Goal: Task Accomplishment & Management: Manage account settings

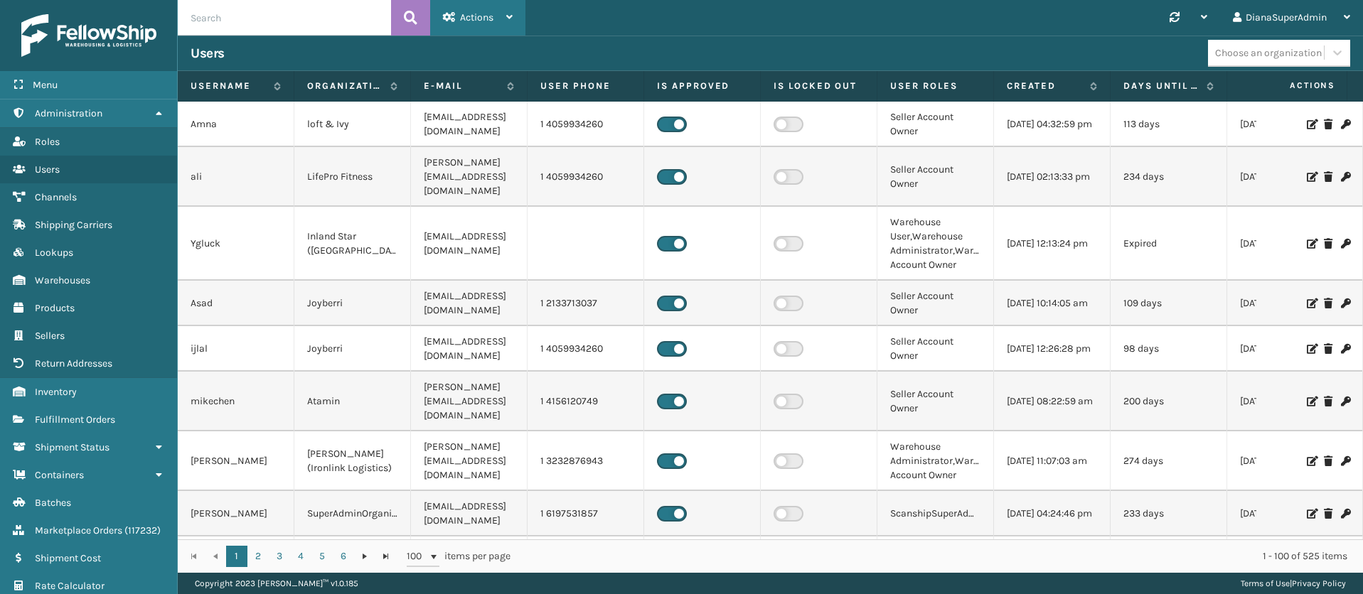
click at [467, 7] on div "Actions" at bounding box center [478, 18] width 70 height 36
click at [763, 26] on div "Synchronise all channels DianaSuperAdmin Log Out" at bounding box center [945, 18] width 838 height 36
click at [104, 415] on span "Fulfillment Orders" at bounding box center [75, 420] width 80 height 12
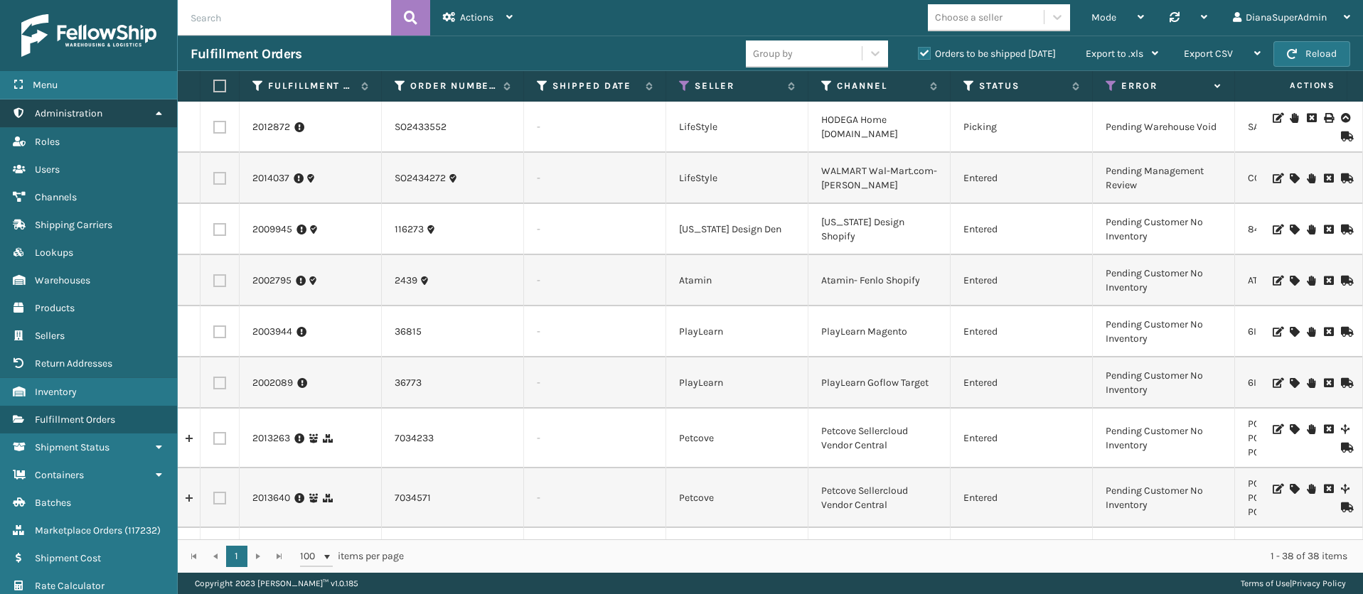
click at [161, 105] on link "Administration" at bounding box center [88, 114] width 177 height 28
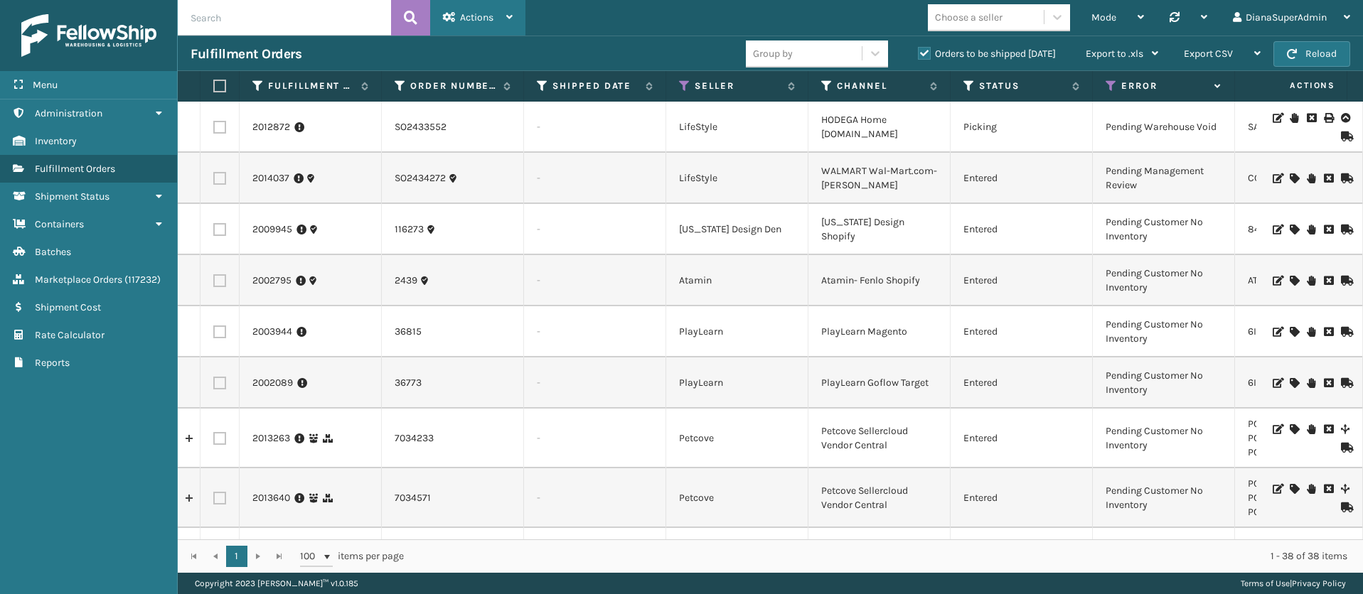
click at [483, 17] on span "Actions" at bounding box center [476, 17] width 33 height 12
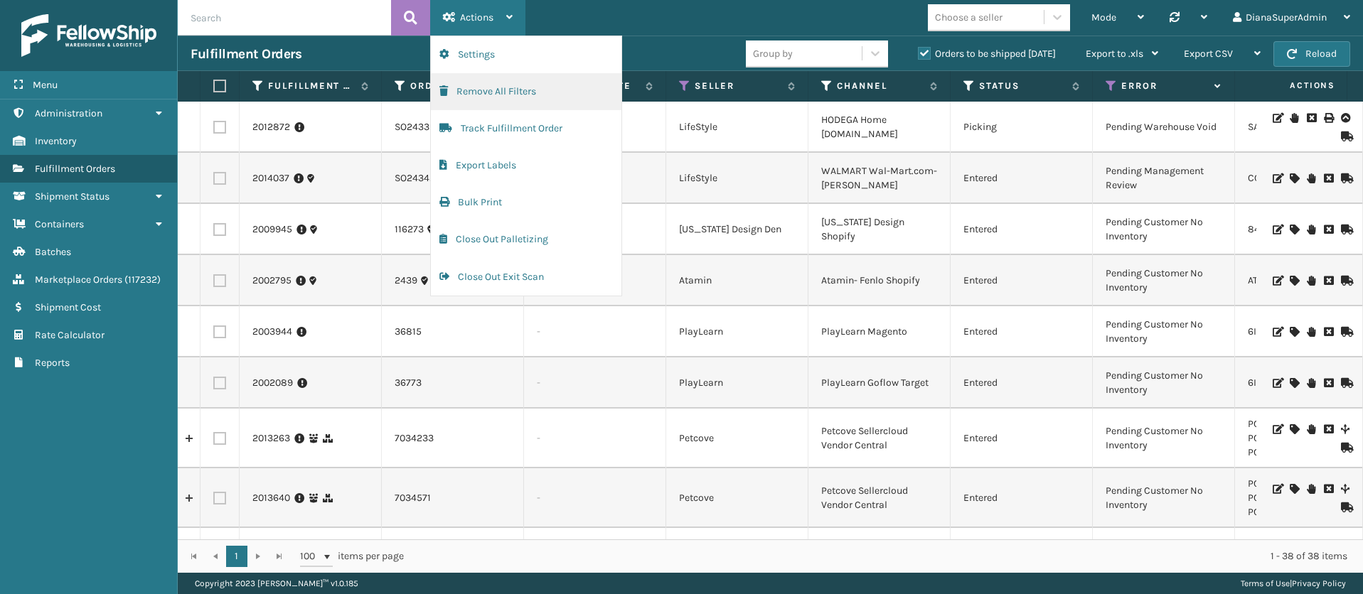
click at [519, 85] on button "Remove All Filters" at bounding box center [526, 91] width 191 height 37
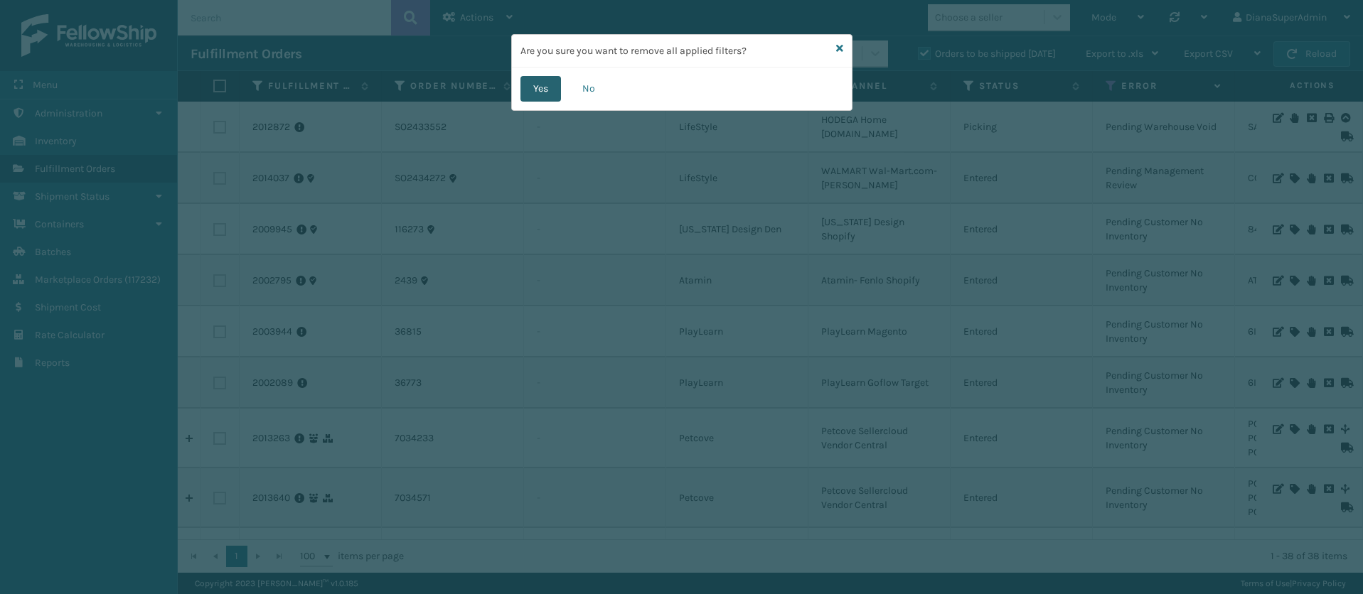
click at [534, 88] on button "Yes" at bounding box center [541, 89] width 41 height 26
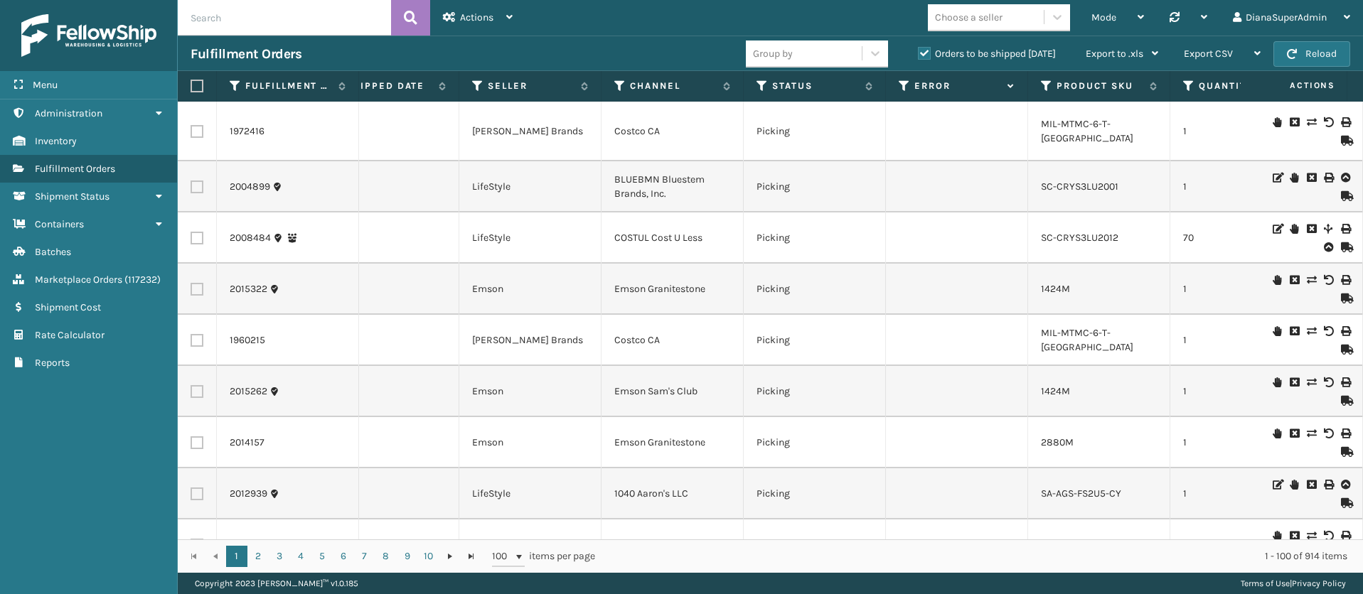
scroll to position [0, 231]
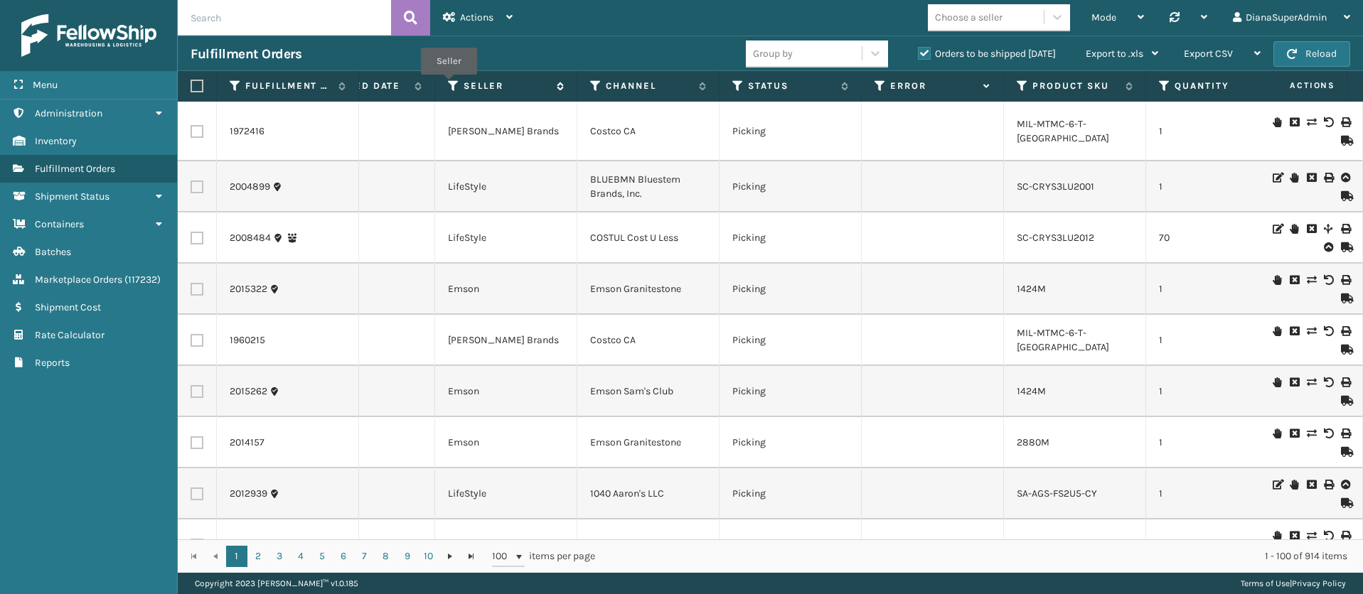
click at [449, 84] on icon at bounding box center [453, 86] width 11 height 13
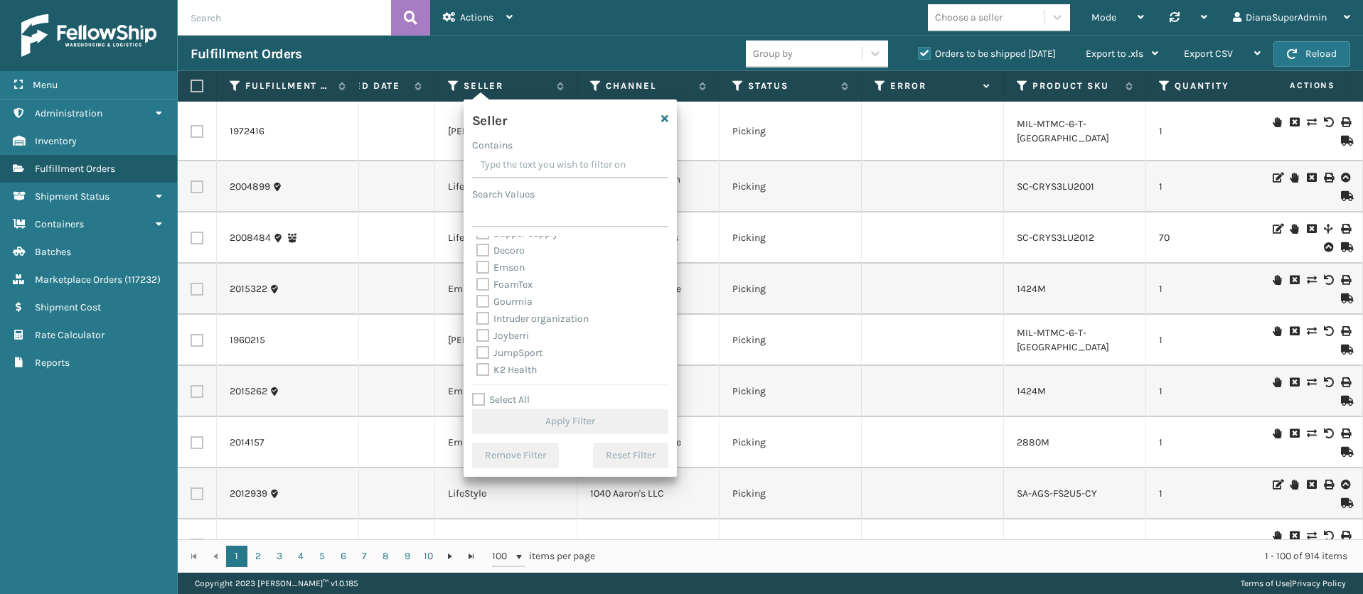
scroll to position [438, 0]
click at [479, 394] on label "Select All" at bounding box center [501, 400] width 58 height 12
click at [479, 393] on input "Select All" at bounding box center [578, 392] width 213 height 1
checkbox input "true"
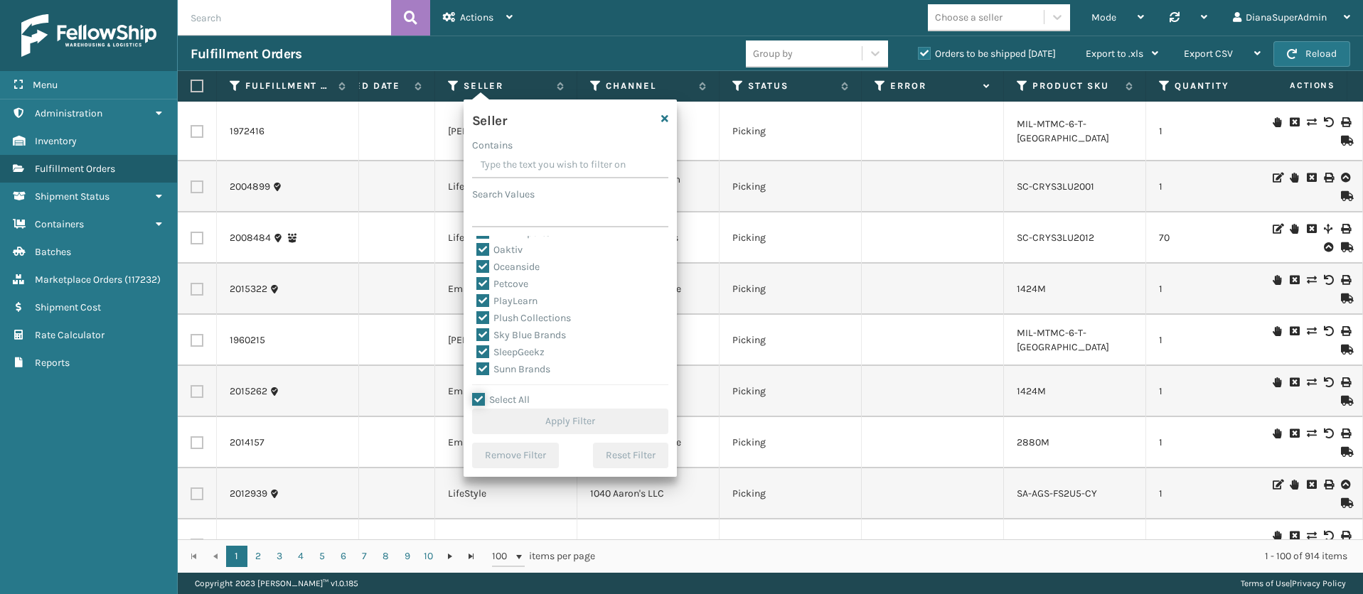
checkbox input "true"
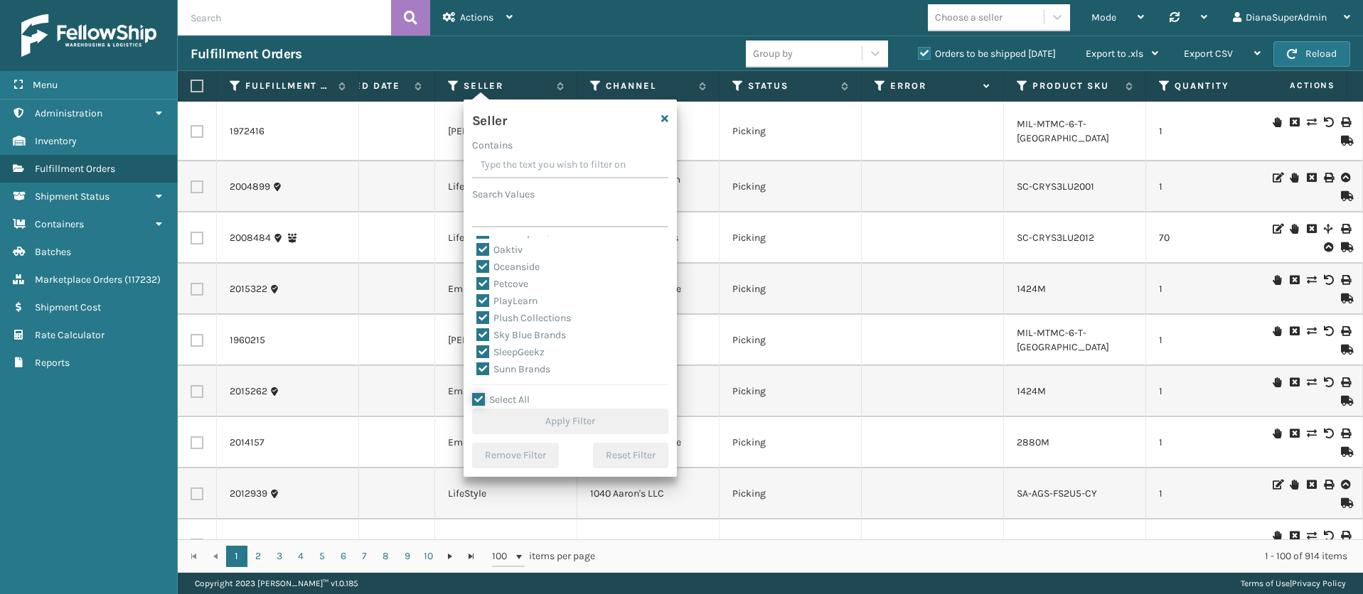
checkbox input "true"
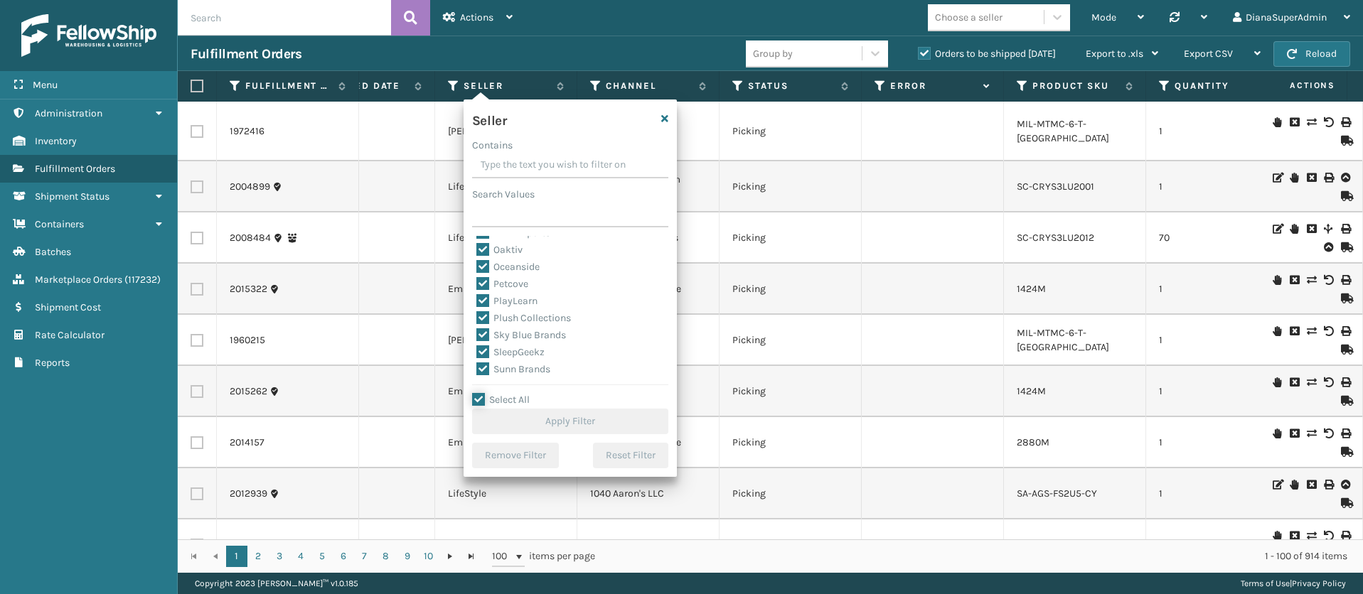
checkbox input "true"
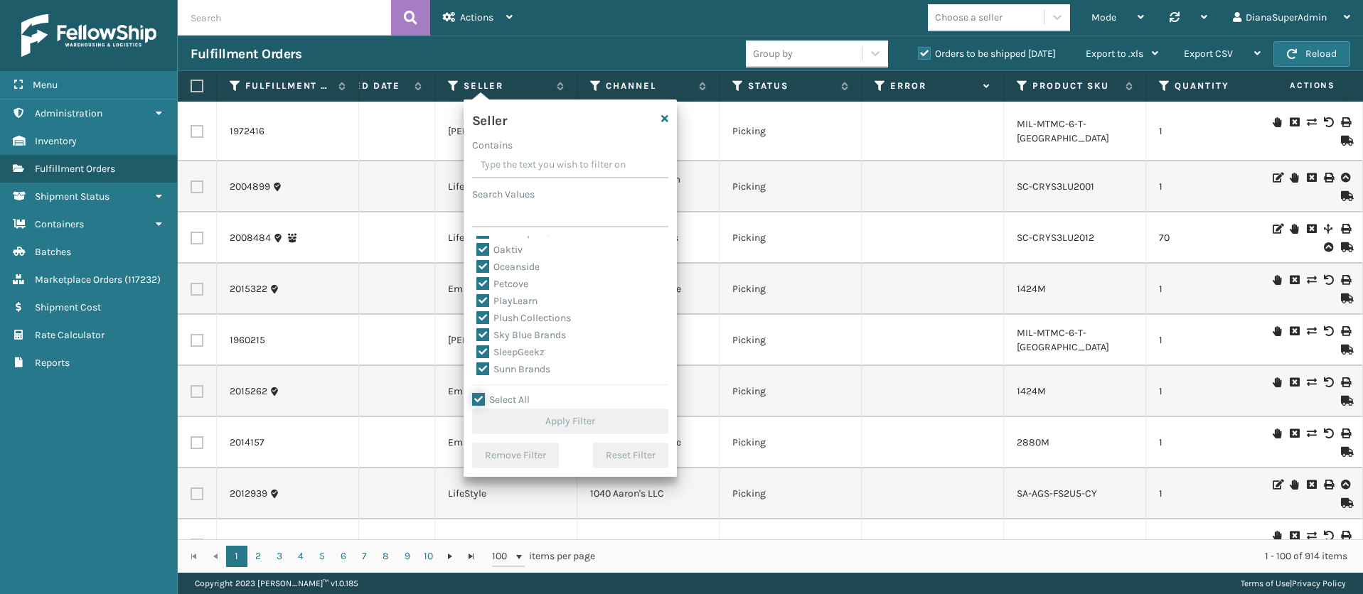
checkbox input "true"
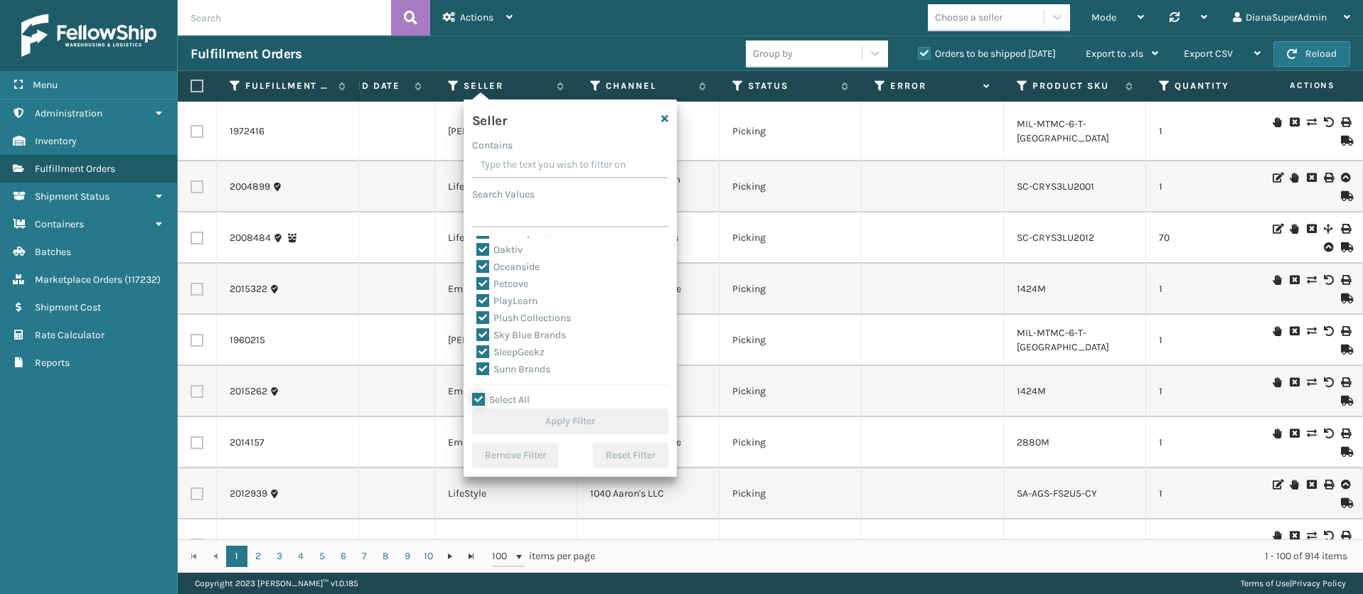
checkbox input "true"
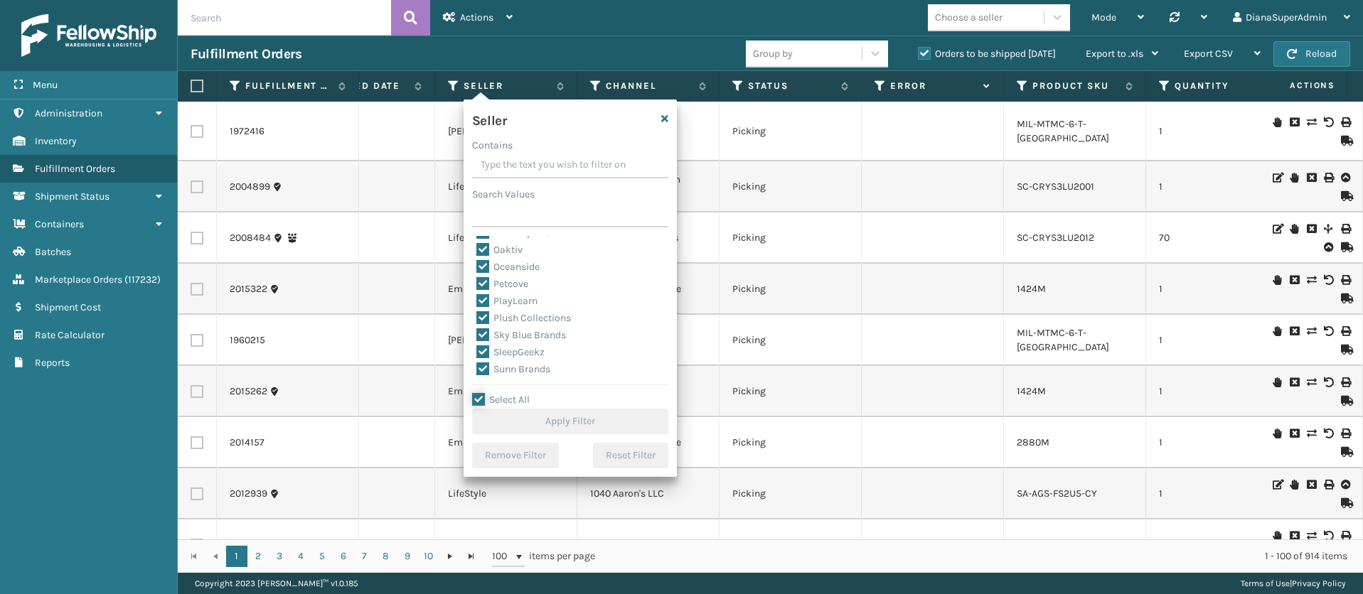
checkbox input "true"
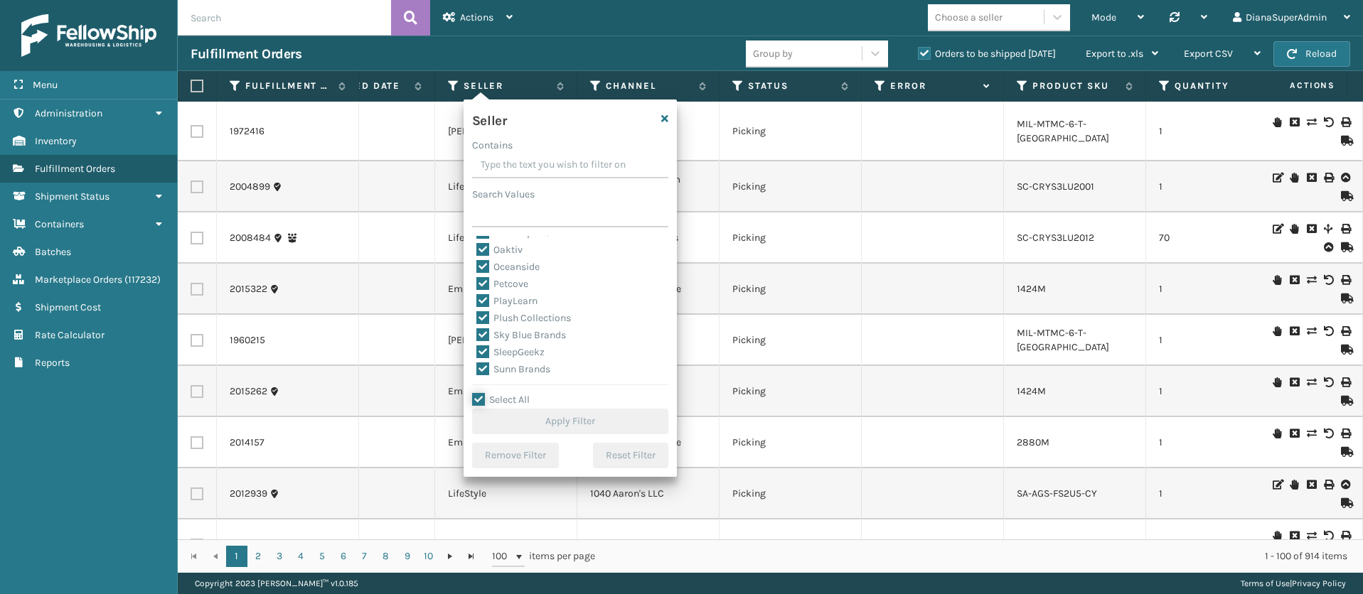
checkbox input "true"
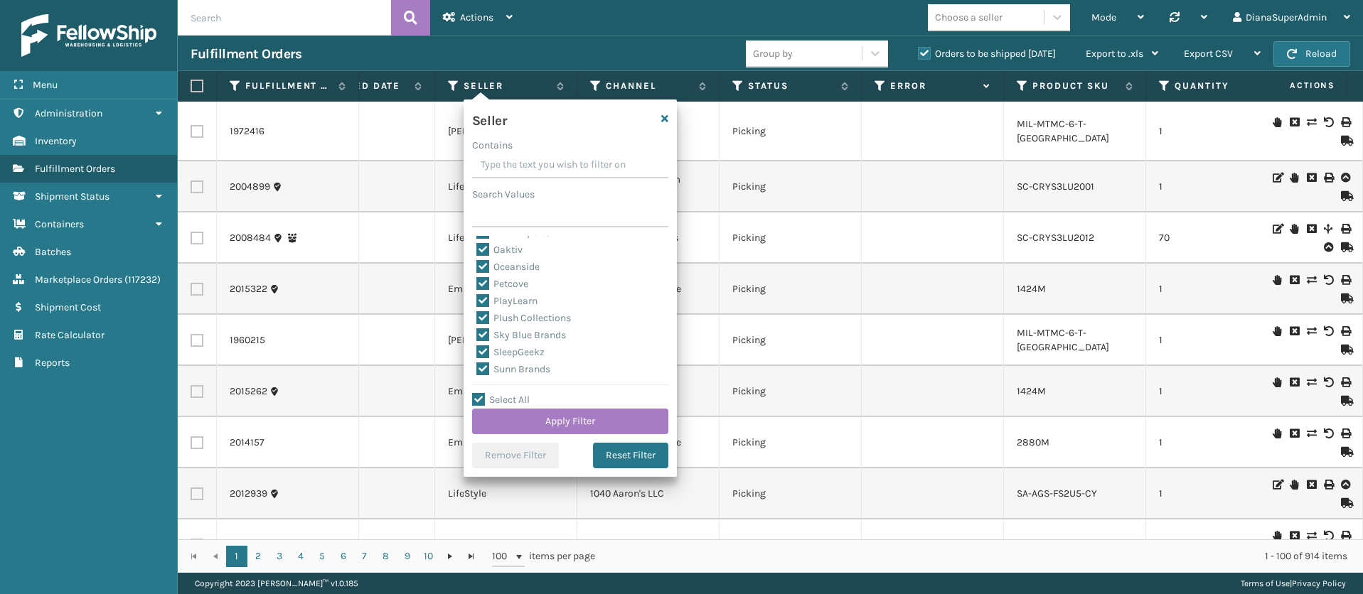
click at [481, 346] on label "SleepGeekz" at bounding box center [510, 352] width 68 height 12
click at [477, 346] on input "SleepGeekz" at bounding box center [476, 348] width 1 height 9
checkbox input "false"
click at [558, 420] on button "Apply Filter" at bounding box center [570, 422] width 196 height 26
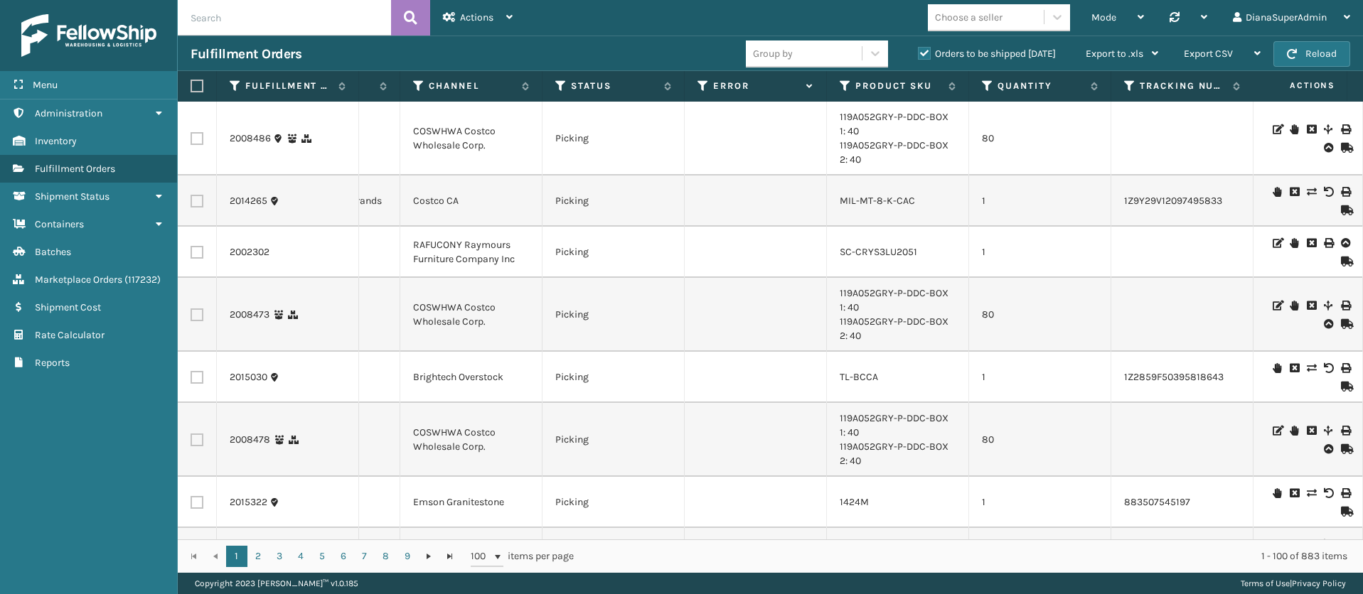
scroll to position [0, 0]
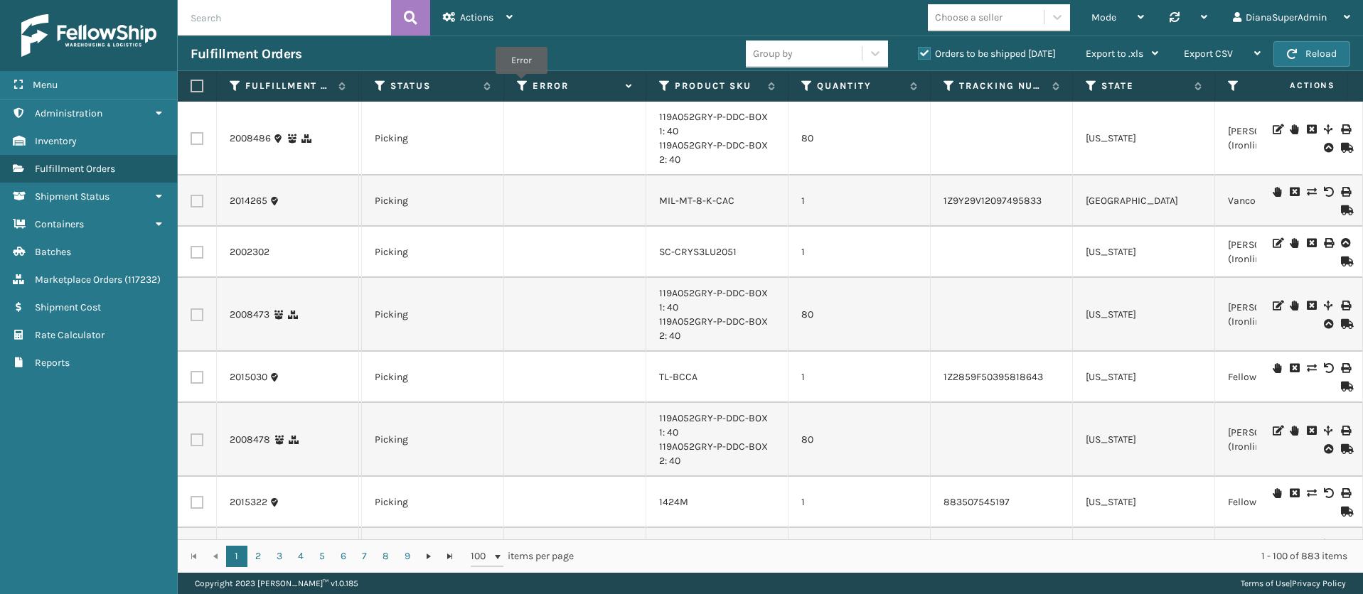
click at [521, 85] on icon at bounding box center [522, 86] width 11 height 13
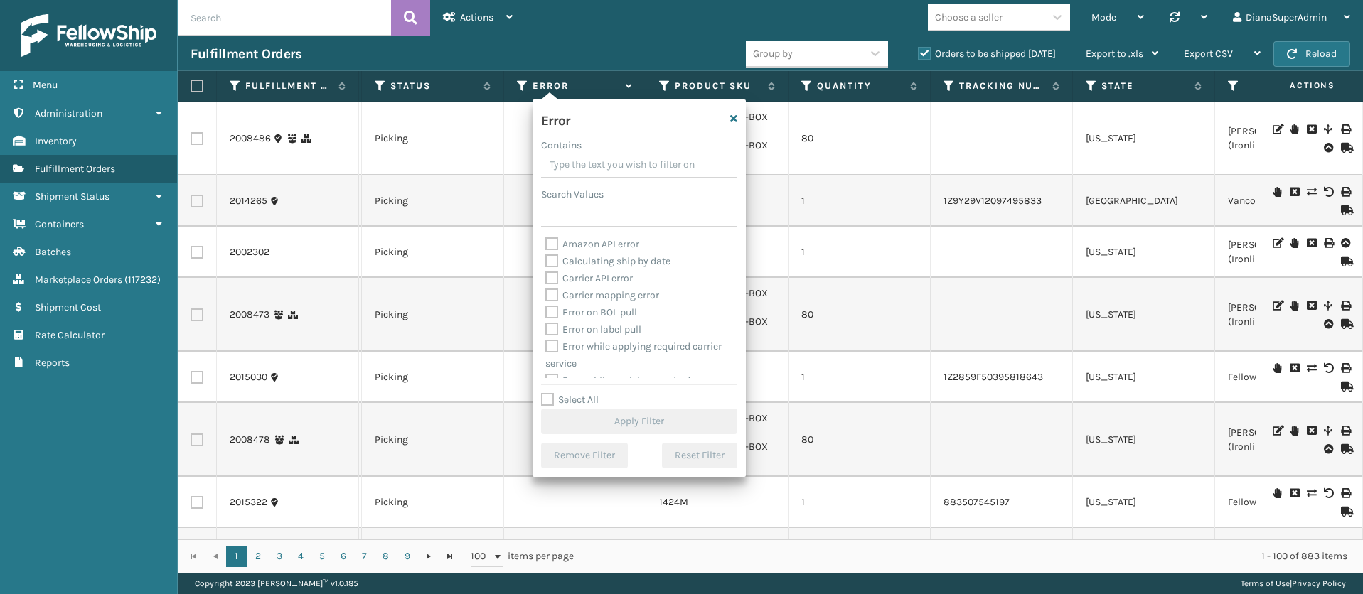
click at [546, 398] on label "Select All" at bounding box center [570, 400] width 58 height 12
click at [546, 393] on input "Select All" at bounding box center [647, 392] width 213 height 1
checkbox input "true"
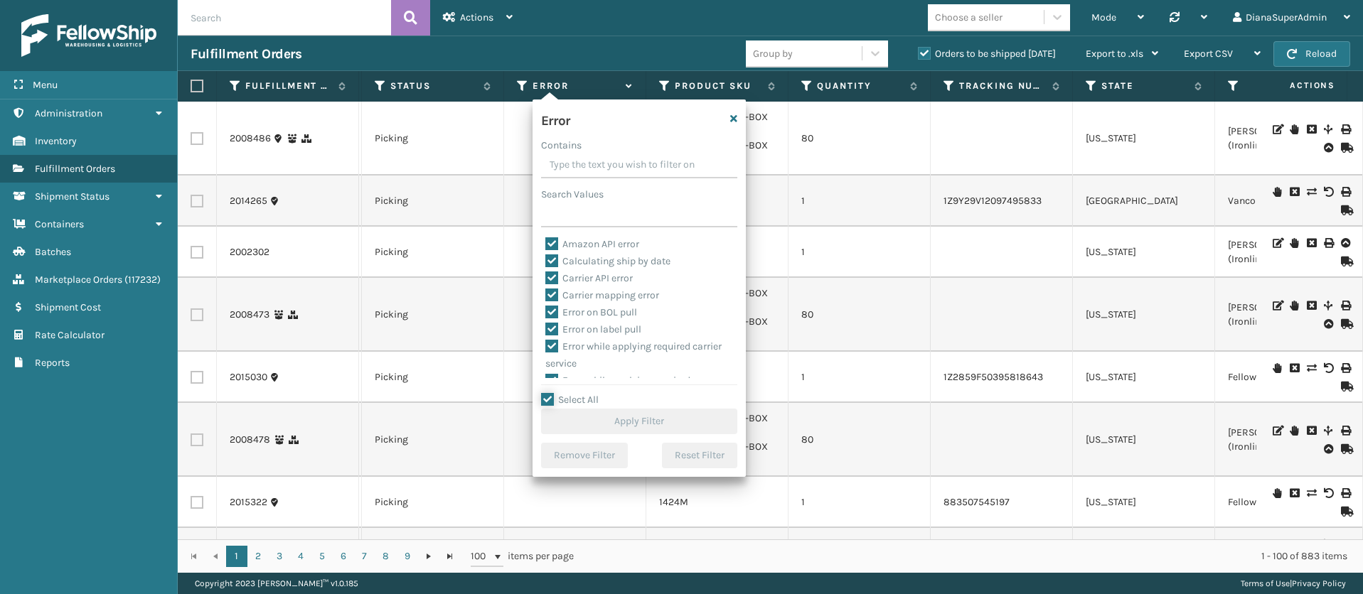
checkbox input "true"
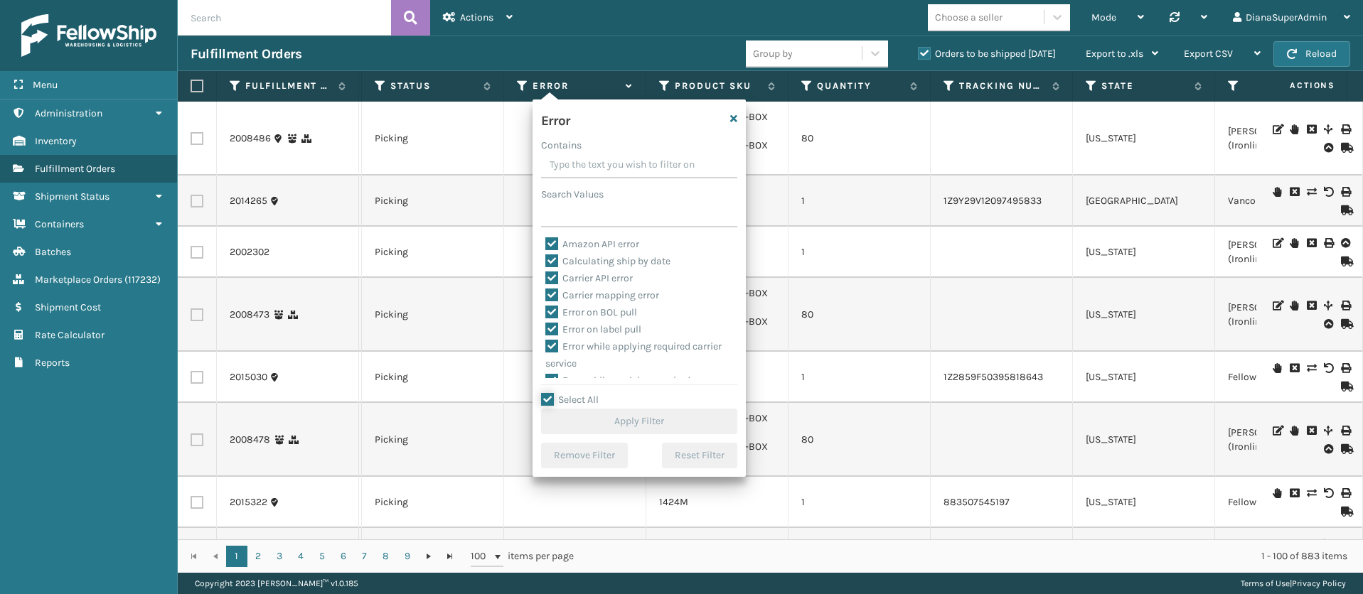
checkbox input "true"
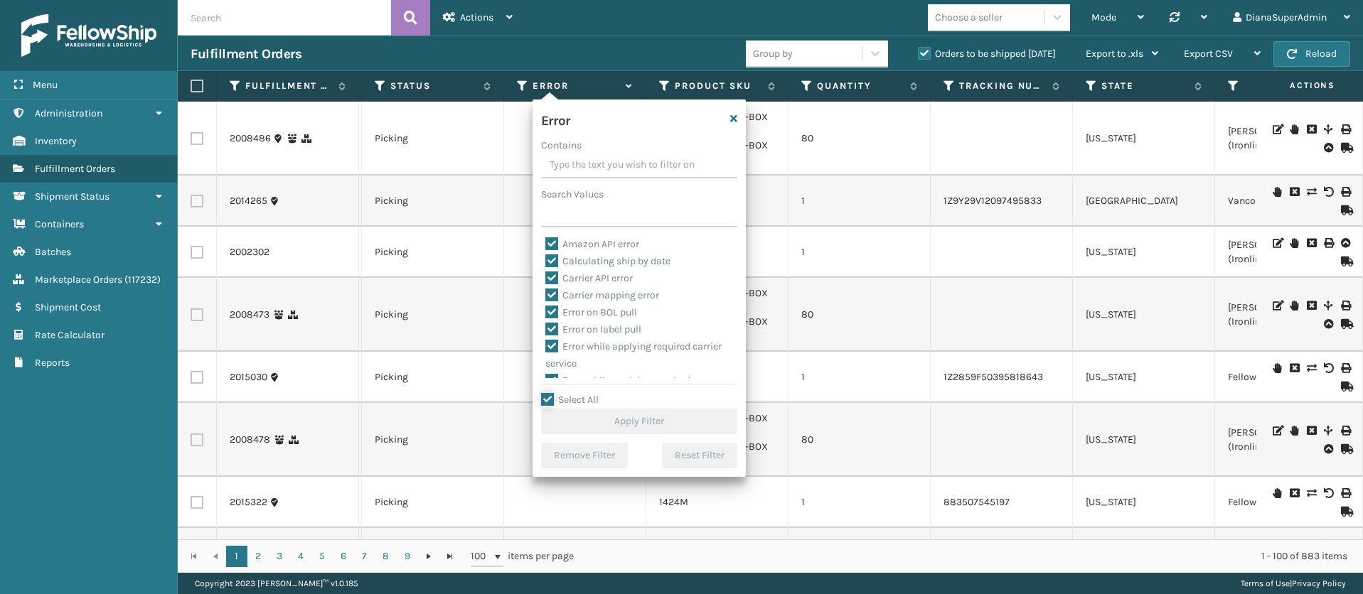
checkbox input "true"
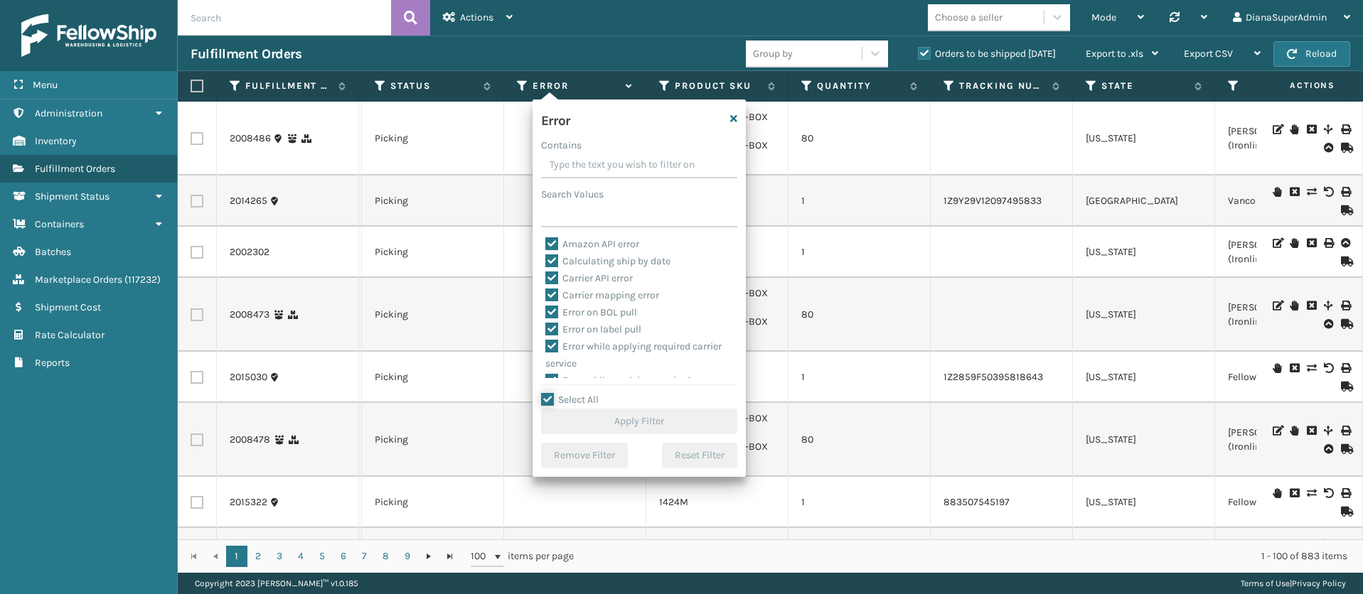
checkbox input "true"
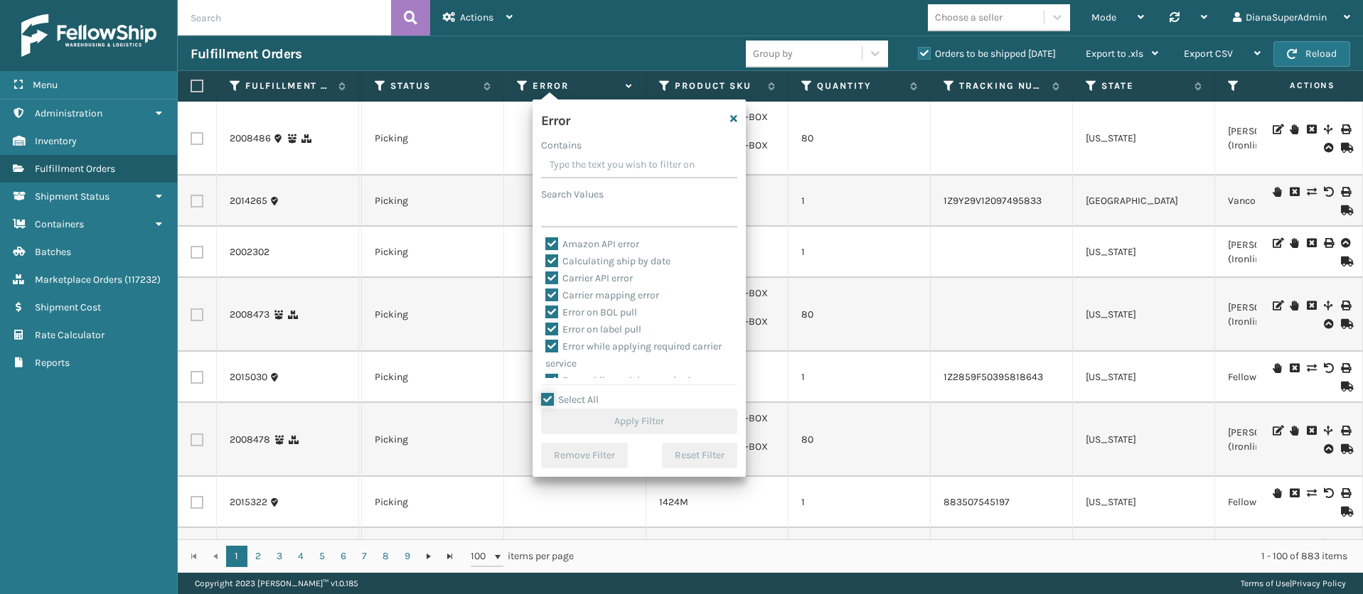
checkbox input "true"
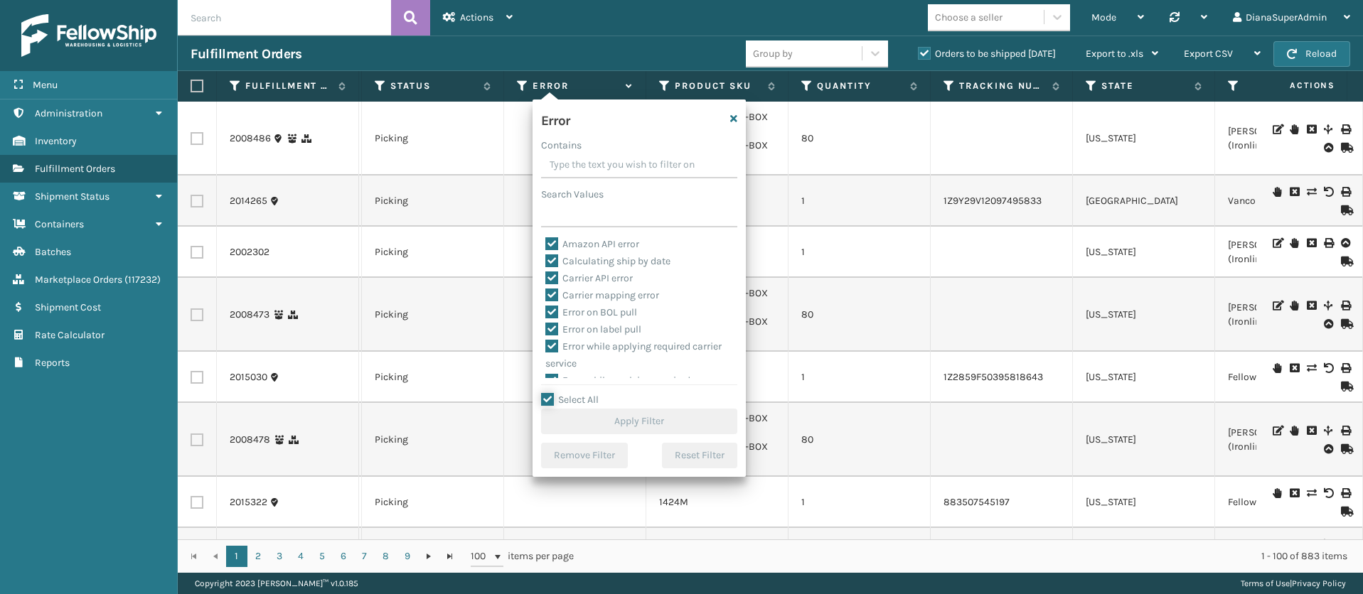
checkbox input "true"
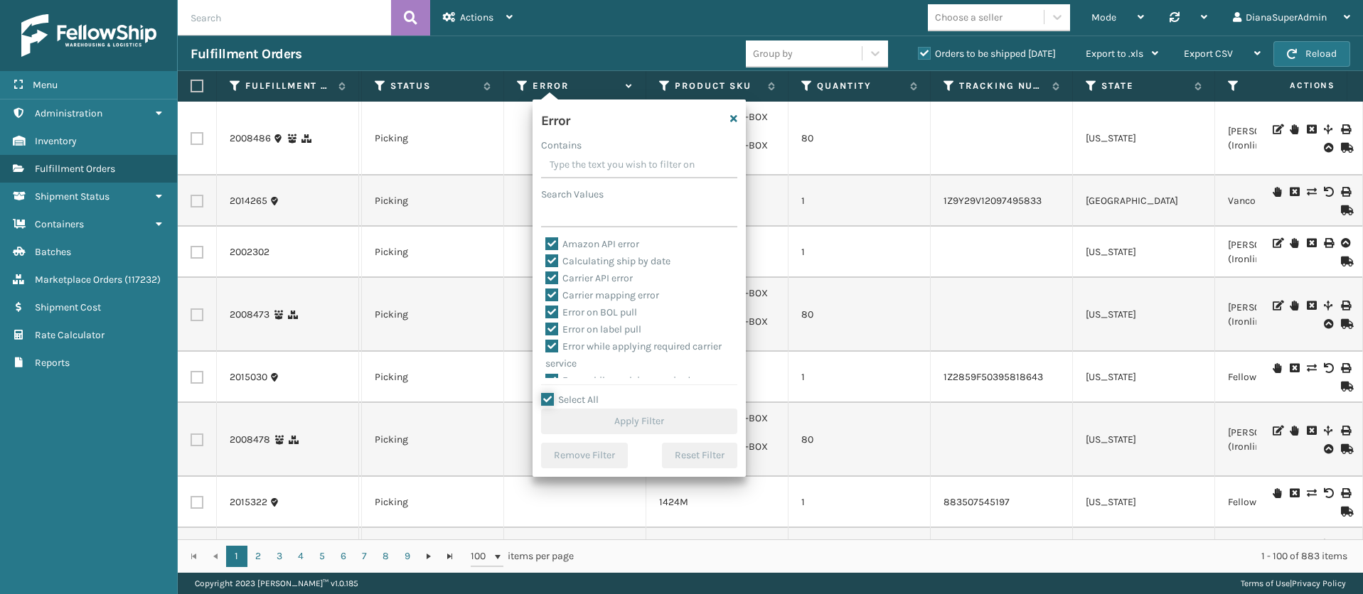
checkbox input "true"
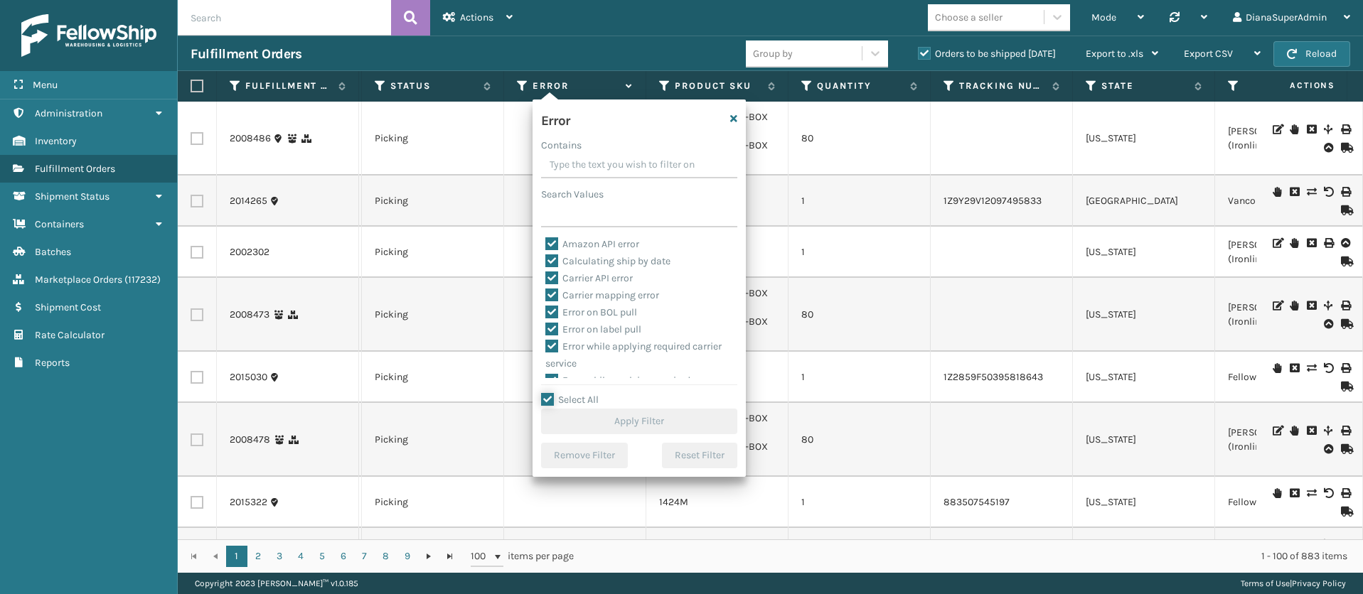
checkbox input "true"
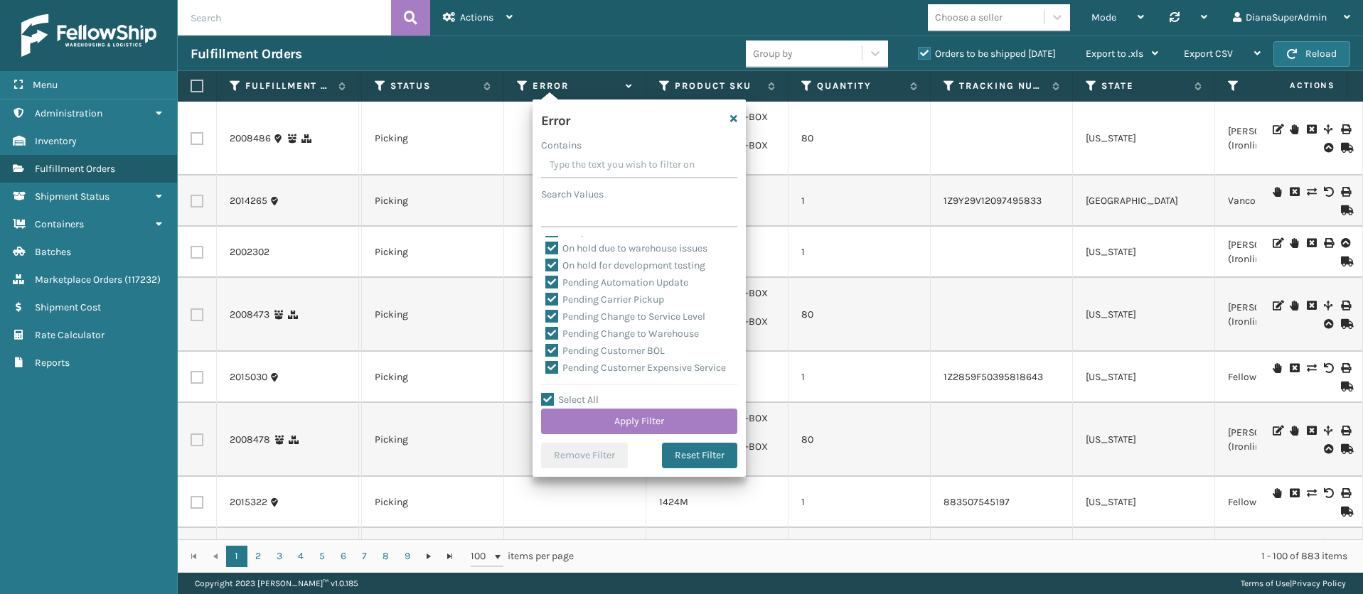
click at [552, 279] on label "Pending Automation Update" at bounding box center [616, 283] width 143 height 12
click at [546, 279] on input "Pending Automation Update" at bounding box center [545, 278] width 1 height 9
checkbox input "false"
click at [552, 294] on label "Pending Carrier Pickup" at bounding box center [604, 300] width 119 height 12
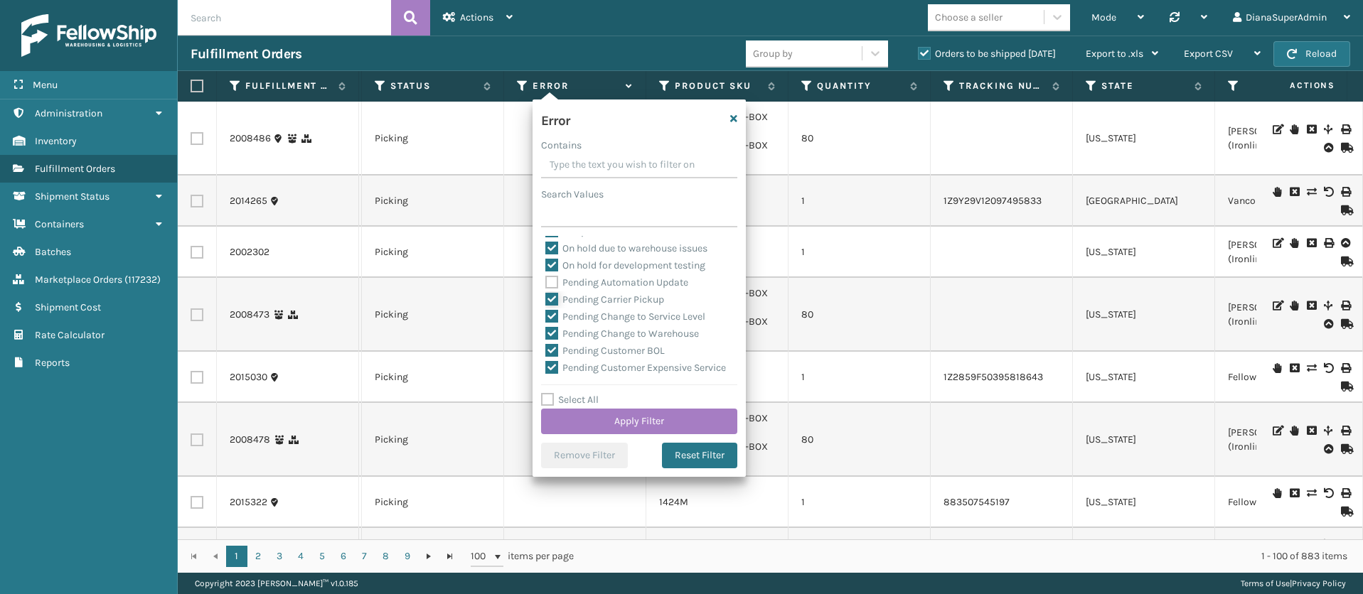
click at [546, 294] on input "Pending Carrier Pickup" at bounding box center [545, 296] width 1 height 9
checkbox input "false"
click at [552, 314] on label "Pending Change to Service Level" at bounding box center [625, 317] width 160 height 12
click at [546, 314] on input "Pending Change to Service Level" at bounding box center [545, 313] width 1 height 9
checkbox input "false"
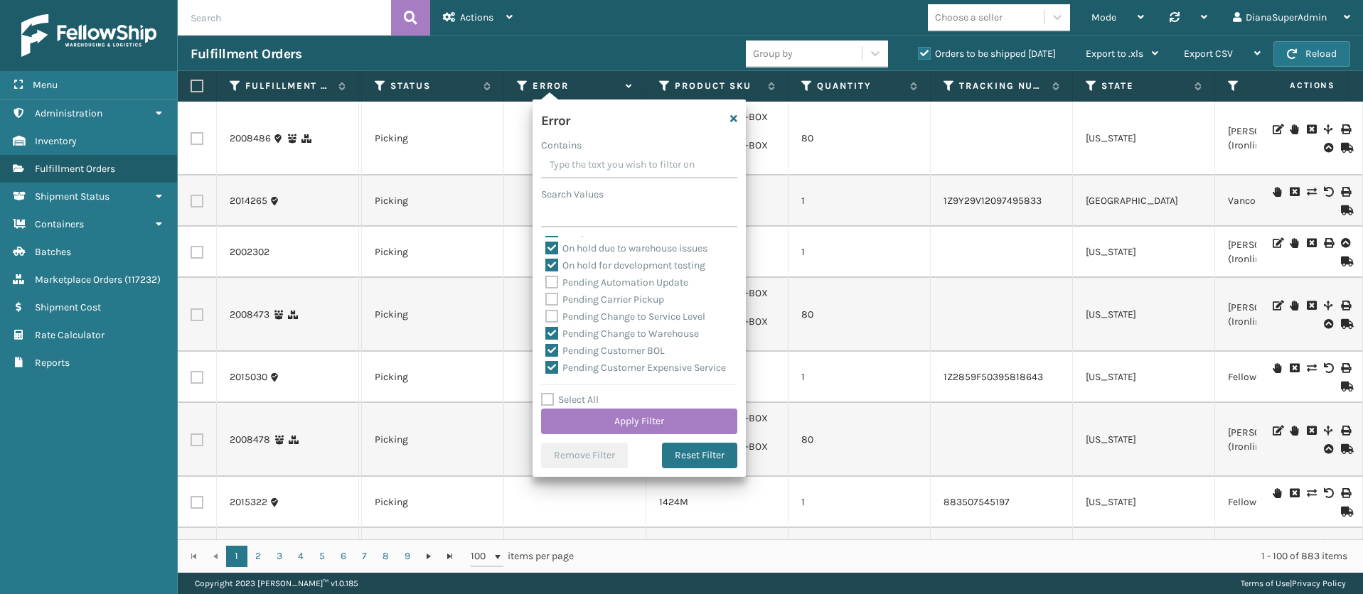
click at [551, 329] on label "Pending Change to Warehouse" at bounding box center [622, 334] width 154 height 12
click at [546, 329] on input "Pending Change to Warehouse" at bounding box center [545, 330] width 1 height 9
checkbox input "false"
click at [553, 351] on label "Pending Customer BOL" at bounding box center [604, 351] width 119 height 12
click at [546, 351] on input "Pending Customer BOL" at bounding box center [545, 347] width 1 height 9
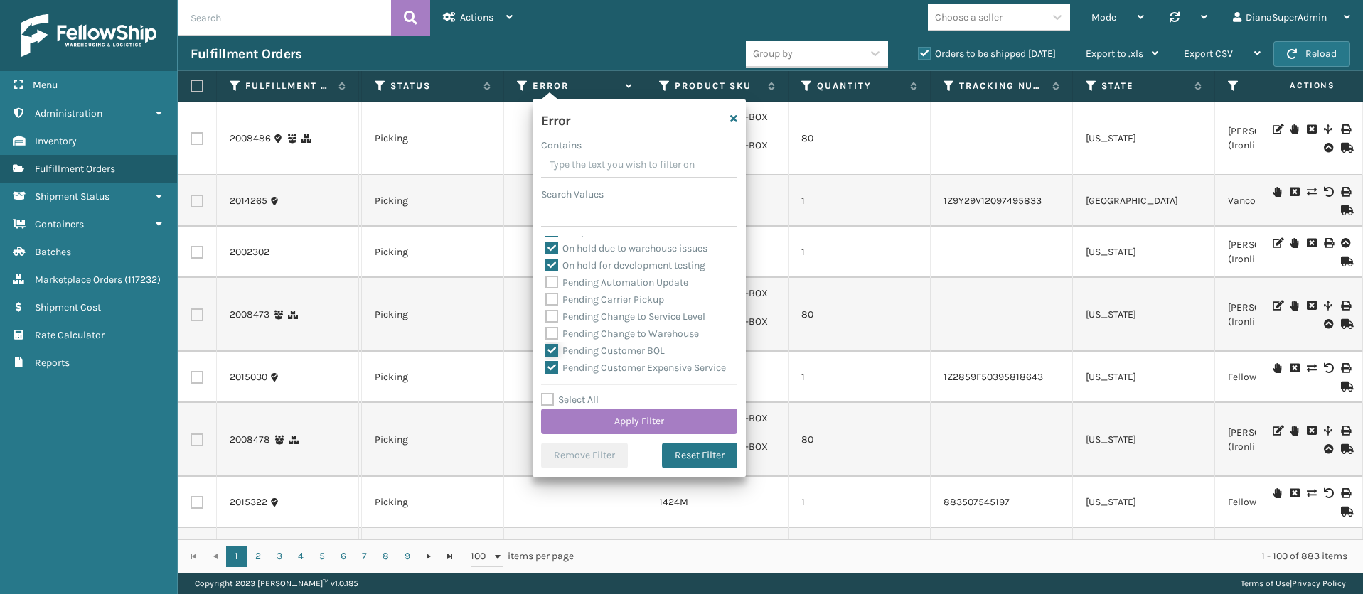
checkbox input "false"
click at [553, 363] on label "Pending Customer Expensive Service" at bounding box center [635, 368] width 181 height 12
click at [546, 363] on input "Pending Customer Expensive Service" at bounding box center [545, 364] width 1 height 9
checkbox input "false"
click at [551, 270] on div "Pending Customer Expensive Service" at bounding box center [639, 261] width 188 height 17
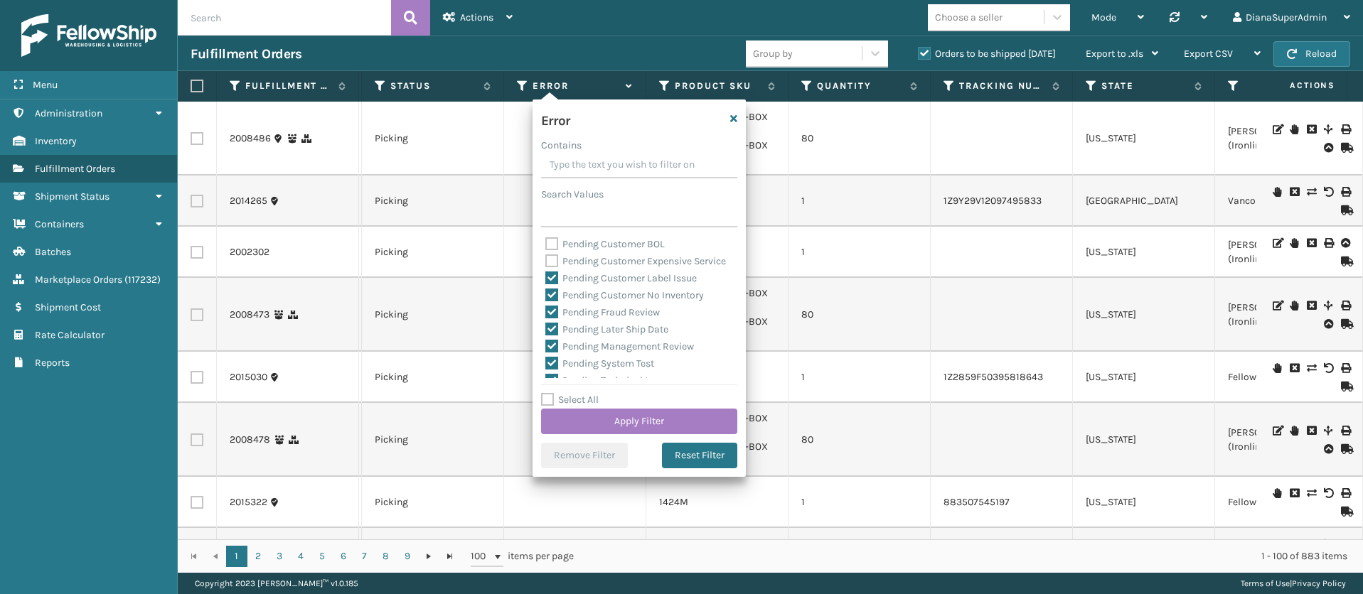
click at [550, 302] on label "Pending Customer No Inventory" at bounding box center [624, 295] width 159 height 12
click at [546, 297] on input "Pending Customer No Inventory" at bounding box center [545, 291] width 1 height 9
checkbox input "false"
click at [548, 284] on label "Pending Customer Label Issue" at bounding box center [620, 278] width 151 height 12
click at [546, 279] on input "Pending Customer Label Issue" at bounding box center [545, 274] width 1 height 9
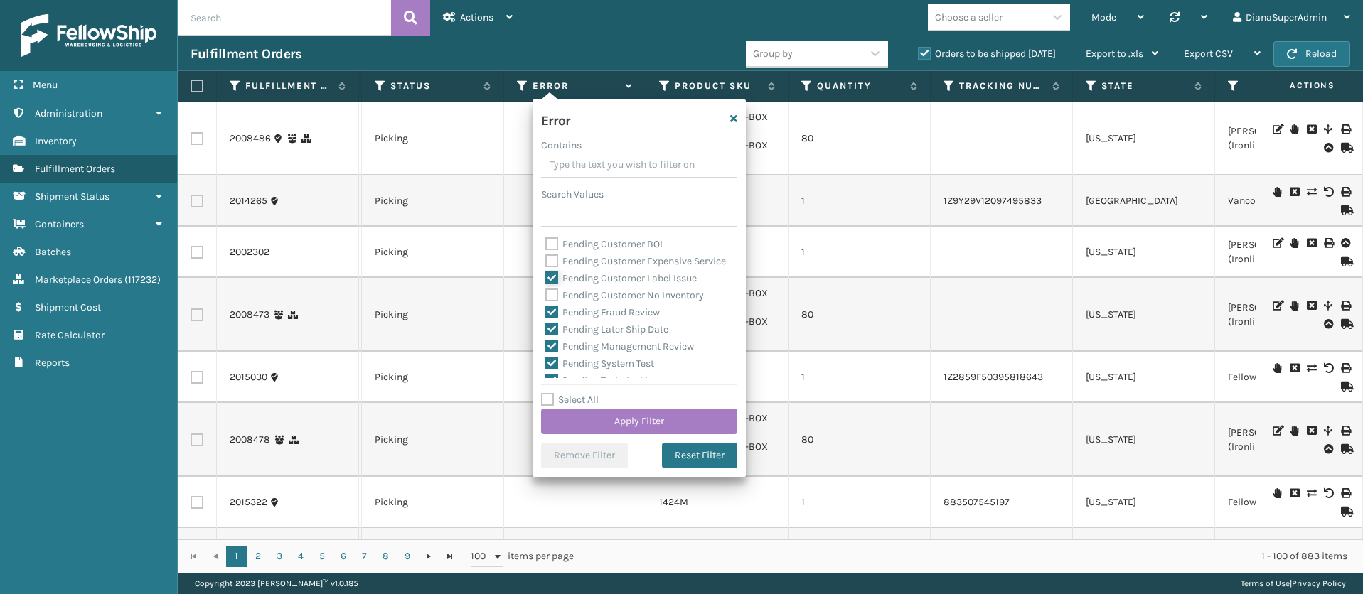
checkbox input "false"
click at [549, 319] on label "Pending Fraud Review" at bounding box center [602, 312] width 114 height 12
click at [546, 314] on input "Pending Fraud Review" at bounding box center [545, 308] width 1 height 9
checkbox input "false"
click at [552, 336] on label "Pending Later Ship Date" at bounding box center [606, 330] width 123 height 12
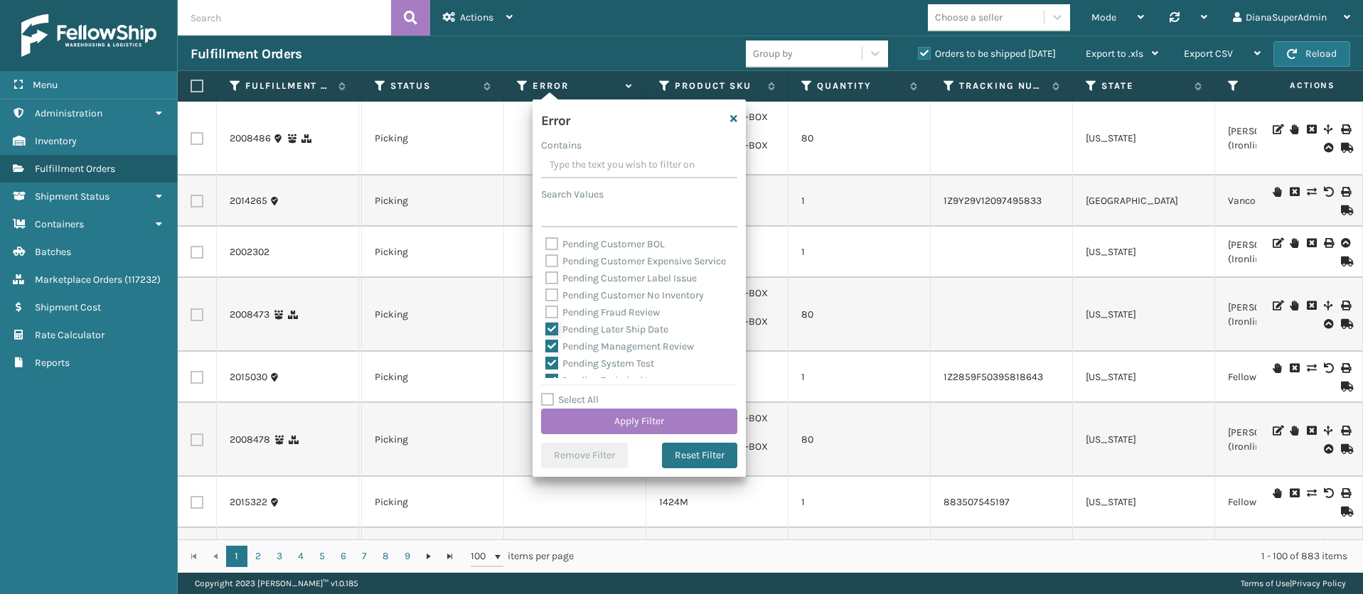
click at [546, 331] on input "Pending Later Ship Date" at bounding box center [545, 325] width 1 height 9
checkbox input "false"
click at [550, 246] on label "Pending Management Review" at bounding box center [619, 240] width 149 height 12
click at [546, 241] on input "Pending Management Review" at bounding box center [545, 236] width 1 height 9
checkbox input "false"
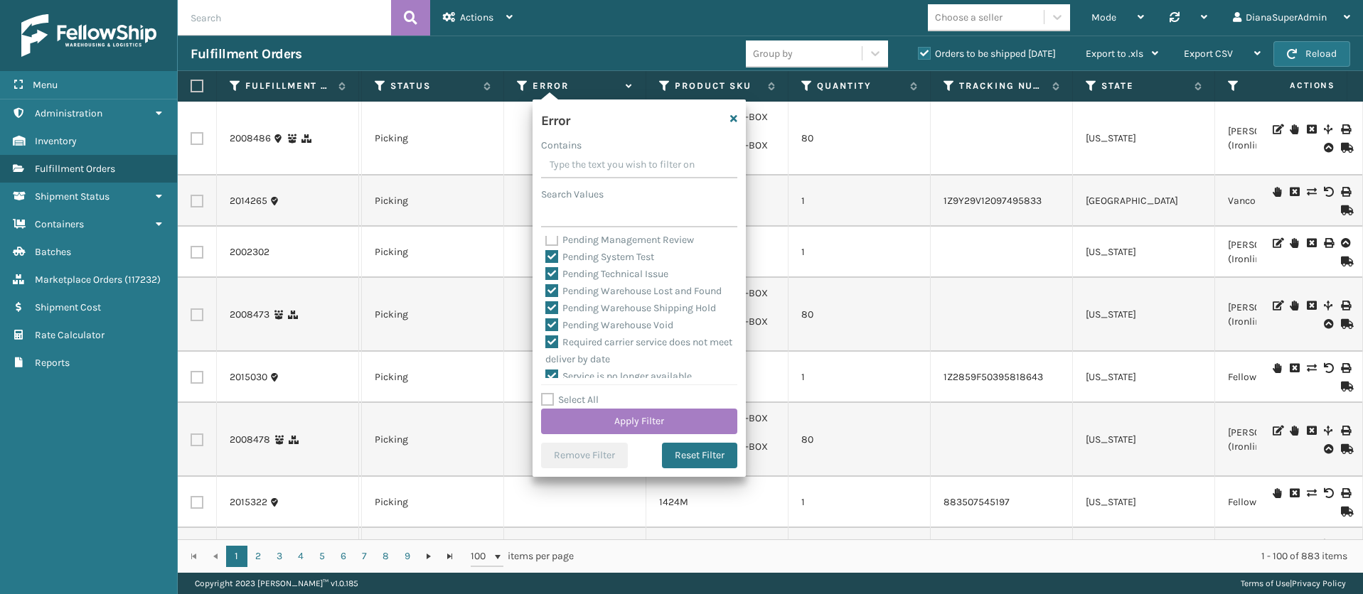
click at [550, 263] on label "Pending System Test" at bounding box center [599, 257] width 109 height 12
click at [546, 258] on input "Pending System Test" at bounding box center [545, 253] width 1 height 9
checkbox input "false"
click at [550, 280] on label "Pending Technical Issue" at bounding box center [606, 274] width 123 height 12
click at [546, 275] on input "Pending Technical Issue" at bounding box center [545, 270] width 1 height 9
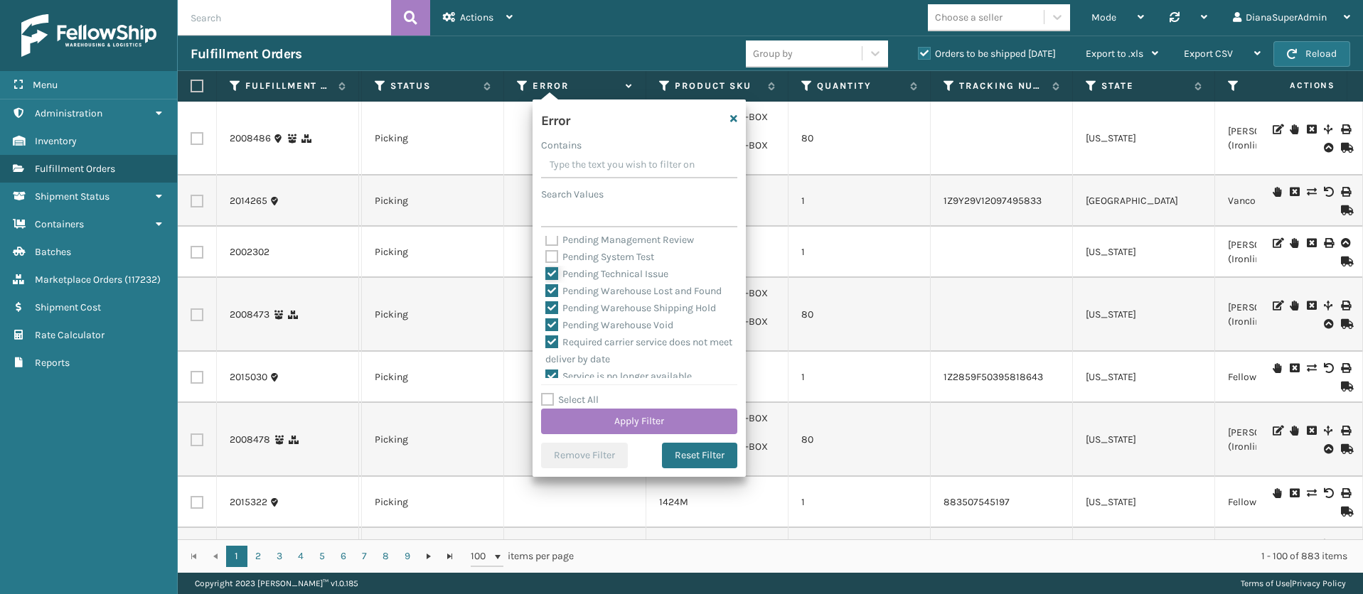
checkbox input "false"
click at [553, 297] on label "Pending Warehouse Lost and Found" at bounding box center [633, 291] width 176 height 12
click at [546, 292] on input "Pending Warehouse Lost and Found" at bounding box center [545, 287] width 1 height 9
checkbox input "false"
click at [553, 314] on label "Pending Warehouse Shipping Hold" at bounding box center [630, 308] width 171 height 12
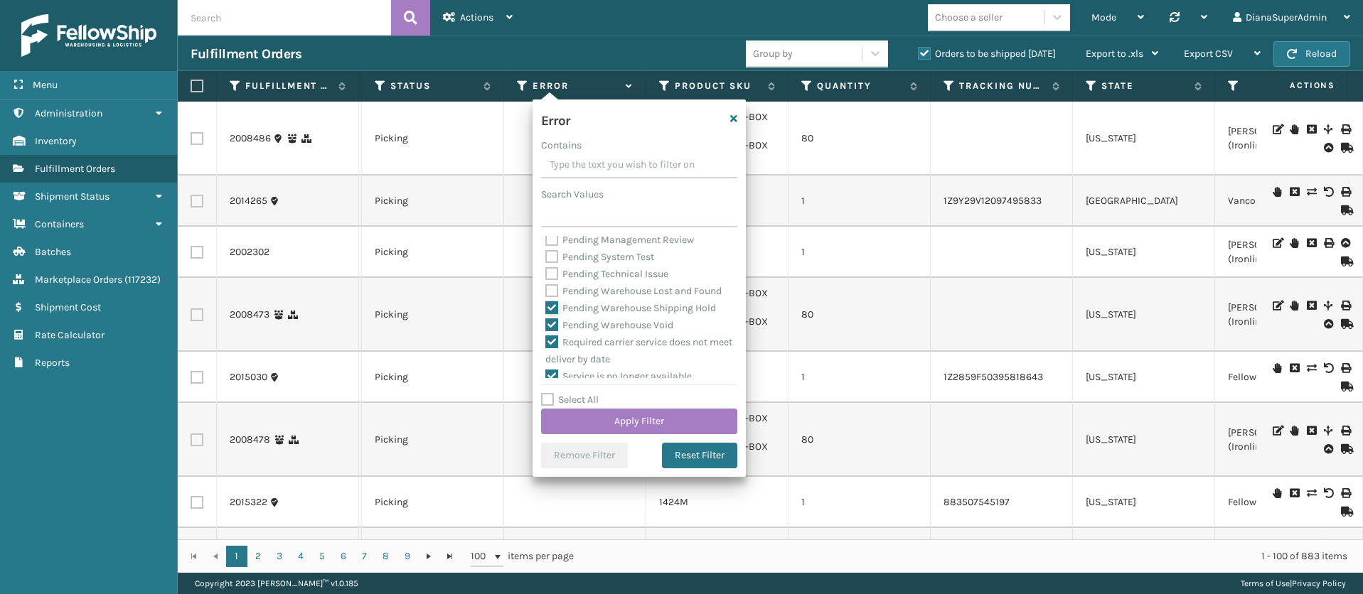
click at [546, 309] on input "Pending Warehouse Shipping Hold" at bounding box center [545, 304] width 1 height 9
checkbox input "false"
click at [550, 267] on label "Pending Warehouse Void" at bounding box center [609, 267] width 128 height 12
click at [546, 267] on input "Pending Warehouse Void" at bounding box center [545, 263] width 1 height 9
checkbox input "false"
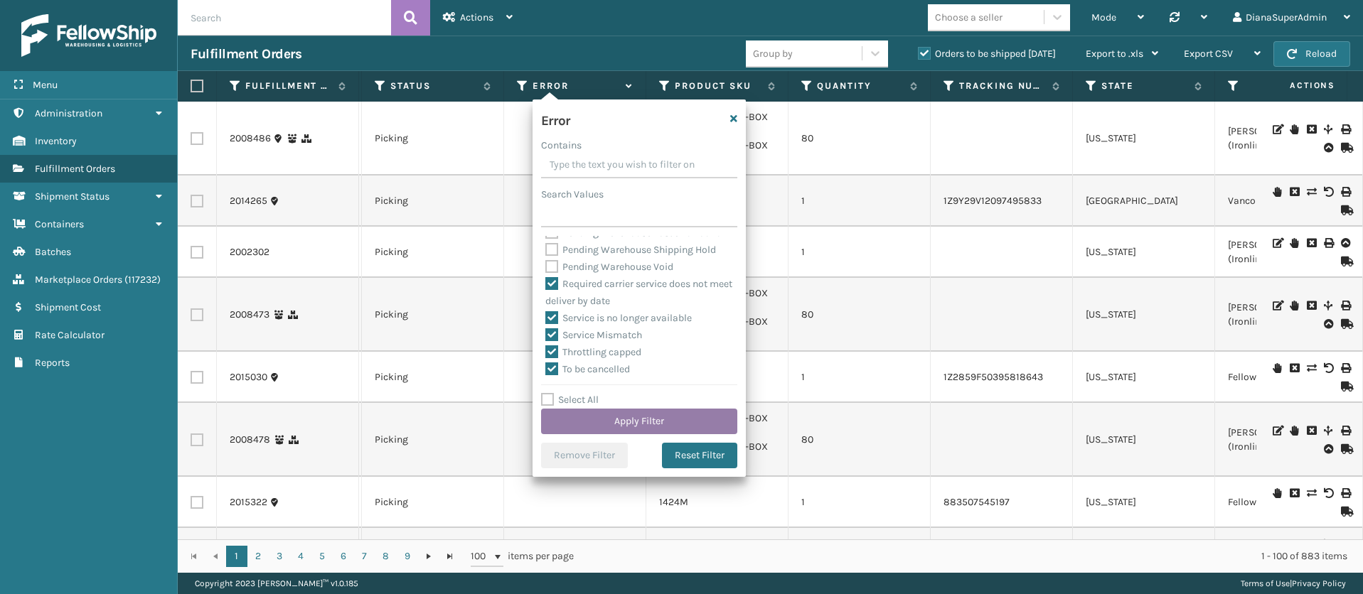
click at [649, 416] on button "Apply Filter" at bounding box center [639, 422] width 196 height 26
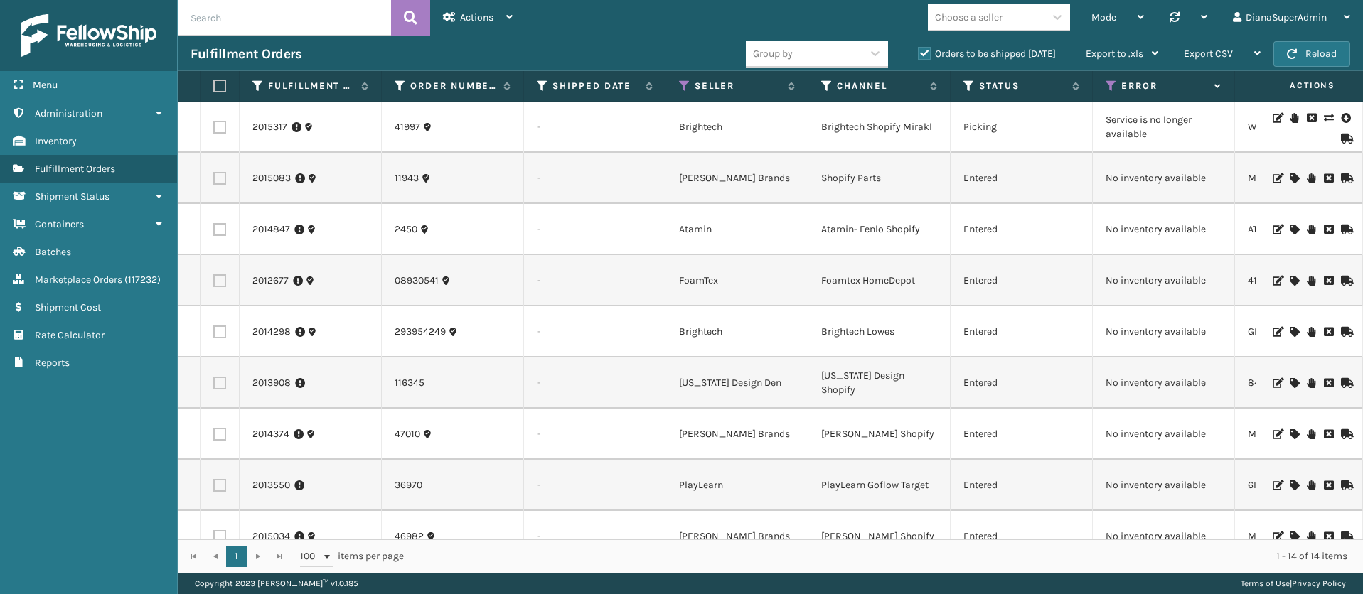
click at [1158, 181] on td "No inventory available" at bounding box center [1164, 178] width 142 height 51
click at [1157, 180] on td "No inventory available" at bounding box center [1164, 178] width 142 height 51
copy td "No inventory available"
click at [265, 171] on link "2015083" at bounding box center [271, 178] width 38 height 14
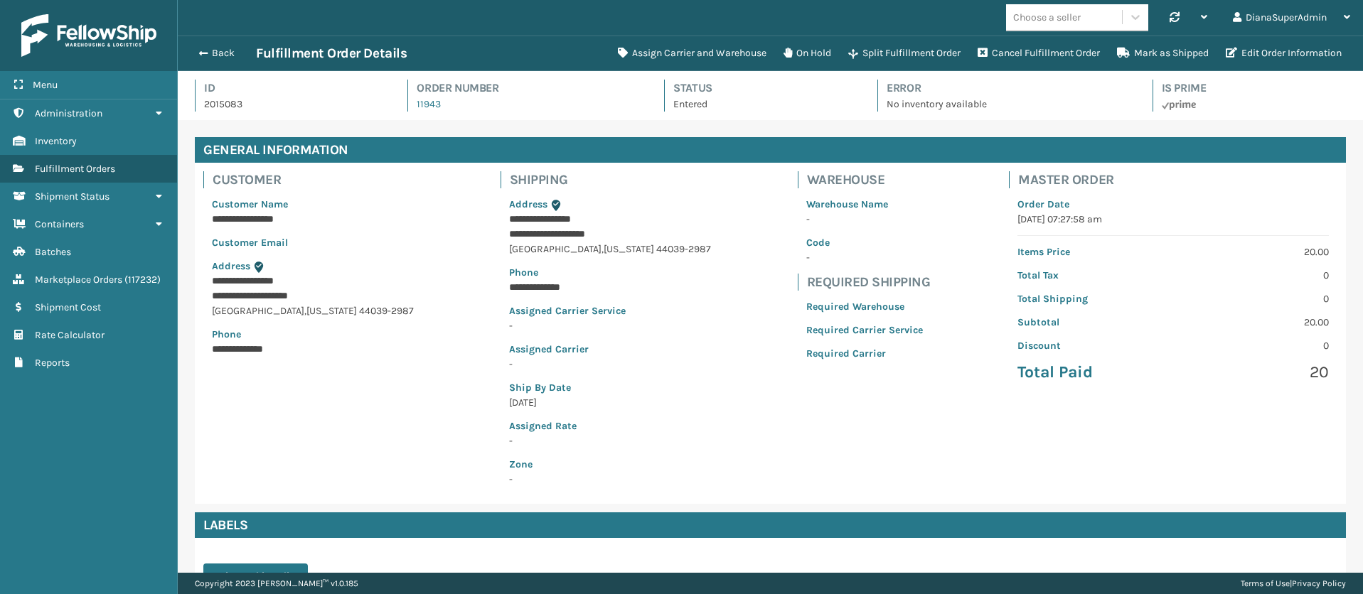
scroll to position [34, 1185]
click at [692, 55] on button "Assign Carrier and Warehouse" at bounding box center [692, 53] width 166 height 28
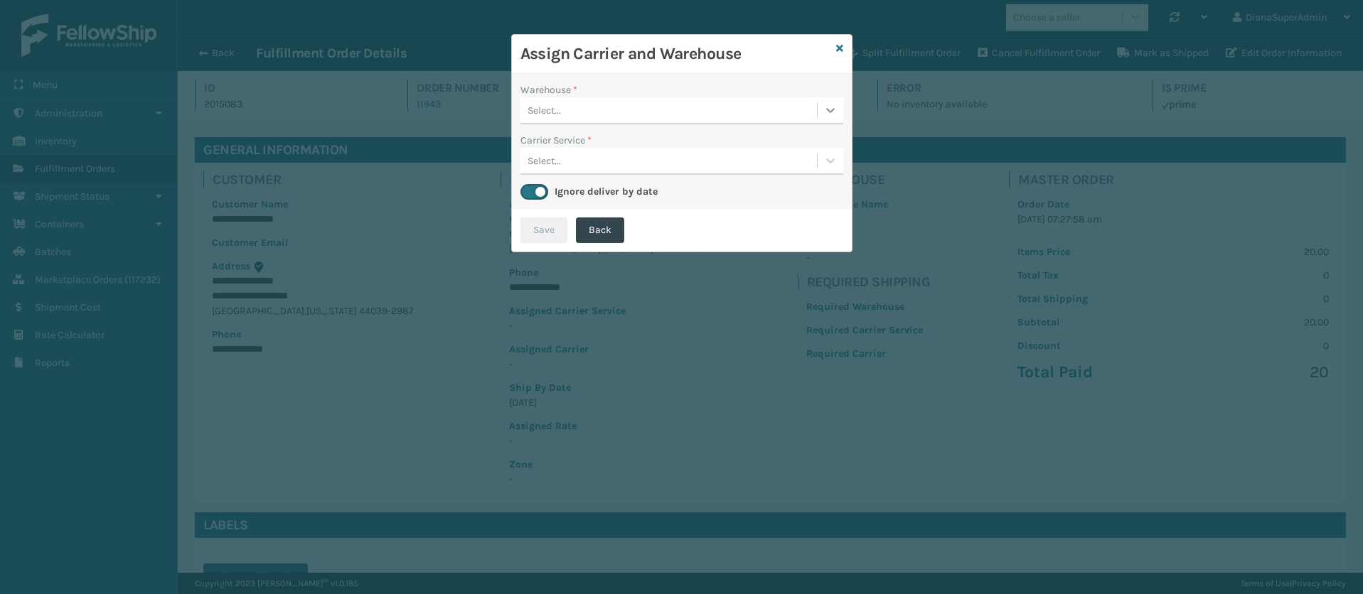
click at [826, 109] on icon at bounding box center [830, 110] width 14 height 14
click at [825, 109] on icon at bounding box center [830, 110] width 14 height 14
click at [706, 111] on div "Select..." at bounding box center [669, 110] width 297 height 23
click at [706, 144] on div "No options" at bounding box center [682, 146] width 323 height 26
click at [703, 109] on div "Select..." at bounding box center [669, 110] width 297 height 23
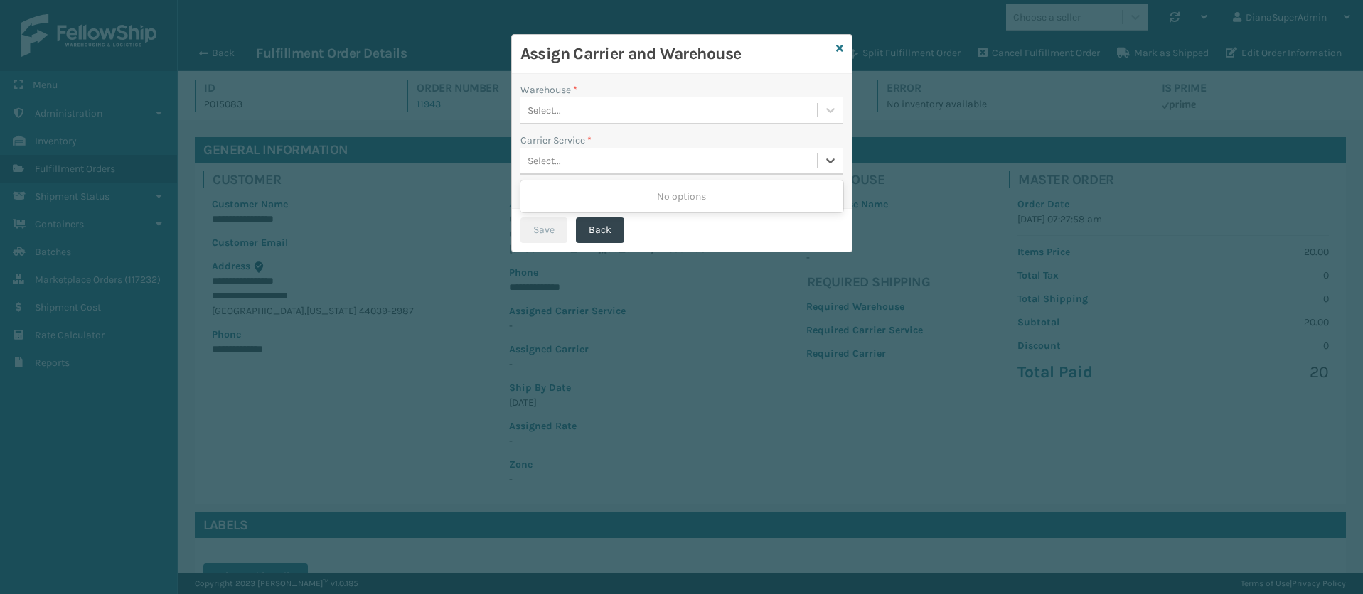
click at [676, 166] on div "Select..." at bounding box center [669, 160] width 297 height 23
click at [677, 164] on div "Select..." at bounding box center [669, 160] width 297 height 23
click at [599, 226] on button "Back" at bounding box center [600, 231] width 48 height 26
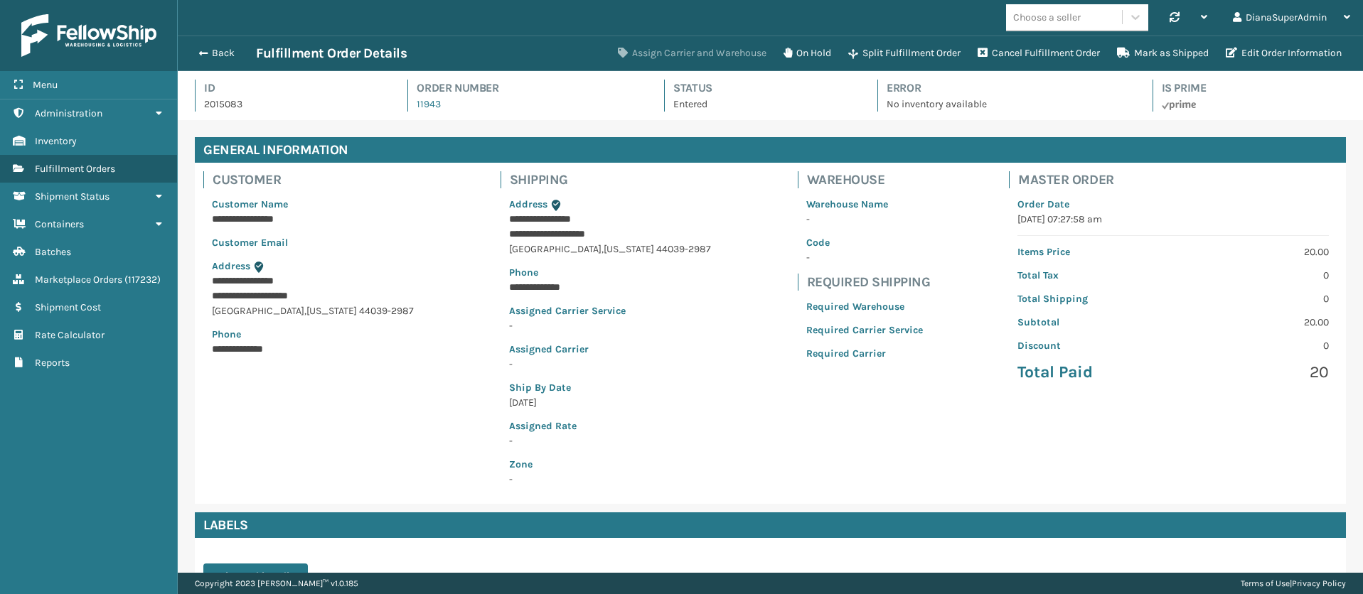
click at [681, 55] on button "Assign Carrier and Warehouse" at bounding box center [692, 53] width 166 height 28
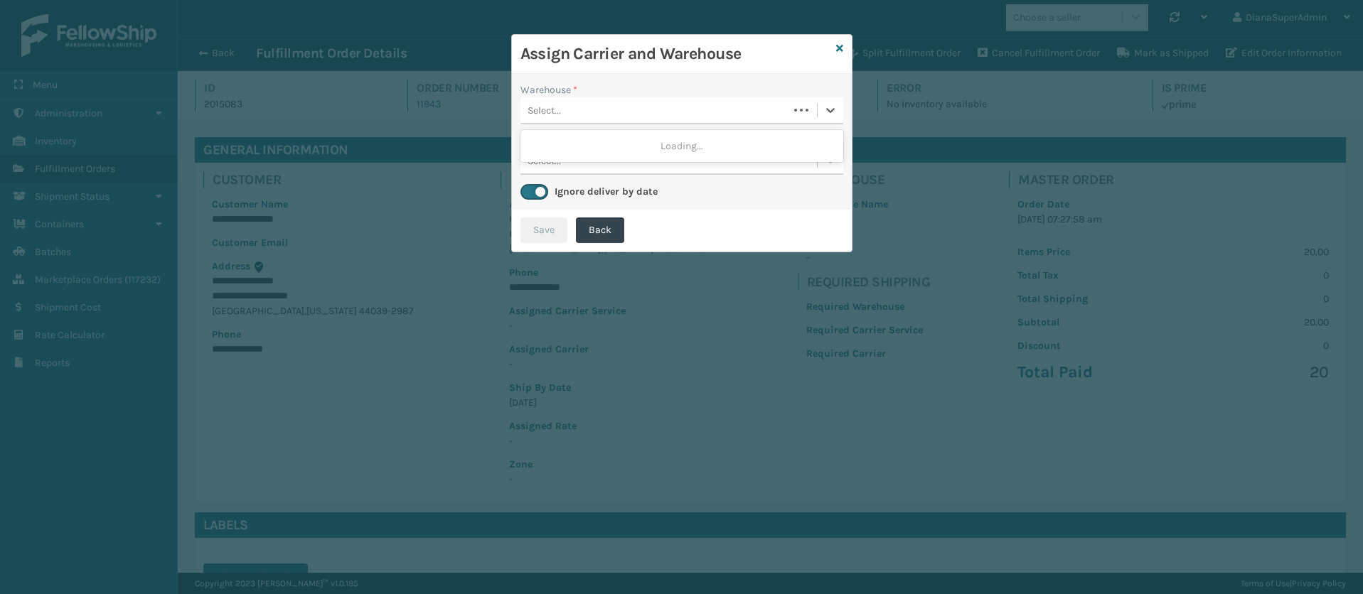
click at [804, 103] on div at bounding box center [802, 110] width 26 height 14
click at [803, 102] on div "Select..." at bounding box center [669, 110] width 297 height 23
click at [840, 49] on icon at bounding box center [839, 48] width 7 height 10
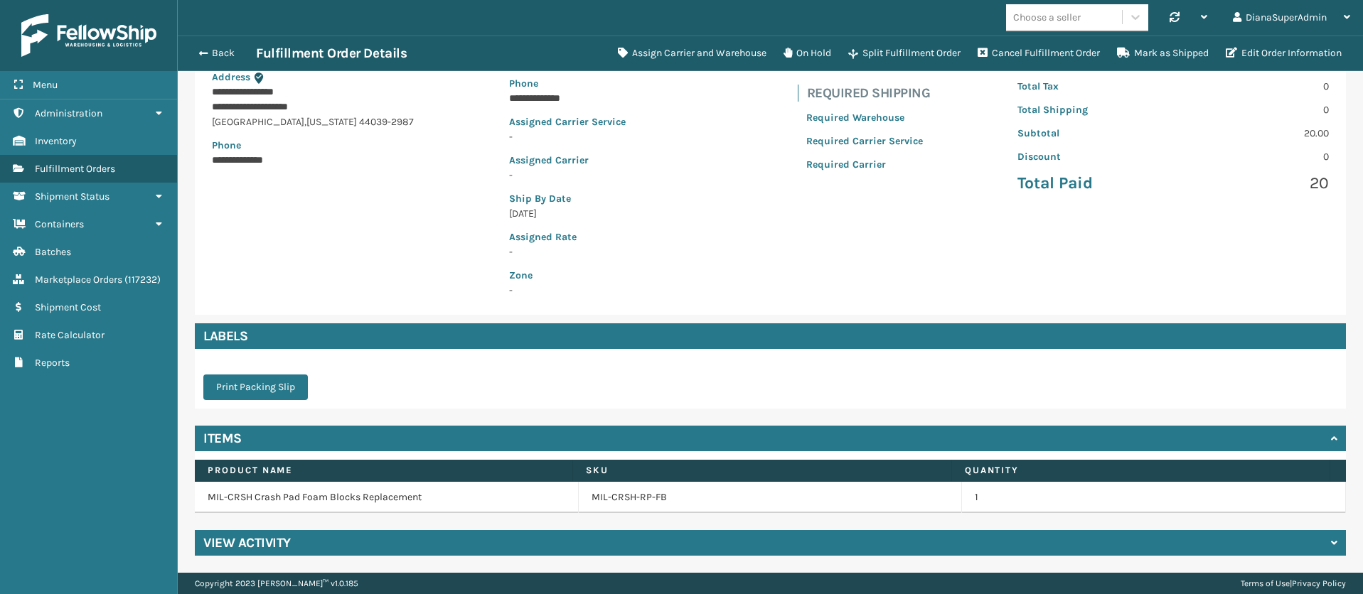
scroll to position [0, 0]
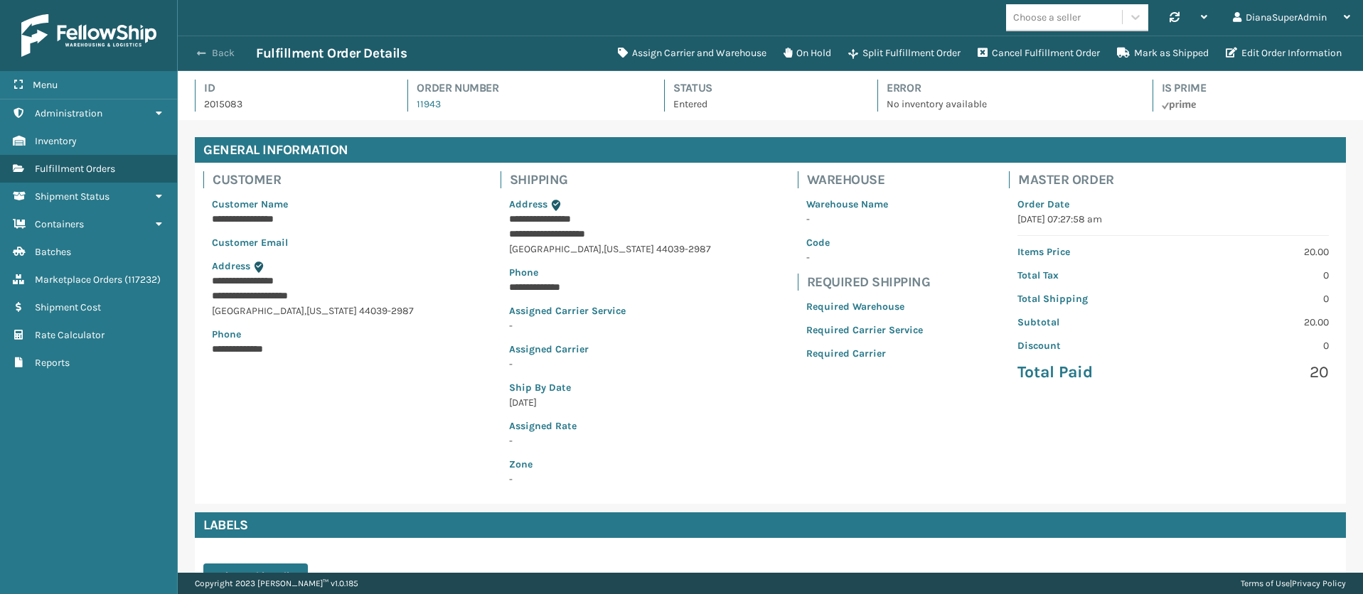
click at [209, 47] on button "Back" at bounding box center [223, 53] width 65 height 13
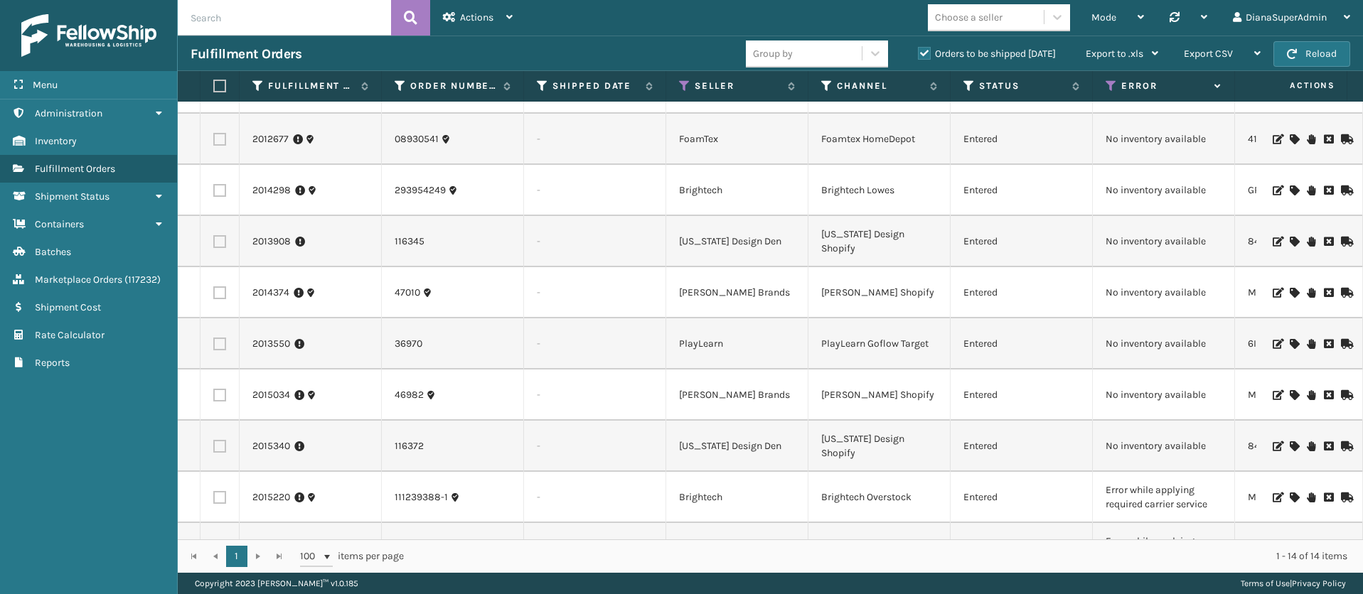
scroll to position [295, 0]
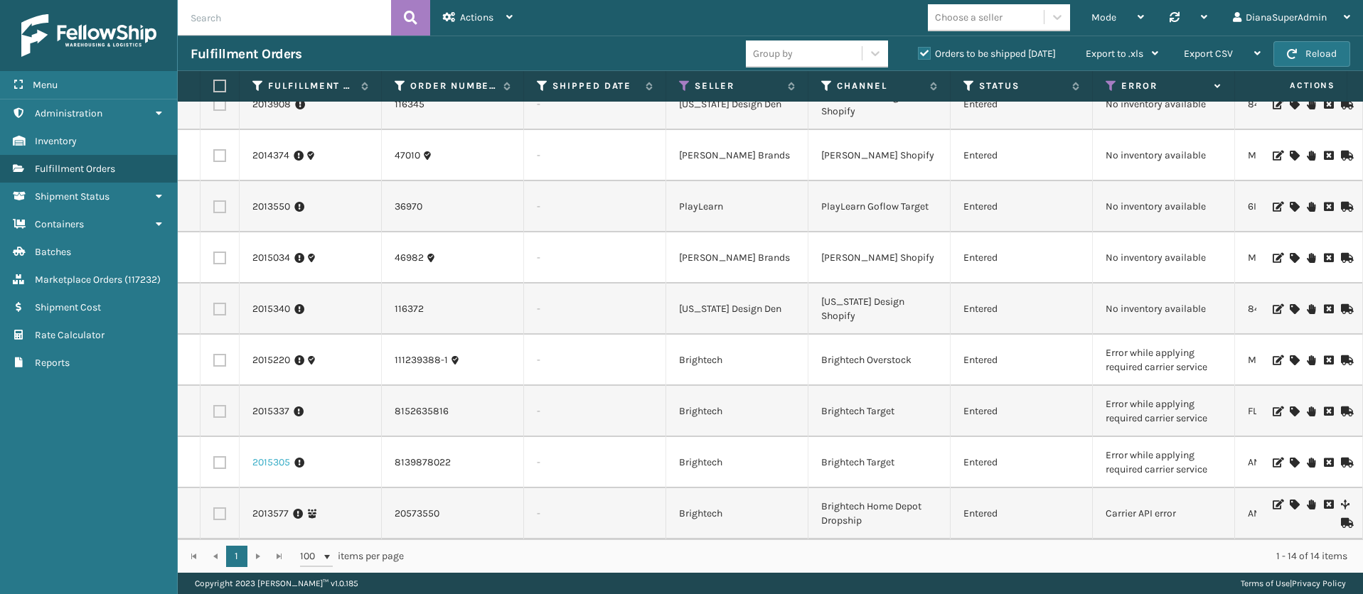
click at [278, 456] on link "2015305" at bounding box center [271, 463] width 38 height 14
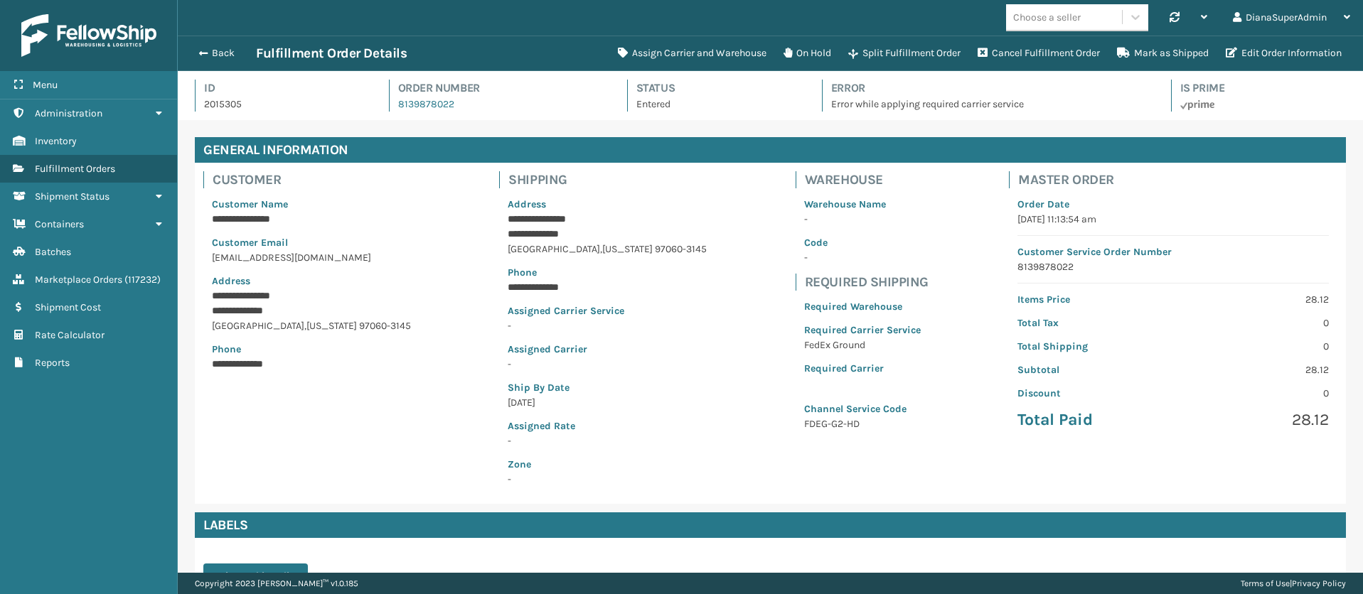
scroll to position [34, 1185]
click at [870, 106] on p "Error while applying required carrier service" at bounding box center [988, 104] width 314 height 15
click at [870, 105] on p "Error while applying required carrier service" at bounding box center [988, 104] width 314 height 15
copy p "Error while applying required carrier service"
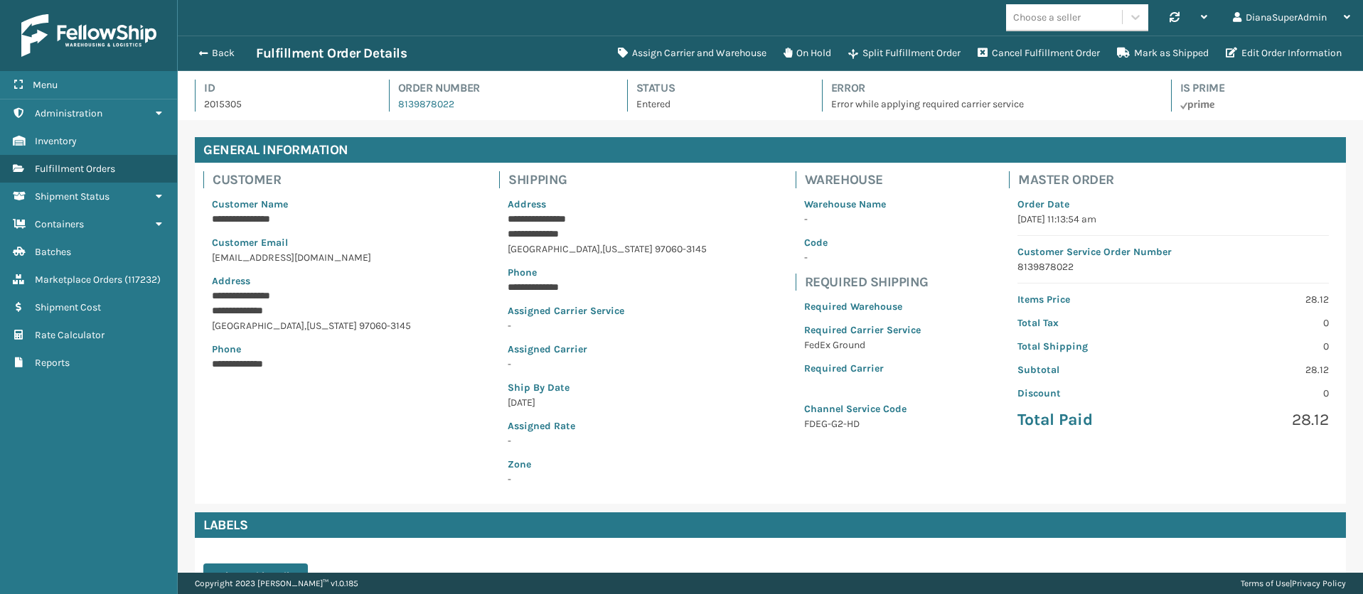
click at [934, 129] on div "**********" at bounding box center [770, 441] width 1185 height 642
click at [688, 53] on button "Assign Carrier and Warehouse" at bounding box center [692, 53] width 166 height 28
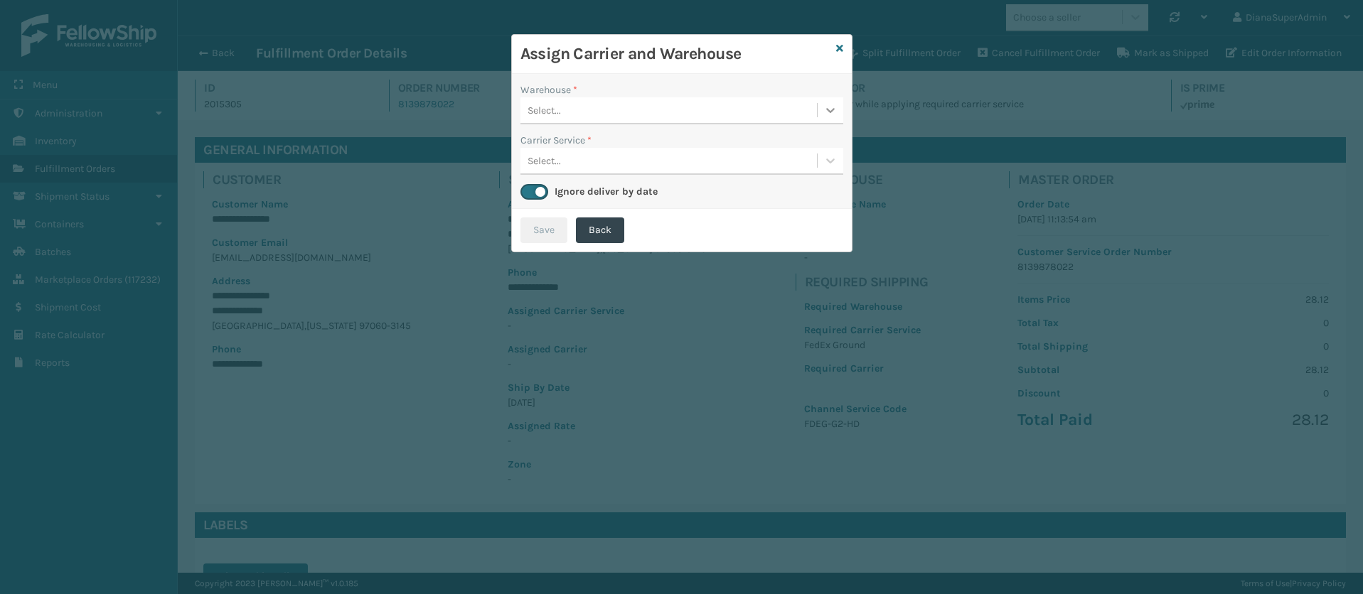
click at [822, 107] on div at bounding box center [831, 110] width 26 height 26
click at [593, 142] on div "Fellowship - West" at bounding box center [682, 146] width 323 height 26
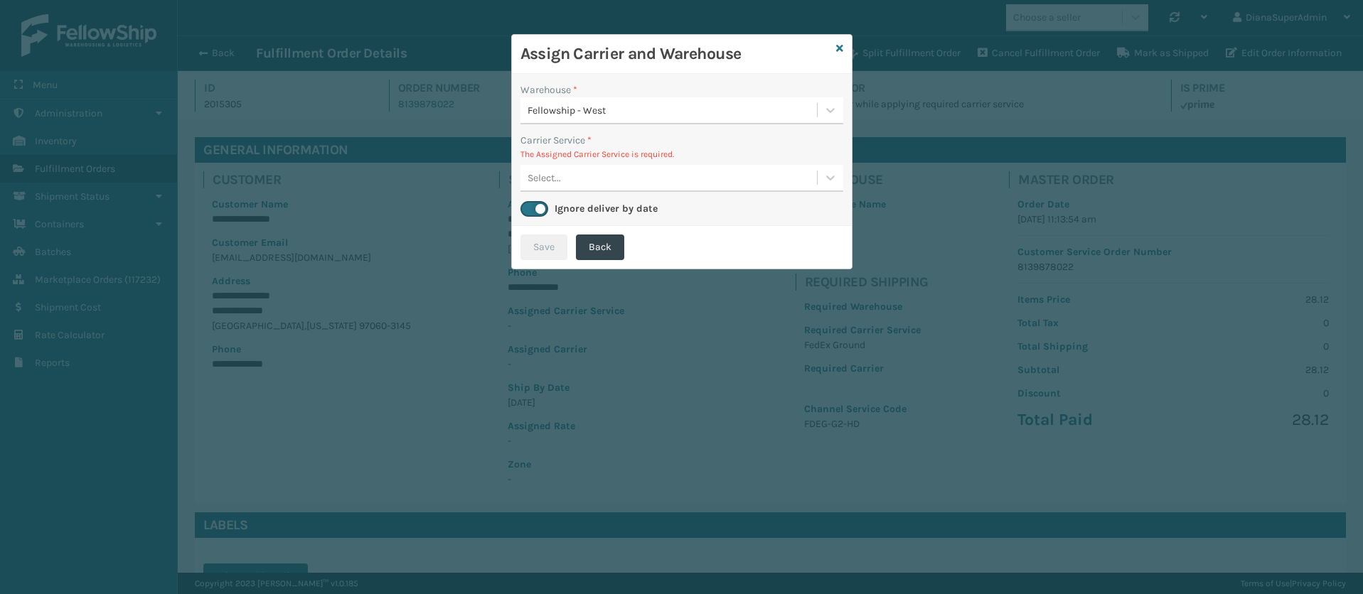
click at [816, 171] on div "Select..." at bounding box center [669, 177] width 297 height 23
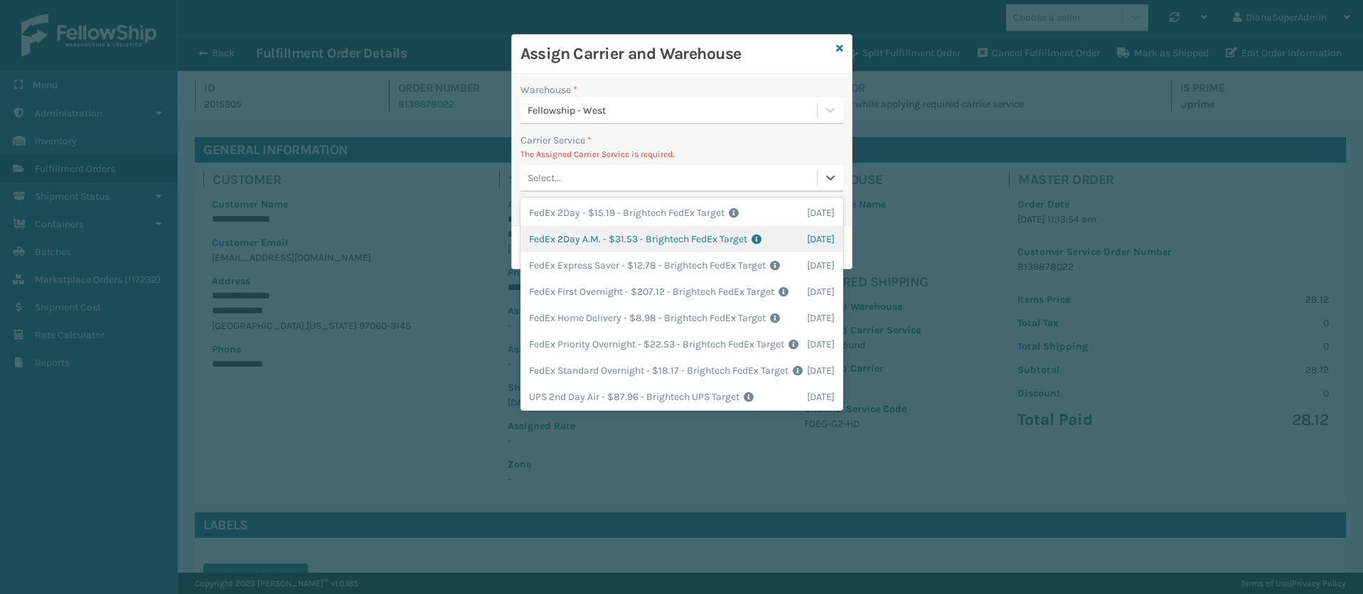
scroll to position [0, 0]
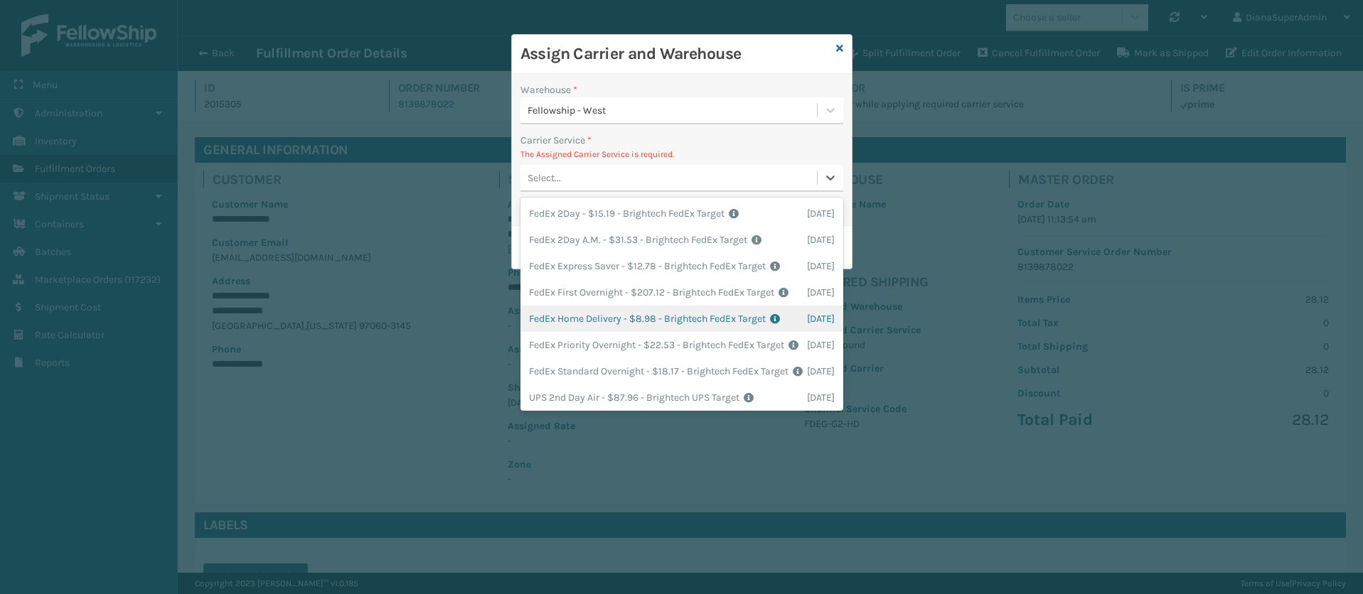
click at [611, 332] on div "FedEx Home Delivery - $8.98 - Brightech FedEx Target Shipping Cost $8.98 Surplu…" at bounding box center [682, 319] width 323 height 26
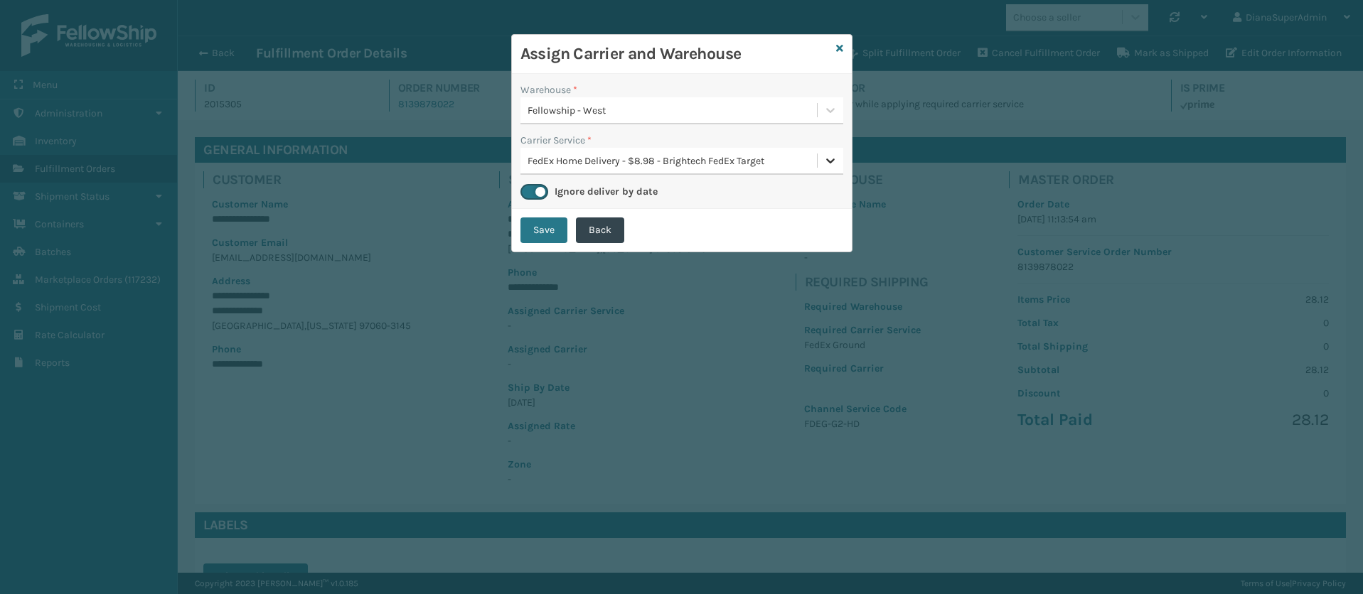
click at [830, 164] on icon at bounding box center [830, 161] width 14 height 14
click at [742, 129] on div "Warehouse * Fellowship - West Carrier Service * FedEx Home Delivery - $8.98 - B…" at bounding box center [682, 141] width 340 height 135
click at [538, 228] on button "Save" at bounding box center [544, 231] width 47 height 26
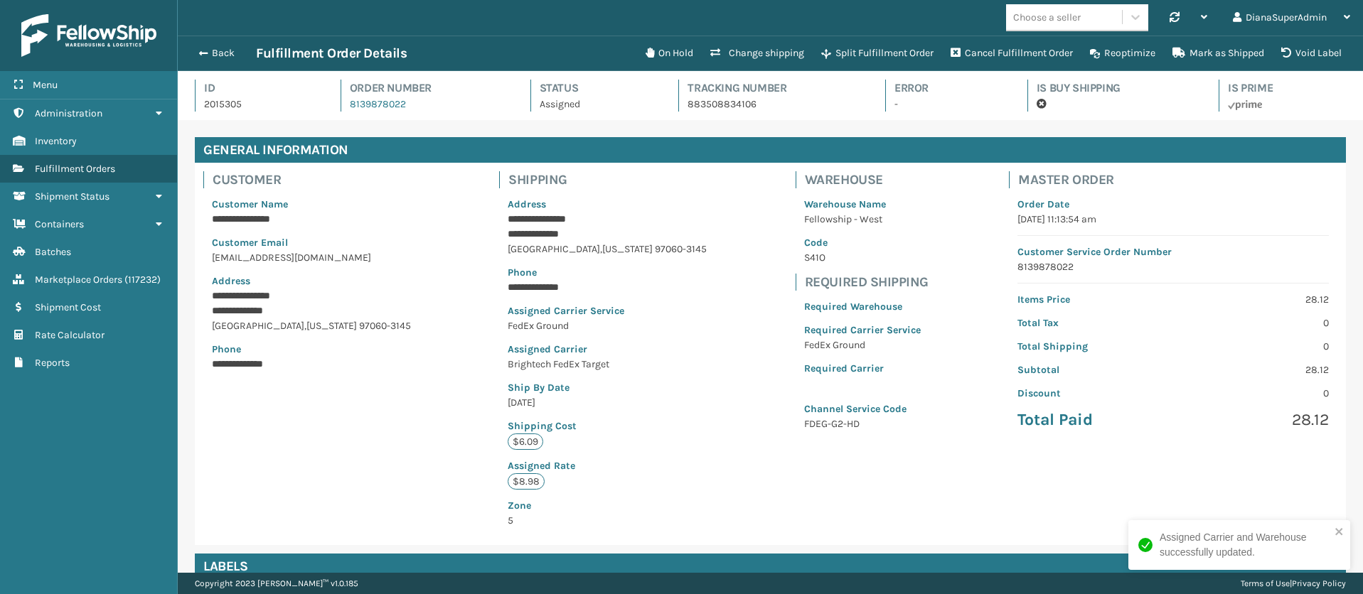
scroll to position [34, 1185]
click at [218, 50] on button "Back" at bounding box center [223, 53] width 65 height 13
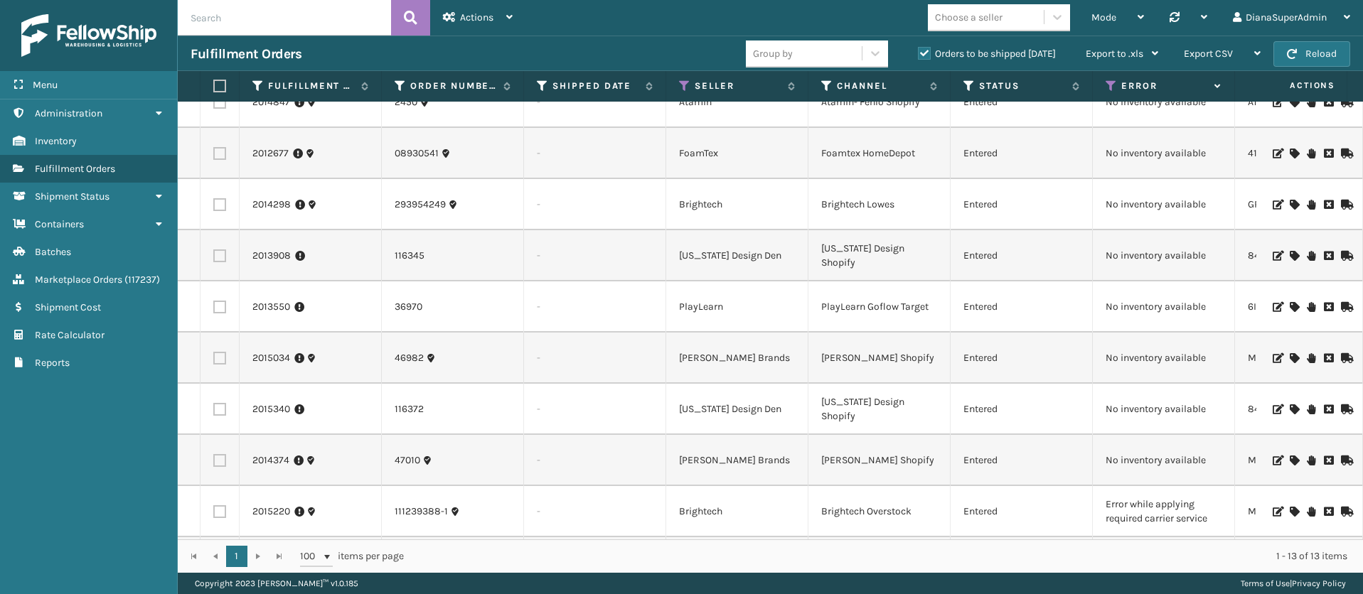
scroll to position [244, 0]
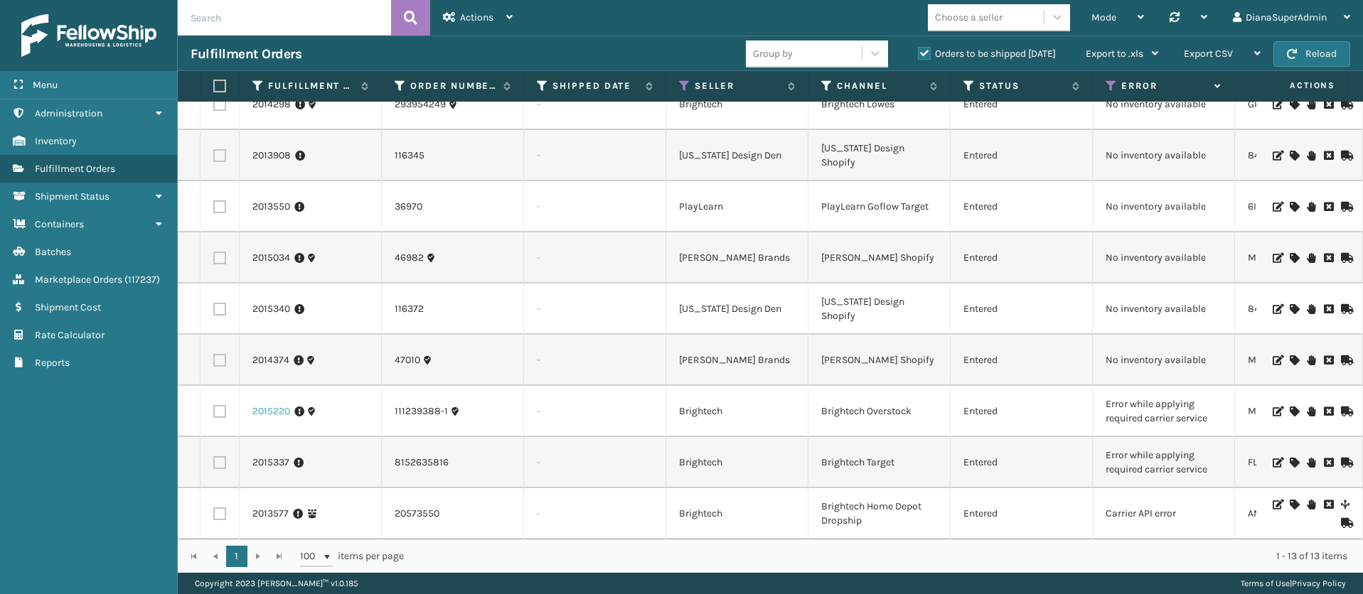
click at [273, 405] on link "2015220" at bounding box center [271, 412] width 38 height 14
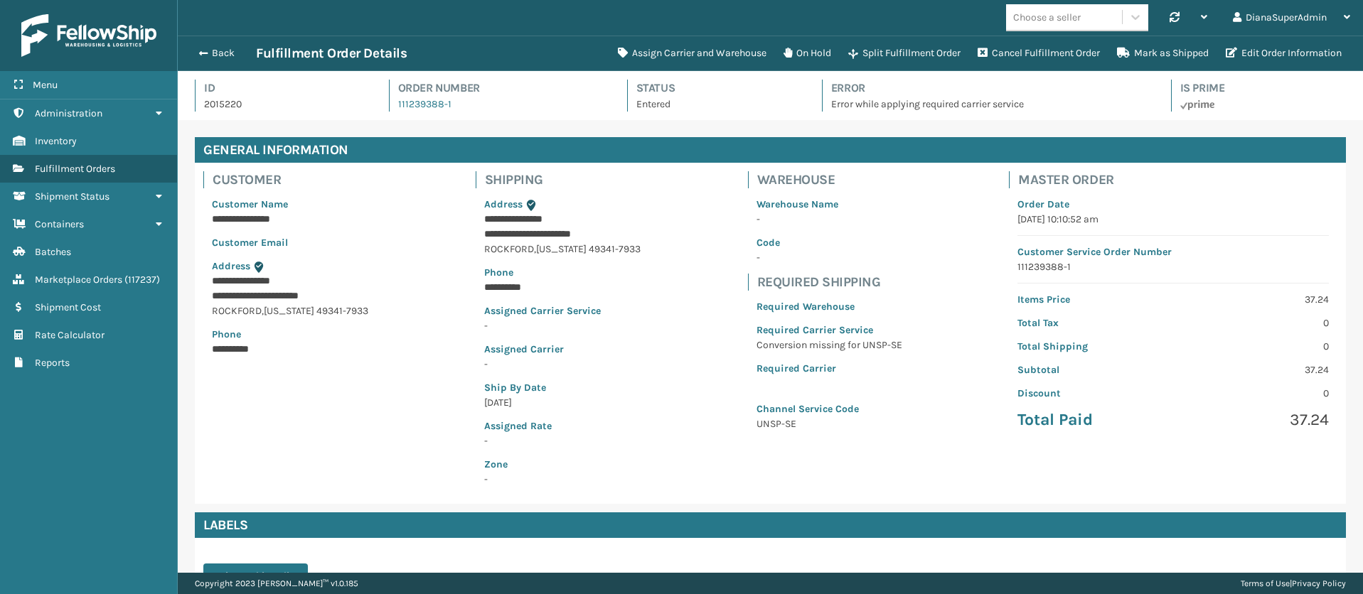
scroll to position [34, 1185]
click at [657, 46] on button "Assign Carrier and Warehouse" at bounding box center [692, 53] width 166 height 28
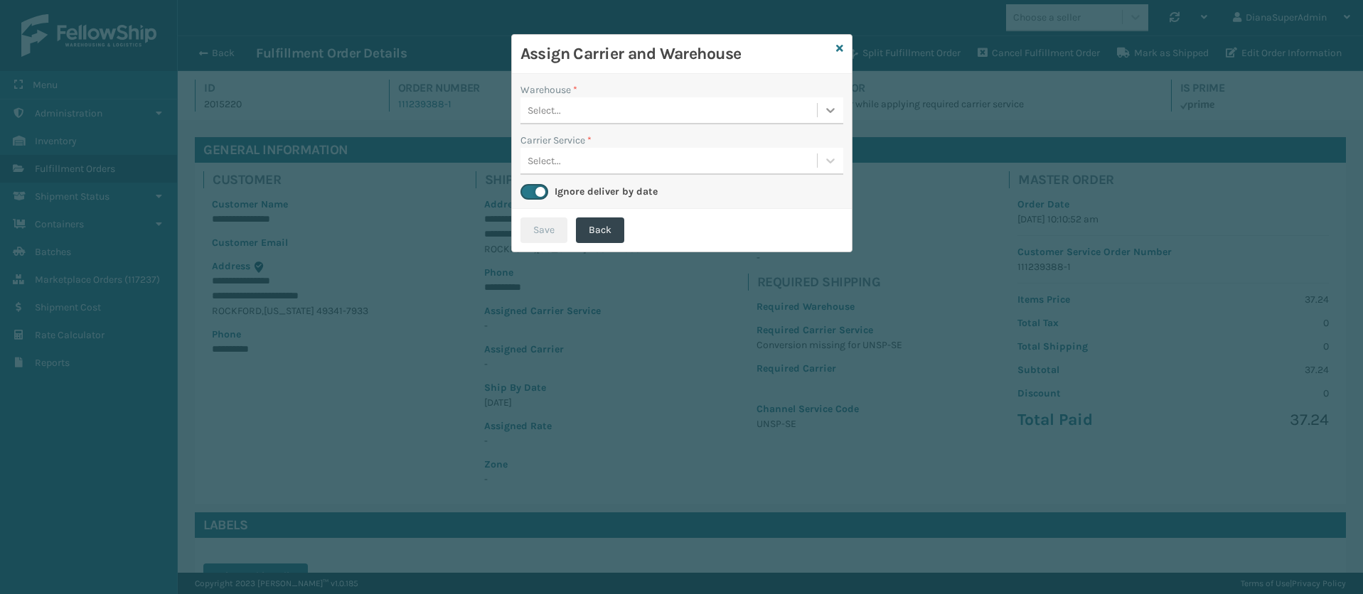
click at [826, 115] on icon at bounding box center [830, 110] width 14 height 14
click at [737, 146] on div "Fellowship - West" at bounding box center [682, 146] width 323 height 26
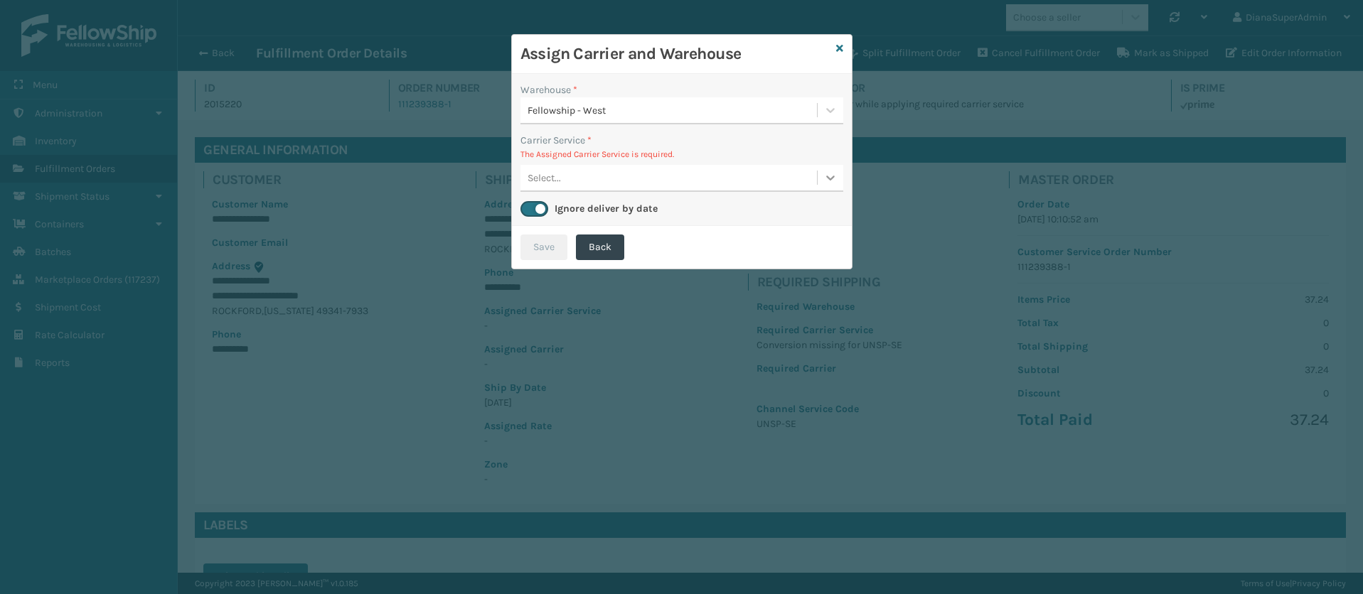
click at [828, 176] on icon at bounding box center [830, 178] width 9 height 5
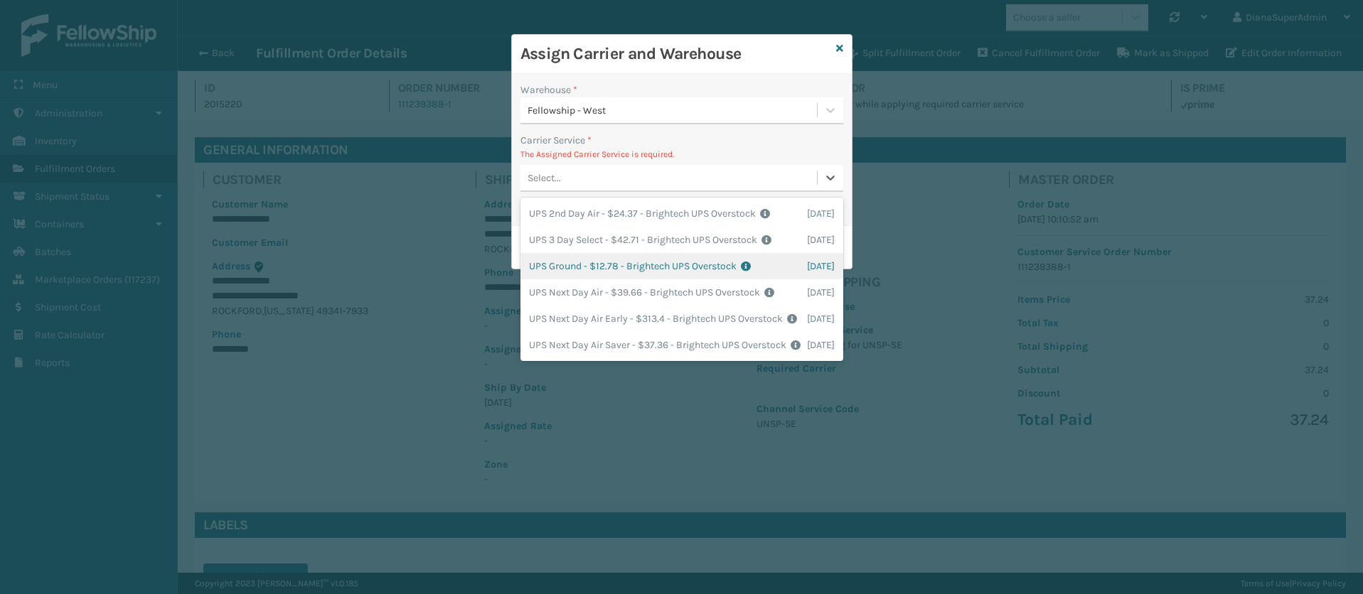
click at [573, 260] on div "UPS Ground - $12.78 - Brightech UPS Overstock Shipping Cost $12.78 Surplus Cost…" at bounding box center [682, 266] width 323 height 26
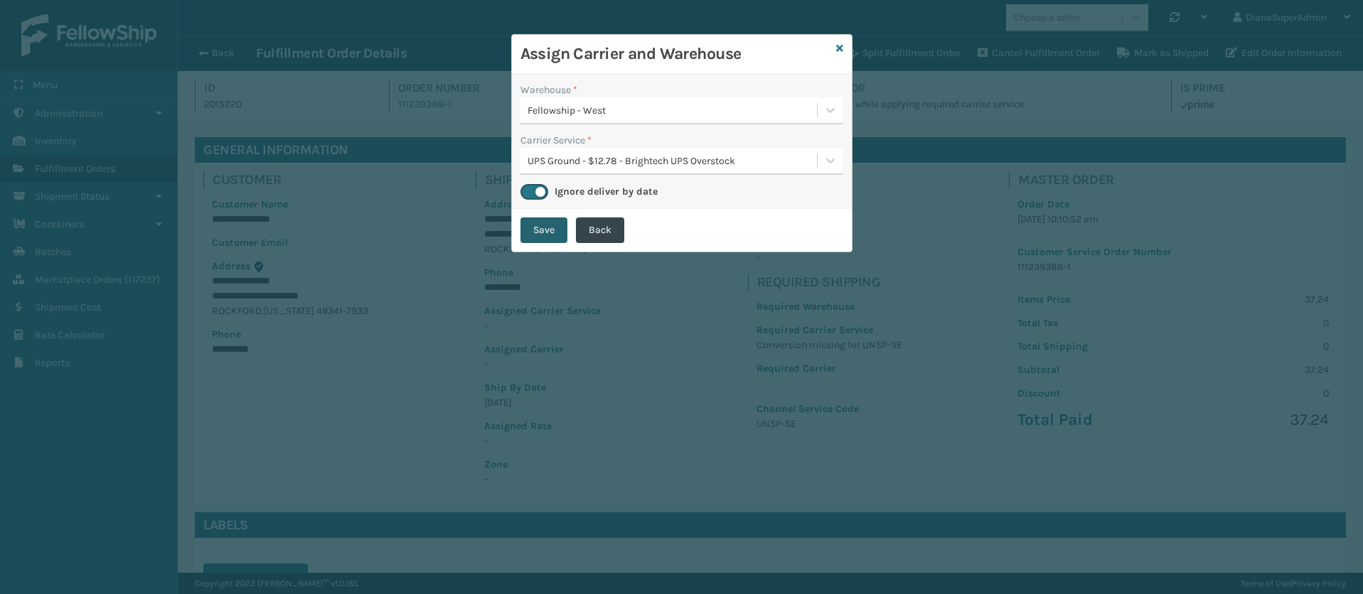
click at [543, 232] on button "Save" at bounding box center [544, 231] width 47 height 26
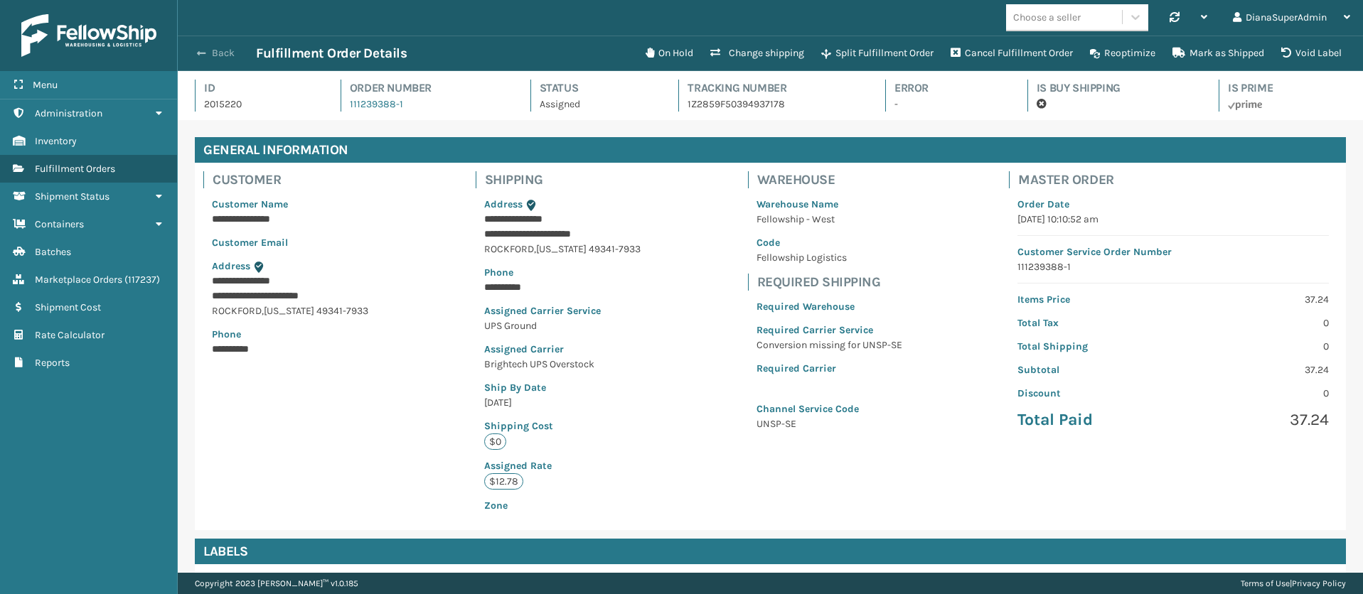
click at [225, 50] on button "Back" at bounding box center [223, 53] width 65 height 13
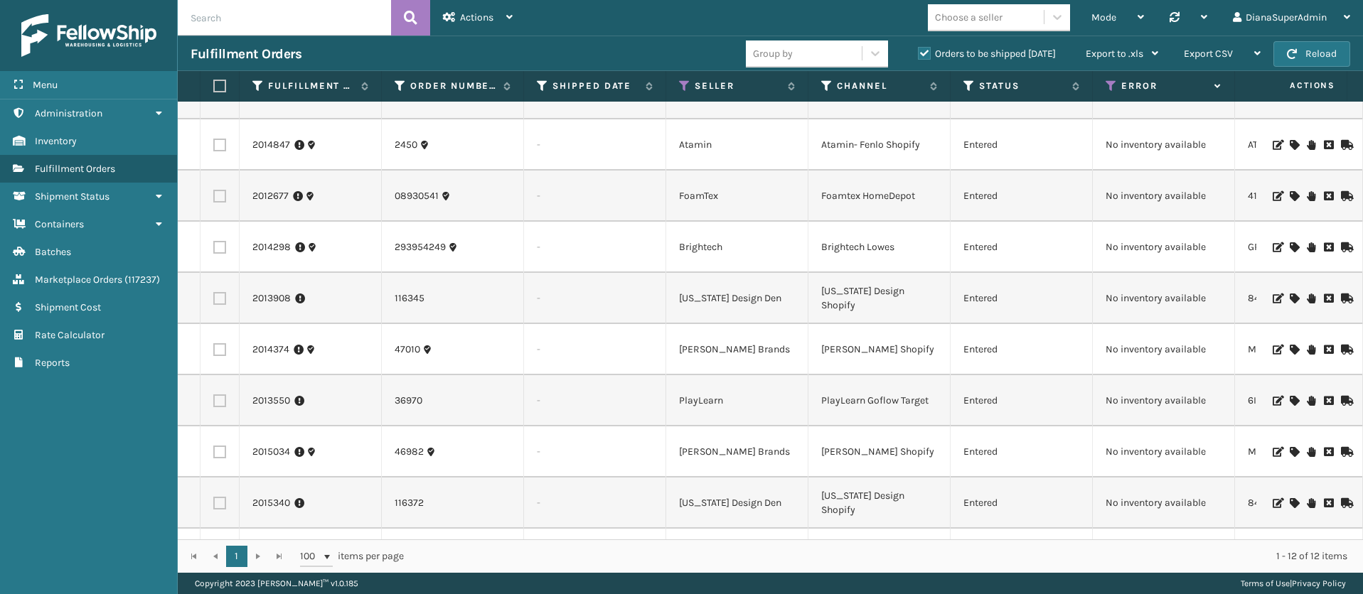
scroll to position [193, 0]
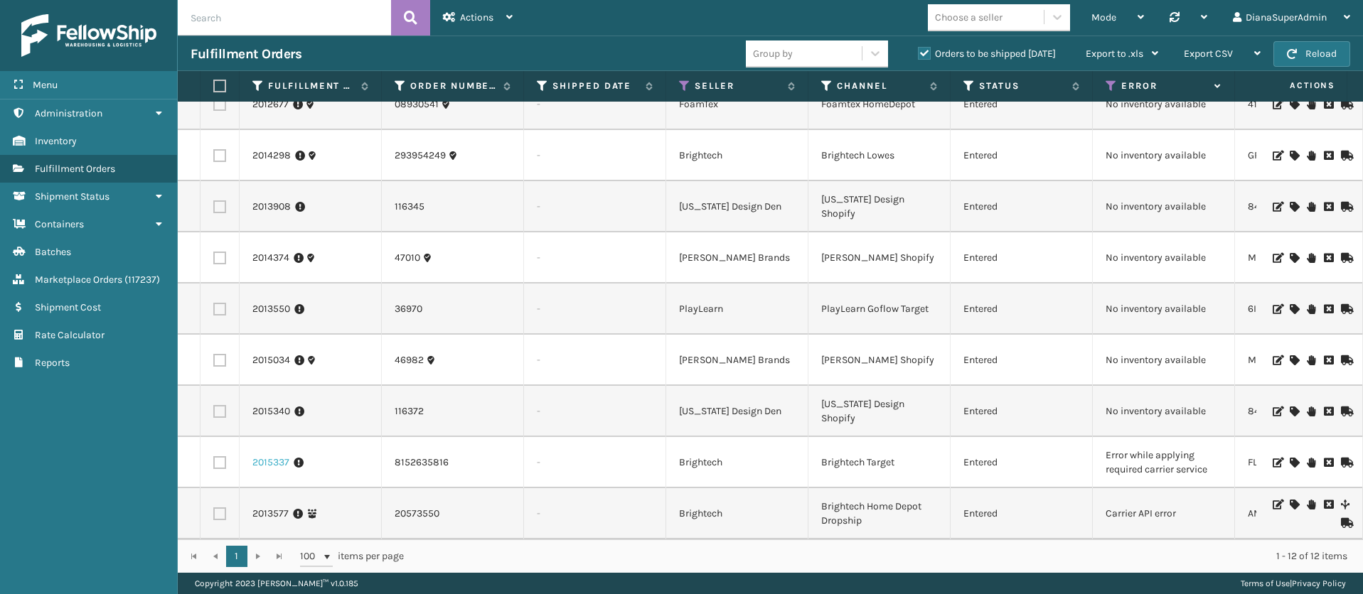
click at [275, 456] on link "2015337" at bounding box center [270, 463] width 37 height 14
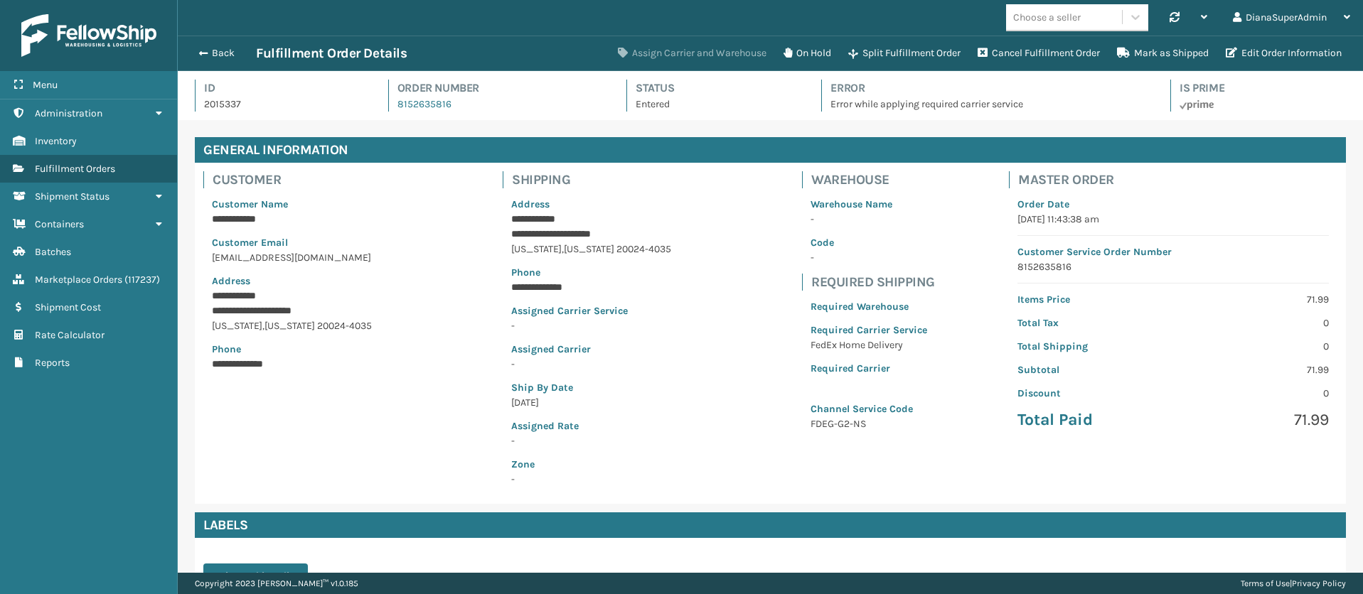
click at [690, 54] on button "Assign Carrier and Warehouse" at bounding box center [692, 53] width 166 height 28
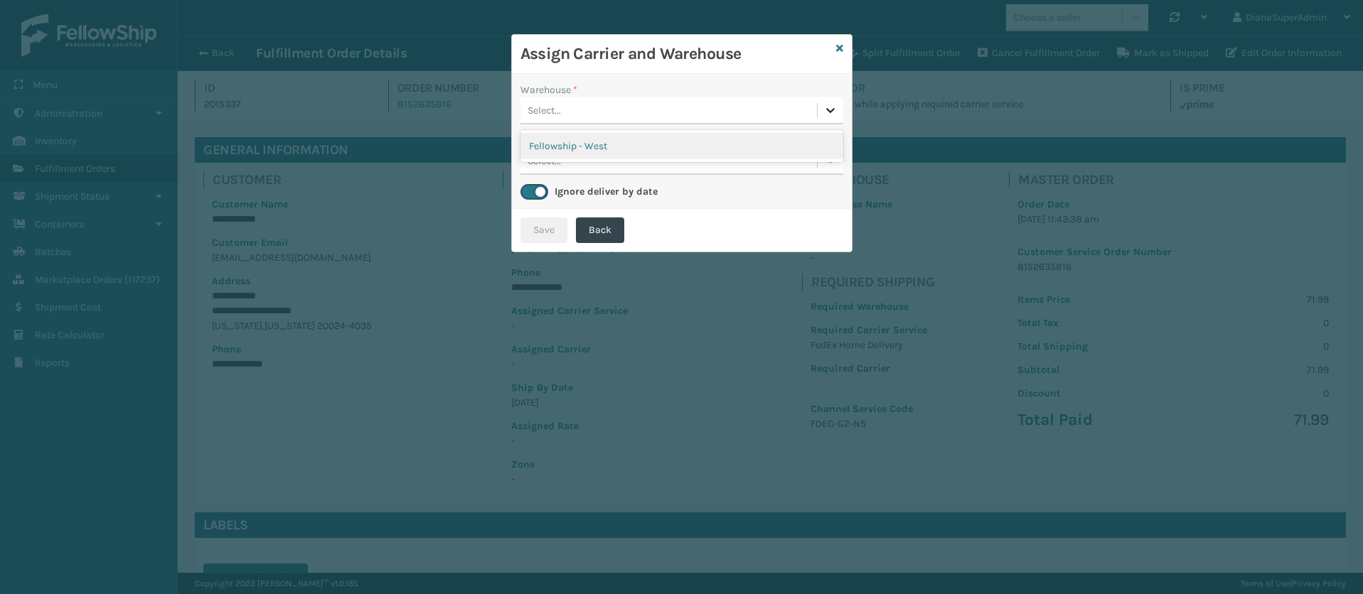
click at [831, 108] on icon at bounding box center [830, 110] width 14 height 14
click at [636, 144] on div "Fellowship - West" at bounding box center [682, 146] width 323 height 26
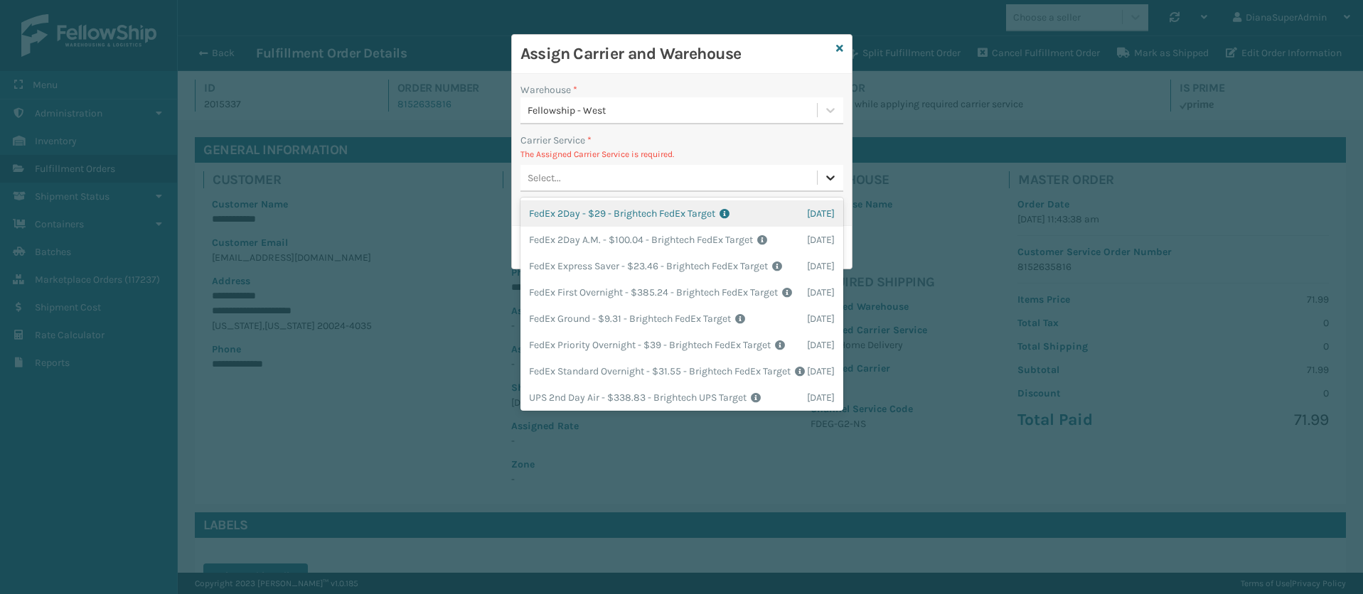
click at [826, 175] on icon at bounding box center [830, 178] width 14 height 14
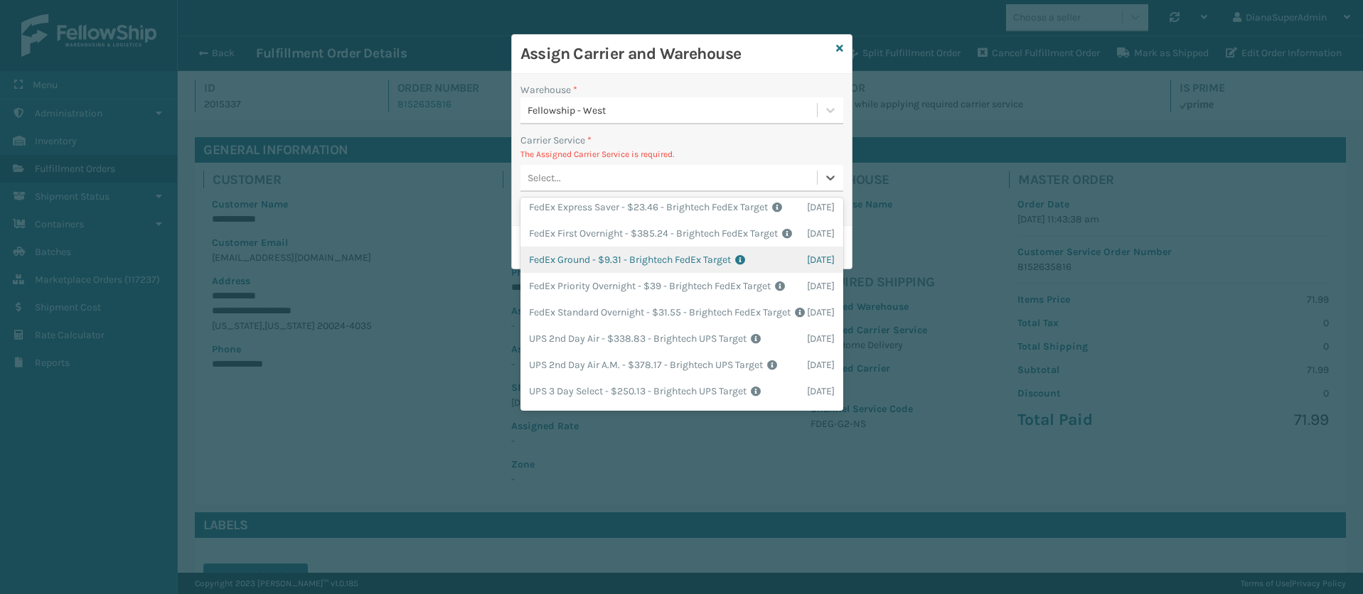
click at [579, 273] on div "FedEx Ground - $9.31 - Brightech FedEx Target Shipping Cost $9.31 Surplus Cost …" at bounding box center [682, 260] width 323 height 26
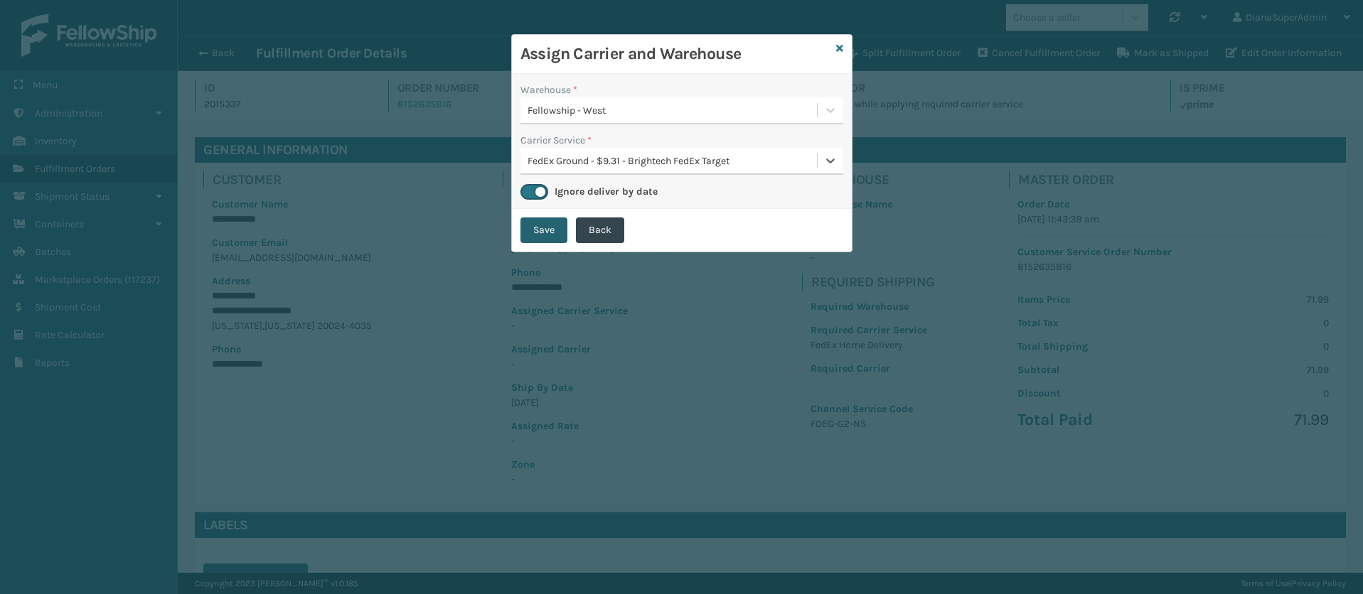
click at [545, 230] on button "Save" at bounding box center [544, 231] width 47 height 26
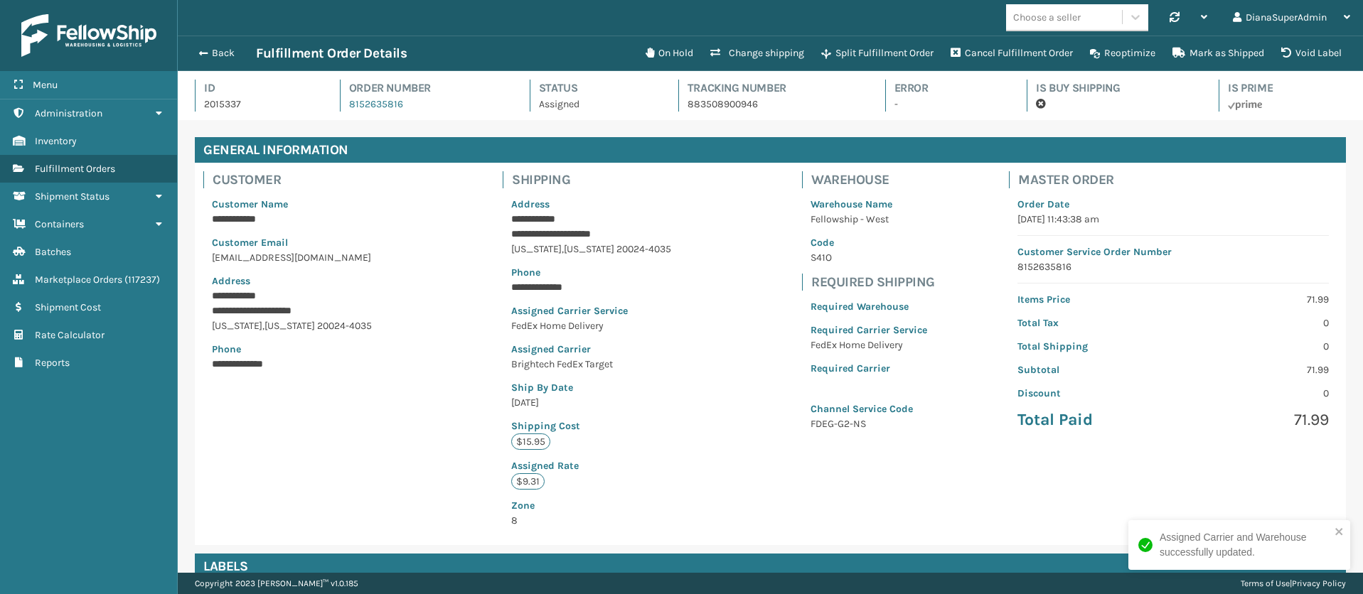
scroll to position [34, 1185]
click at [214, 50] on button "Back" at bounding box center [223, 53] width 65 height 13
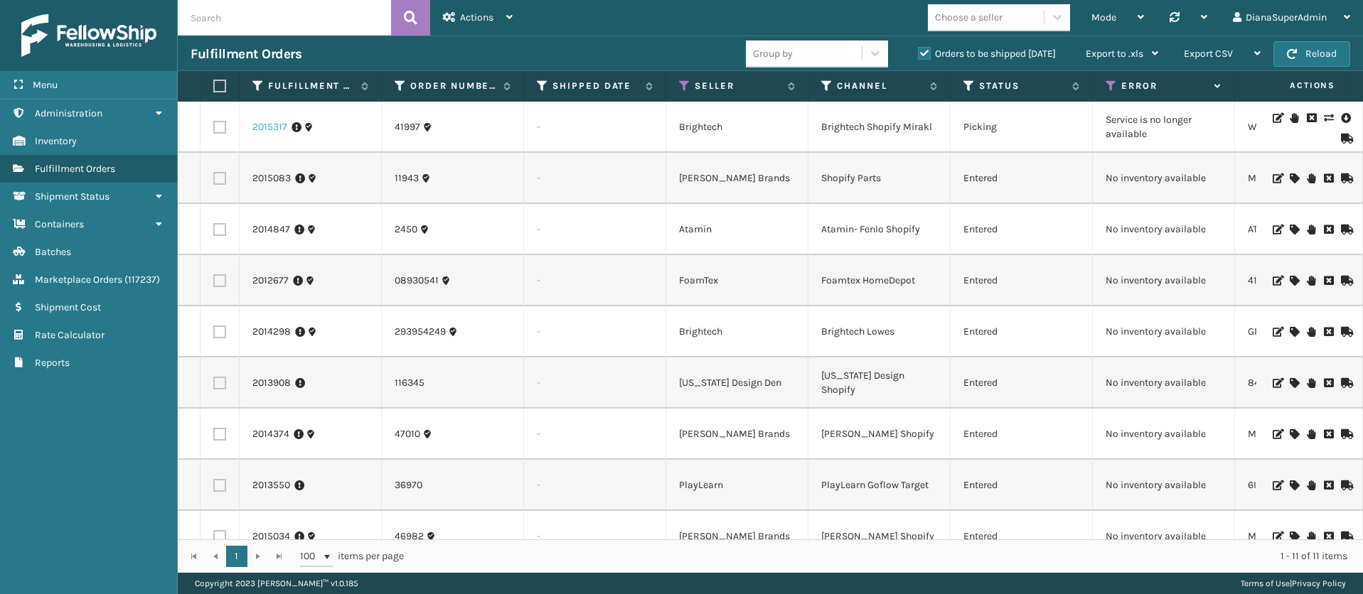
click at [265, 125] on link "2015317" at bounding box center [269, 127] width 35 height 14
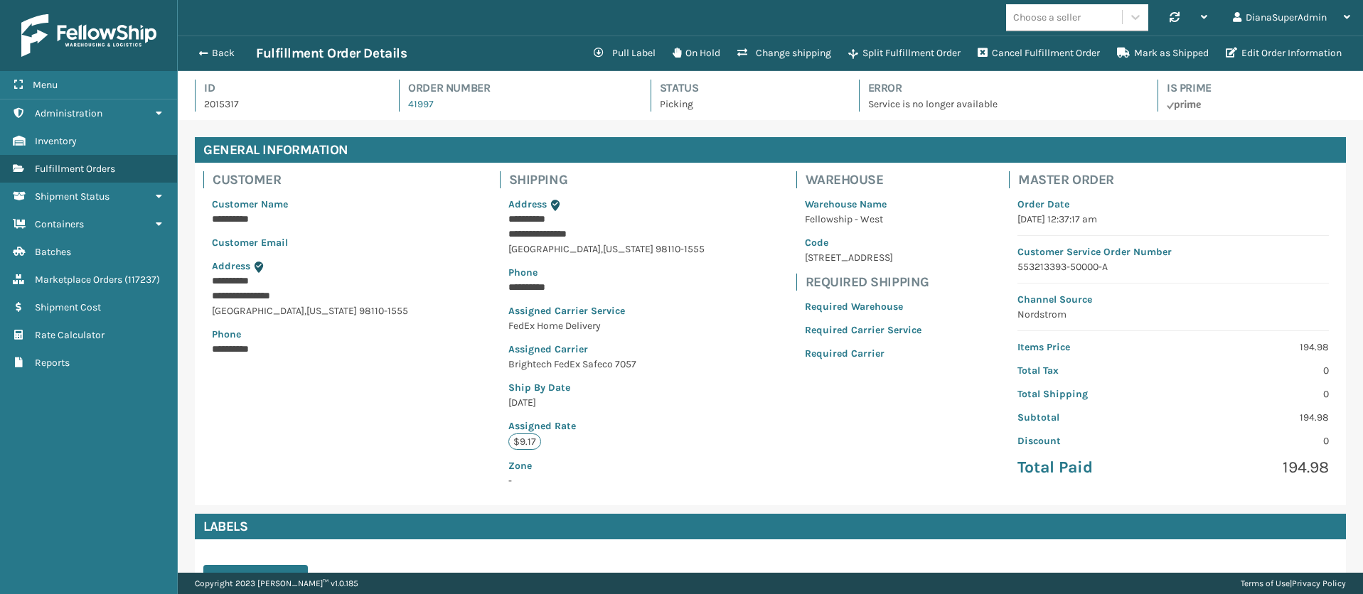
scroll to position [34, 1185]
click at [917, 104] on p "Service is no longer available" at bounding box center [1000, 104] width 264 height 15
copy p "Service is no longer available"
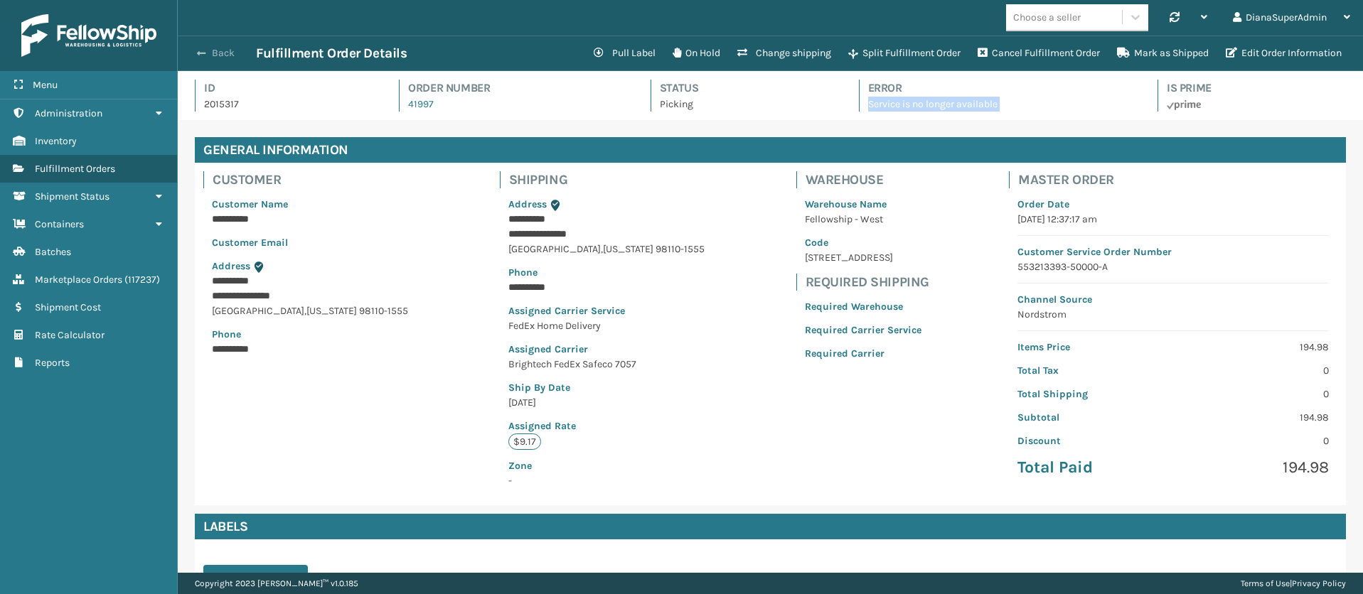
click at [213, 47] on button "Back" at bounding box center [223, 53] width 65 height 13
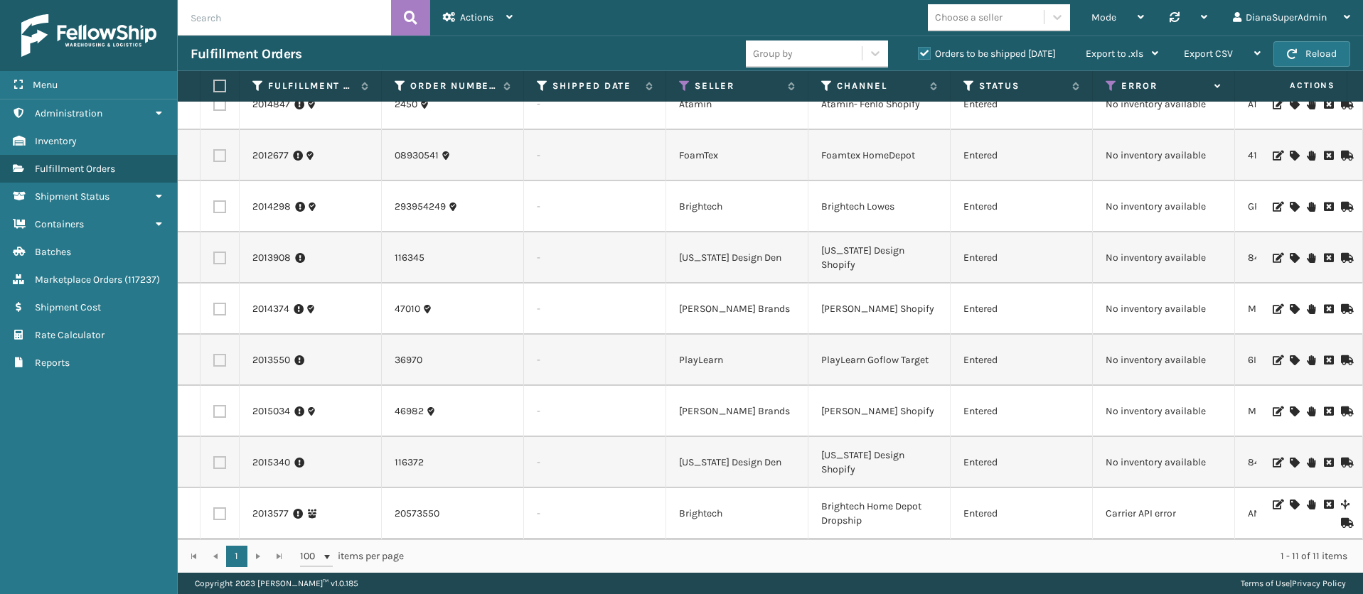
scroll to position [142, 0]
click at [264, 507] on link "2013577" at bounding box center [270, 514] width 36 height 14
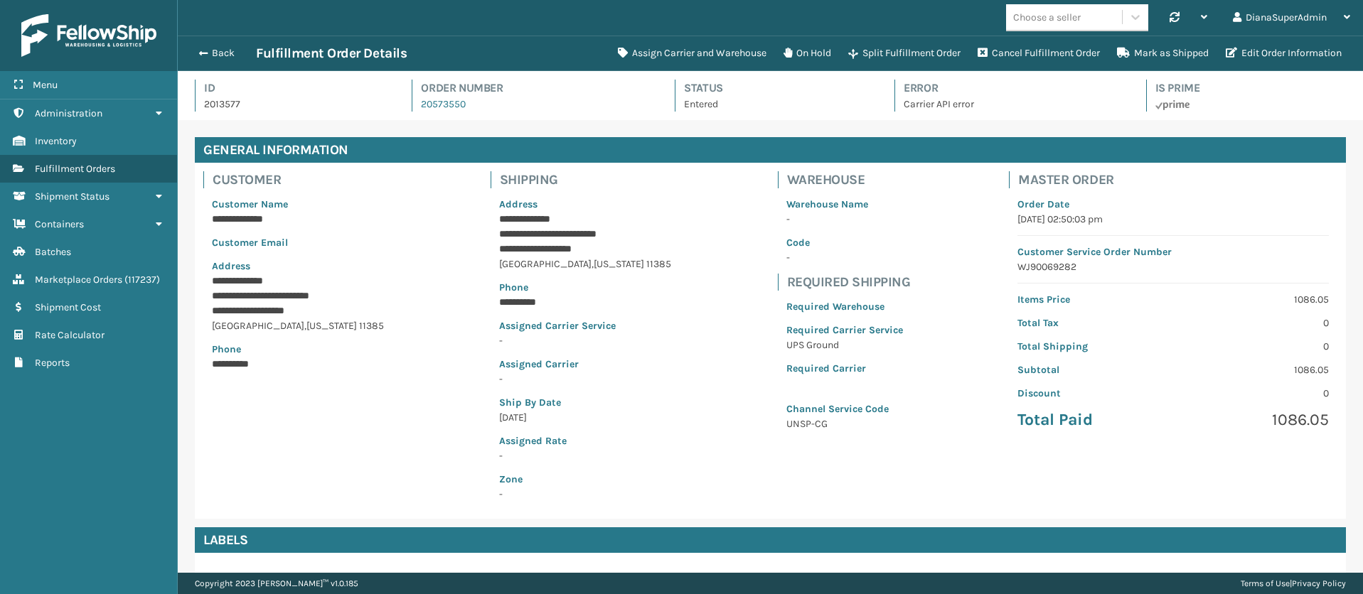
scroll to position [34, 1185]
click at [931, 99] on p "Carrier API error" at bounding box center [1012, 104] width 216 height 15
copy p "Carrier API error"
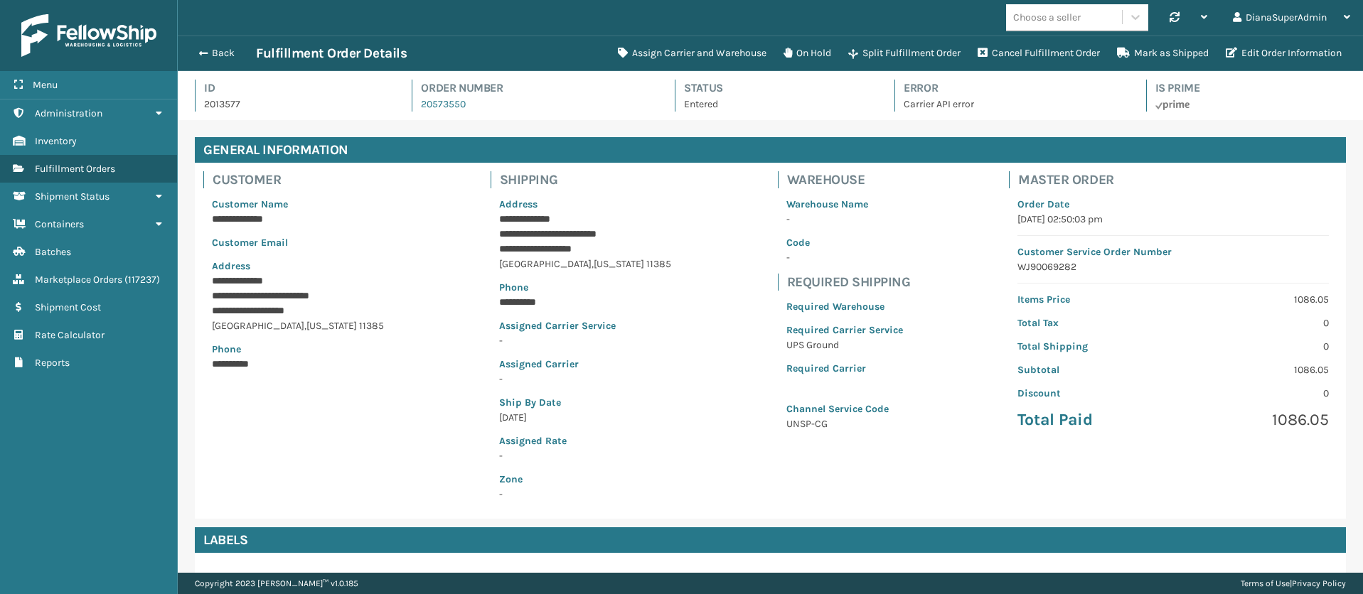
click at [927, 143] on h4 "General Information" at bounding box center [770, 150] width 1151 height 26
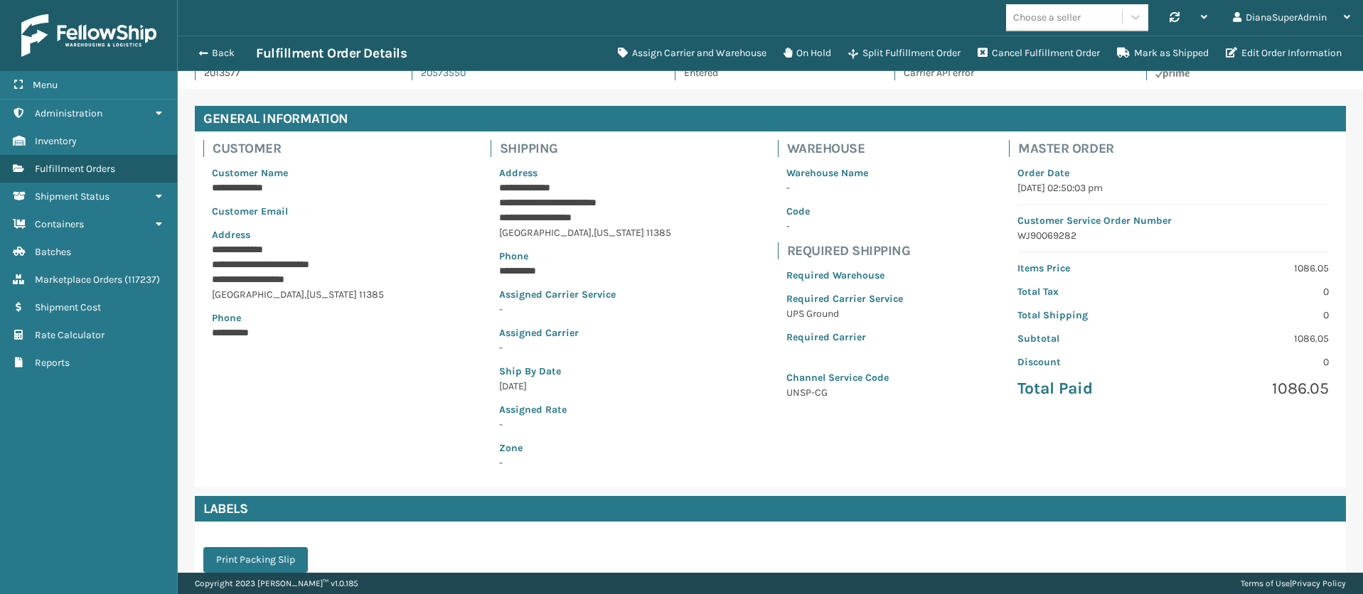
scroll to position [0, 0]
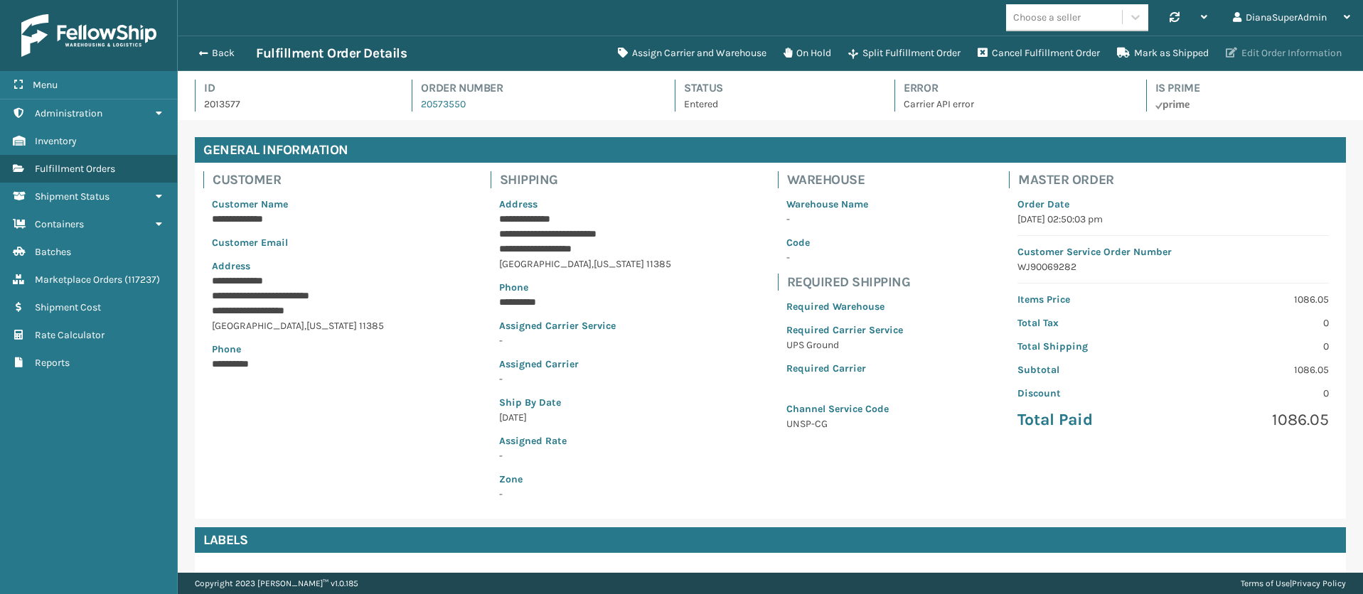
click at [1293, 55] on button "Edit Order Information" at bounding box center [1283, 53] width 133 height 28
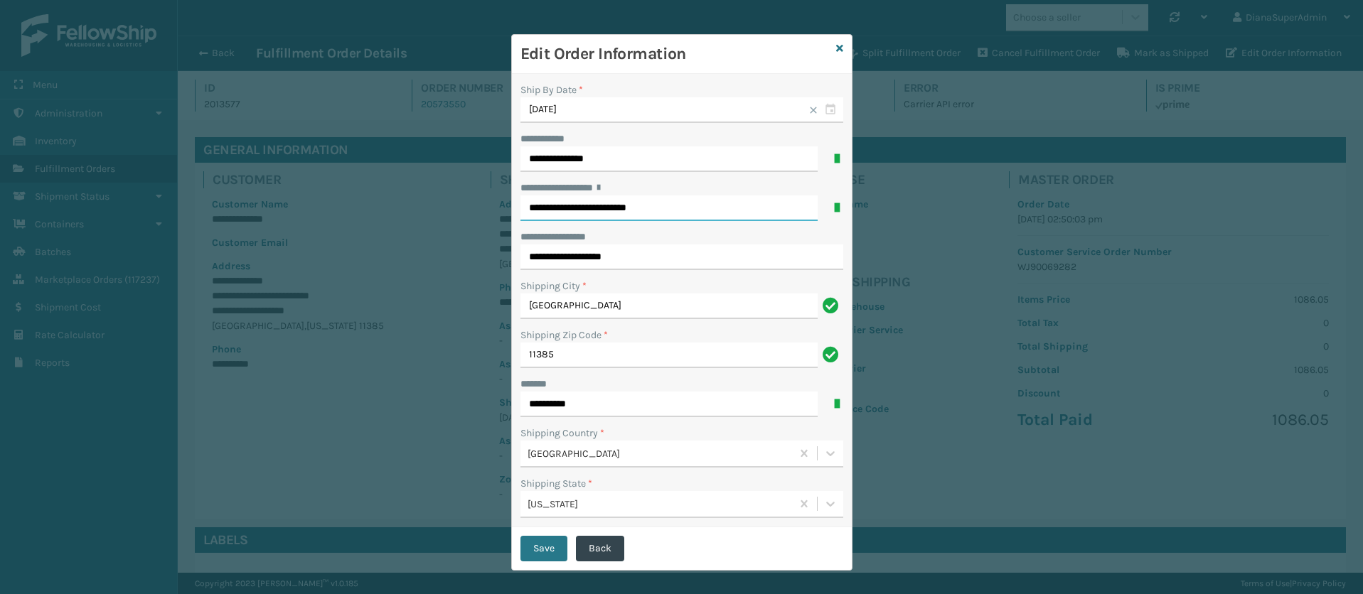
click at [626, 204] on input "**********" at bounding box center [669, 209] width 297 height 26
drag, startPoint x: 537, startPoint y: 202, endPoint x: 460, endPoint y: 198, distance: 76.9
click at [460, 198] on div "**********" at bounding box center [681, 297] width 1363 height 594
type input "**********"
click at [705, 262] on input "**********" at bounding box center [682, 258] width 323 height 26
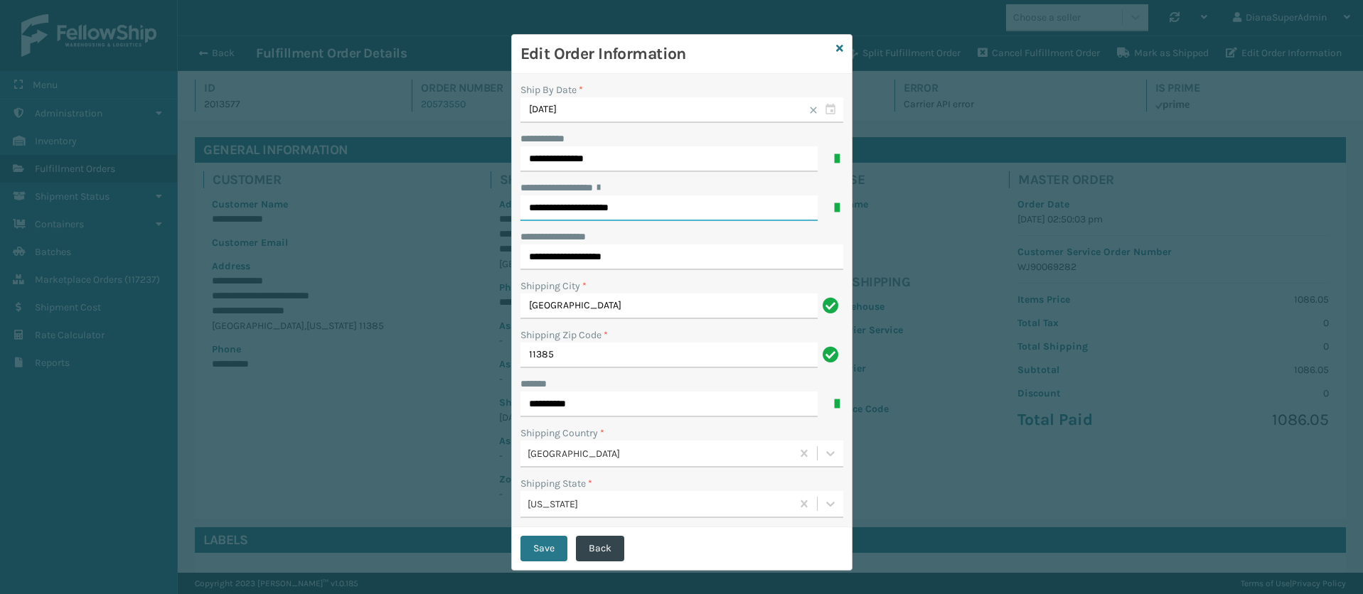
click at [522, 203] on input "**********" at bounding box center [669, 209] width 297 height 26
click at [663, 208] on input "**********" at bounding box center [669, 209] width 297 height 26
click at [727, 183] on div "**********" at bounding box center [682, 188] width 323 height 15
drag, startPoint x: 634, startPoint y: 258, endPoint x: 503, endPoint y: 254, distance: 130.9
click at [512, 254] on div "**********" at bounding box center [682, 301] width 340 height 454
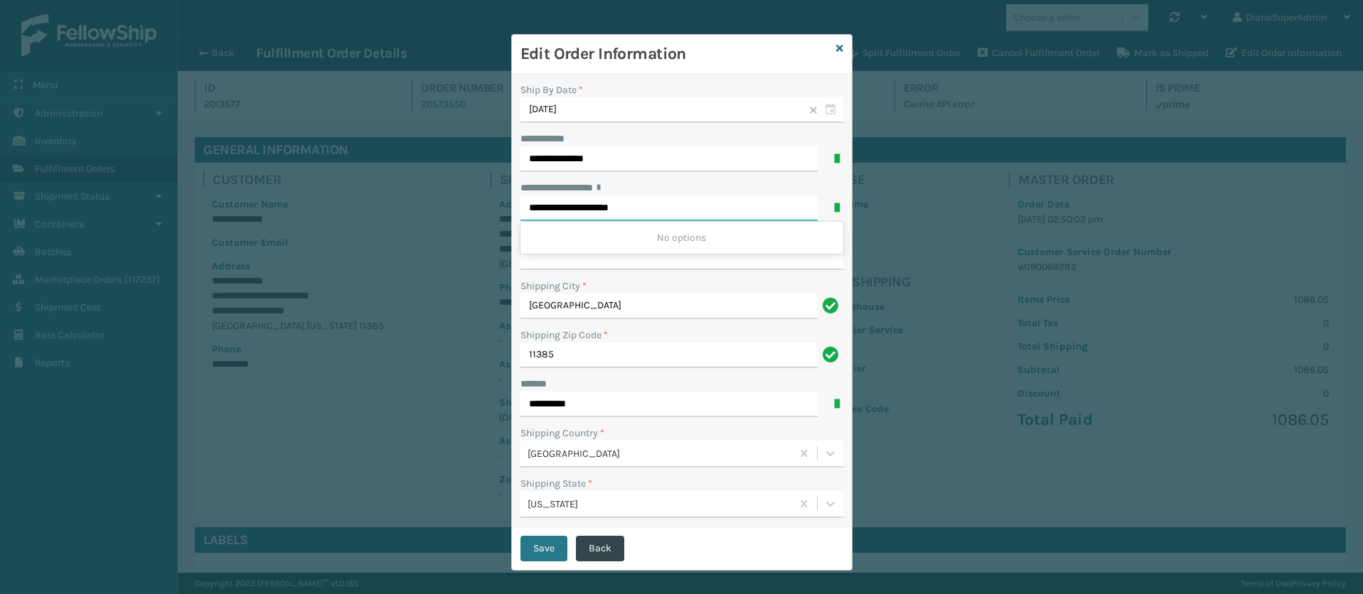
click at [667, 210] on input "**********" at bounding box center [669, 209] width 297 height 26
paste input "**********"
drag, startPoint x: 623, startPoint y: 203, endPoint x: 496, endPoint y: 198, distance: 126.7
click at [496, 198] on div "**********" at bounding box center [681, 297] width 1363 height 594
type input "**********"
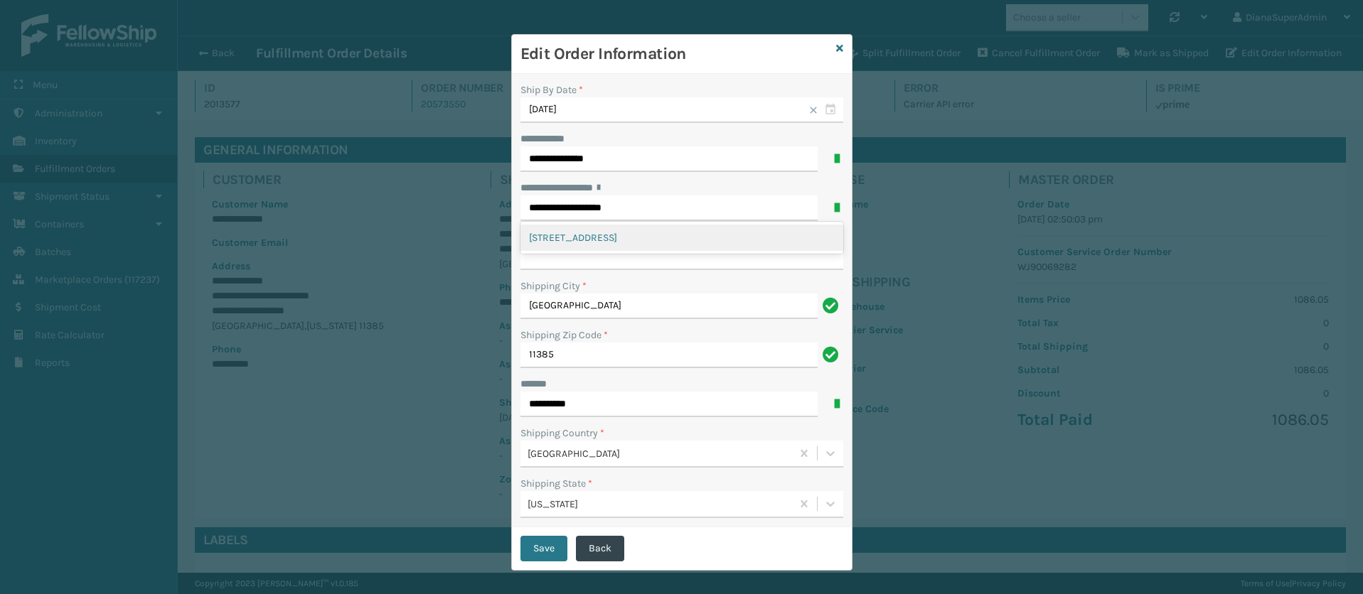
click at [613, 279] on div "Shipping City *" at bounding box center [682, 286] width 323 height 15
click at [607, 258] on input "**********" at bounding box center [682, 258] width 323 height 26
paste input "**********"
type input "**********"
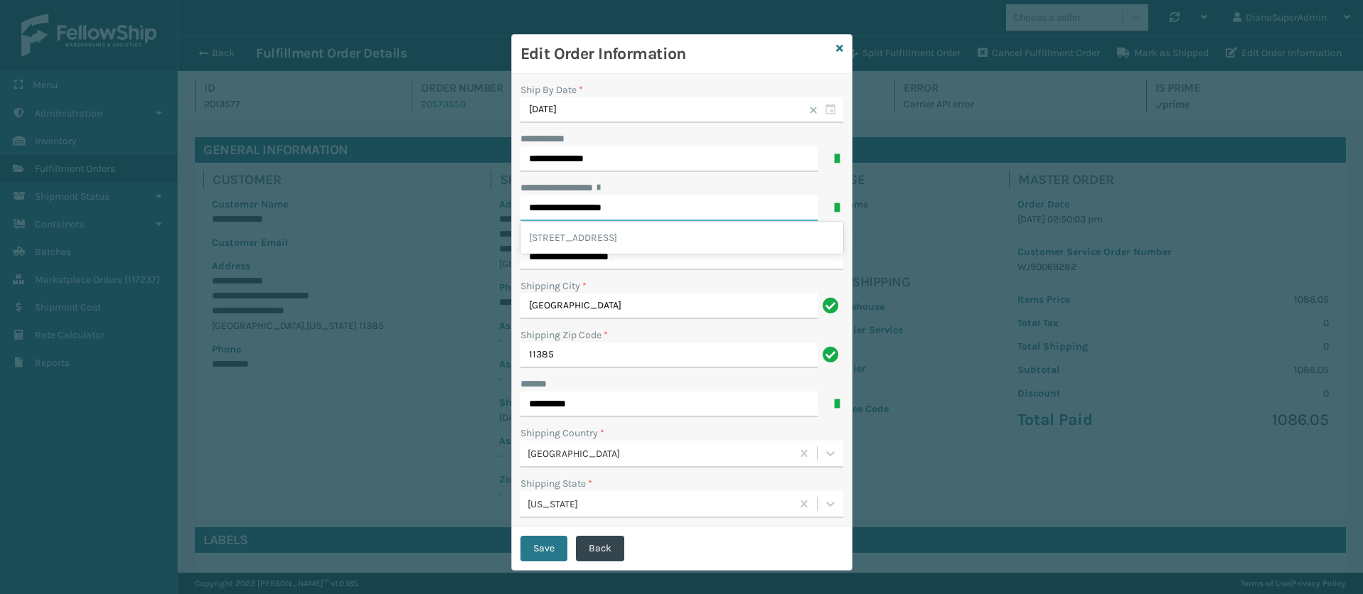
click at [661, 208] on input "**********" at bounding box center [669, 209] width 297 height 26
click at [712, 186] on div "**********" at bounding box center [682, 188] width 323 height 15
click at [669, 207] on input "**********" at bounding box center [669, 209] width 297 height 26
click at [674, 240] on div "[STREET_ADDRESS]" at bounding box center [682, 238] width 323 height 26
type input "**********"
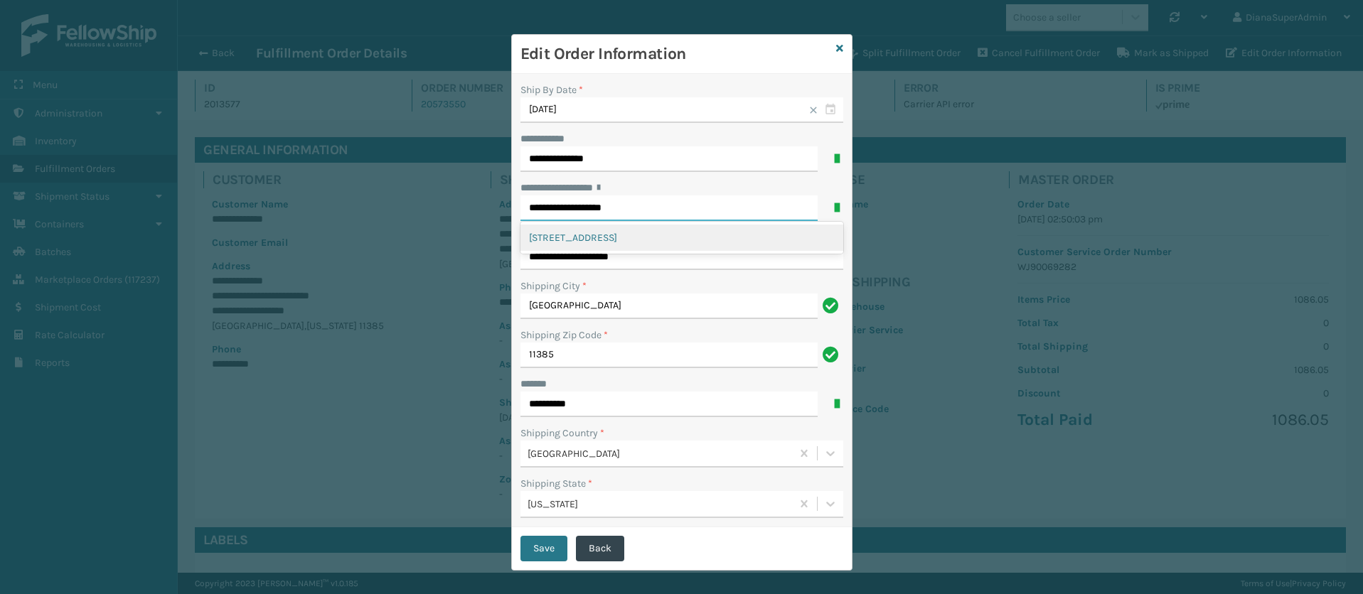
type input "GLENDALE"
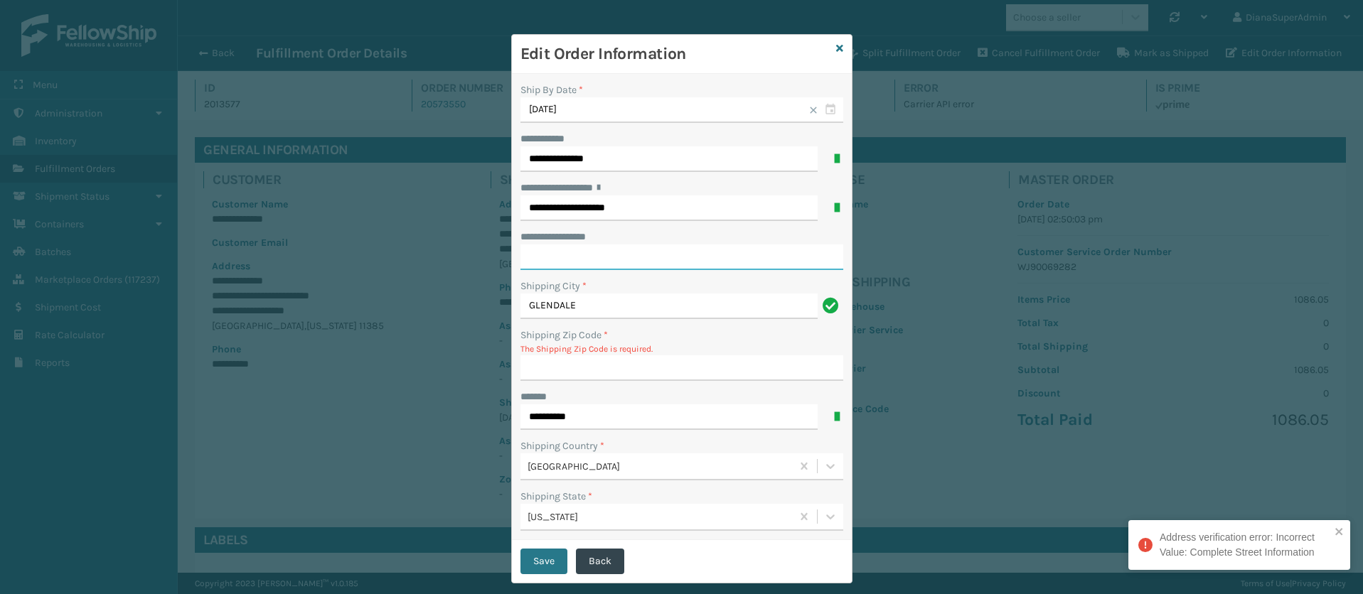
click at [639, 255] on input "**********" at bounding box center [682, 258] width 323 height 26
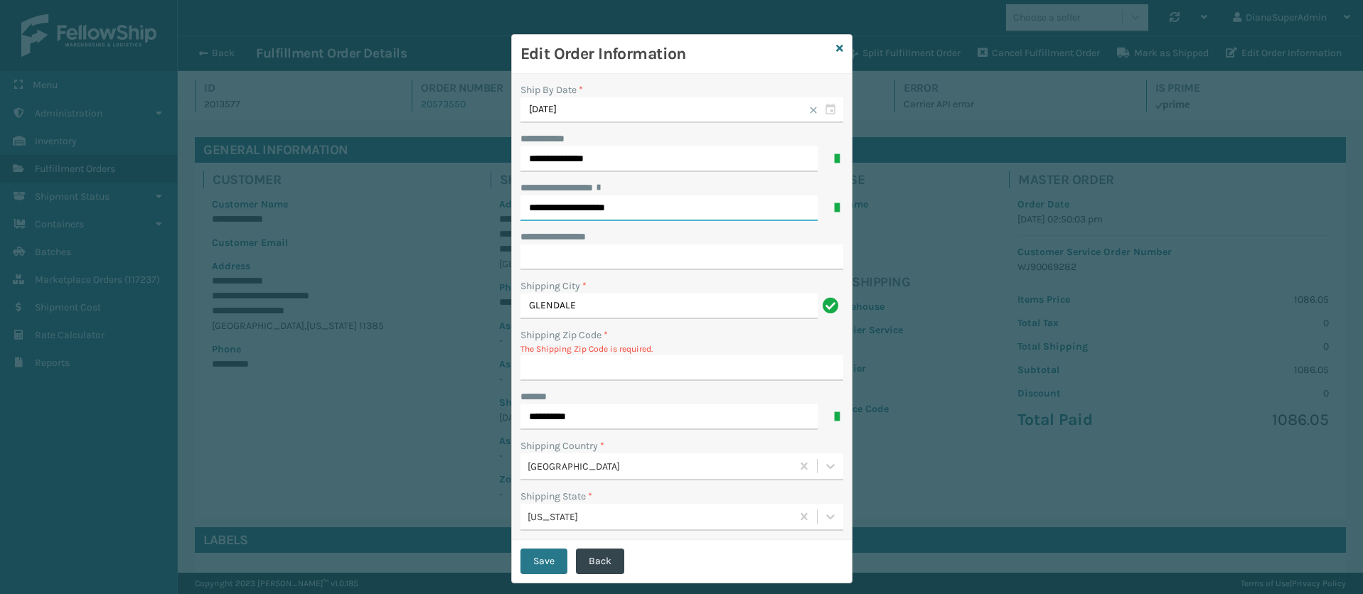
click at [695, 207] on input "**********" at bounding box center [669, 209] width 297 height 26
click at [602, 555] on button "Back" at bounding box center [600, 562] width 48 height 26
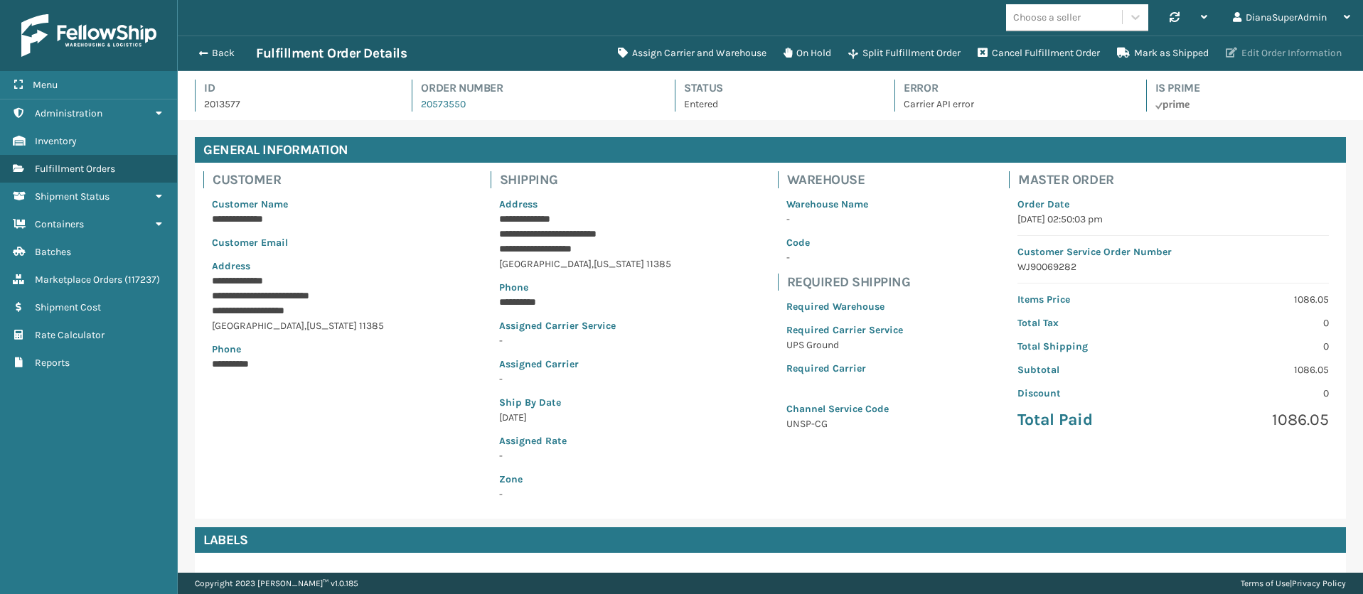
click at [1288, 55] on button "Edit Order Information" at bounding box center [1283, 53] width 133 height 28
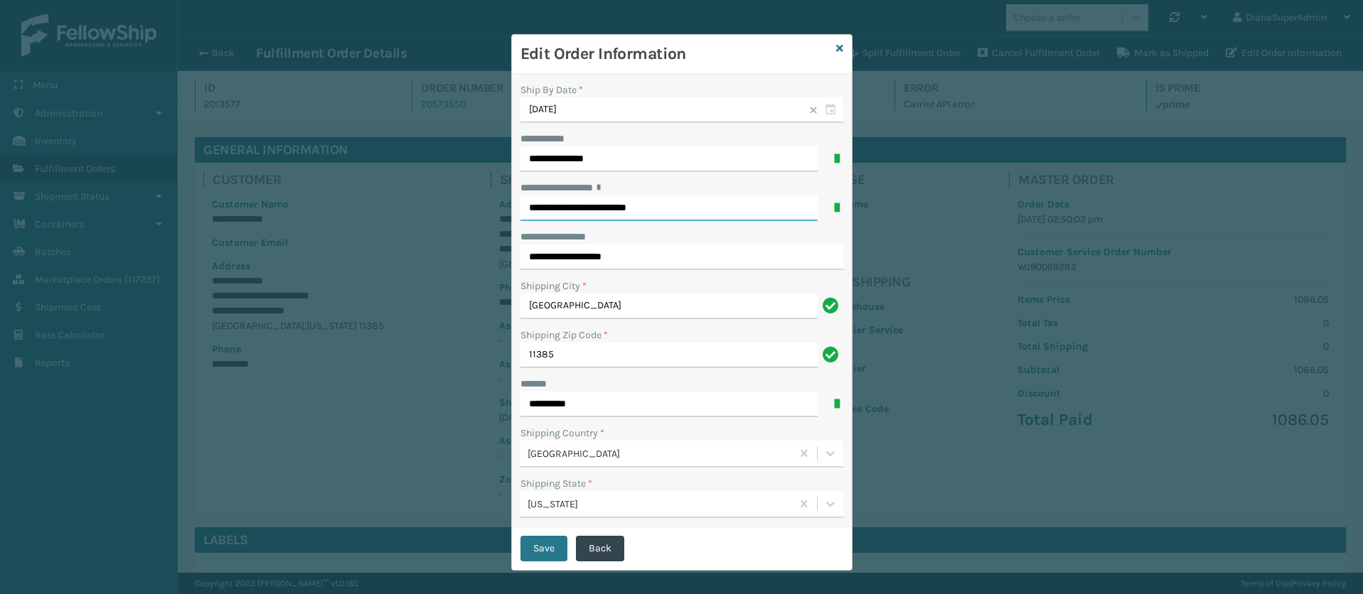
click at [671, 206] on input "**********" at bounding box center [669, 209] width 297 height 26
click at [679, 296] on input "[GEOGRAPHIC_DATA]" at bounding box center [669, 307] width 297 height 26
click at [666, 254] on input "**********" at bounding box center [682, 258] width 323 height 26
drag, startPoint x: 672, startPoint y: 252, endPoint x: 481, endPoint y: 243, distance: 190.8
click at [481, 243] on div "**********" at bounding box center [681, 297] width 1363 height 594
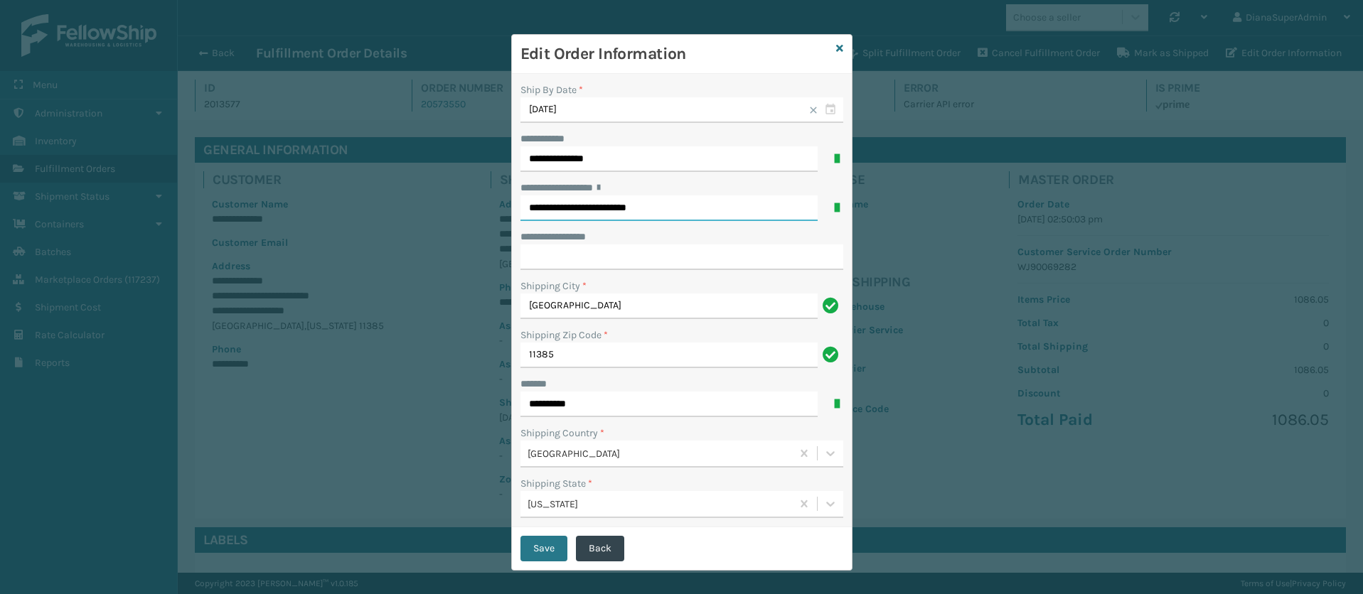
click at [681, 200] on input "**********" at bounding box center [669, 209] width 297 height 26
click at [688, 205] on input "**********" at bounding box center [669, 209] width 297 height 26
paste input "**********"
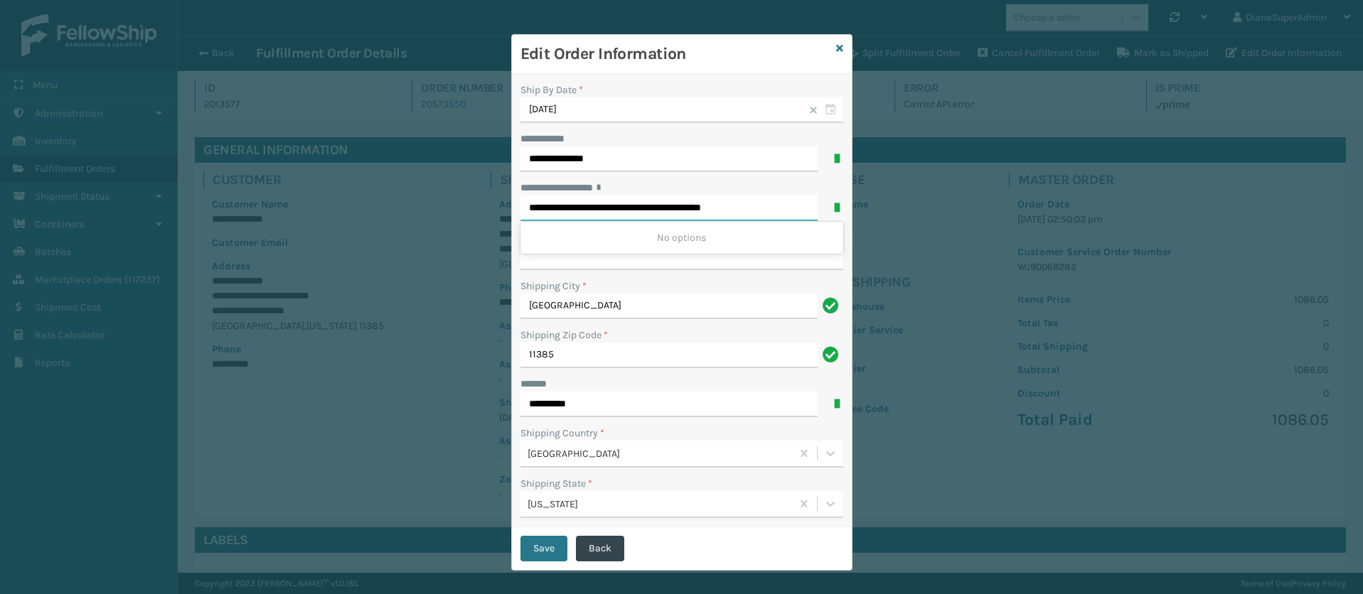
drag, startPoint x: 645, startPoint y: 204, endPoint x: 499, endPoint y: 198, distance: 145.9
click at [499, 198] on div "**********" at bounding box center [681, 297] width 1363 height 594
click at [649, 235] on div "[STREET_ADDRESS]" at bounding box center [682, 238] width 323 height 26
type input "**********"
type input "GLENDALE"
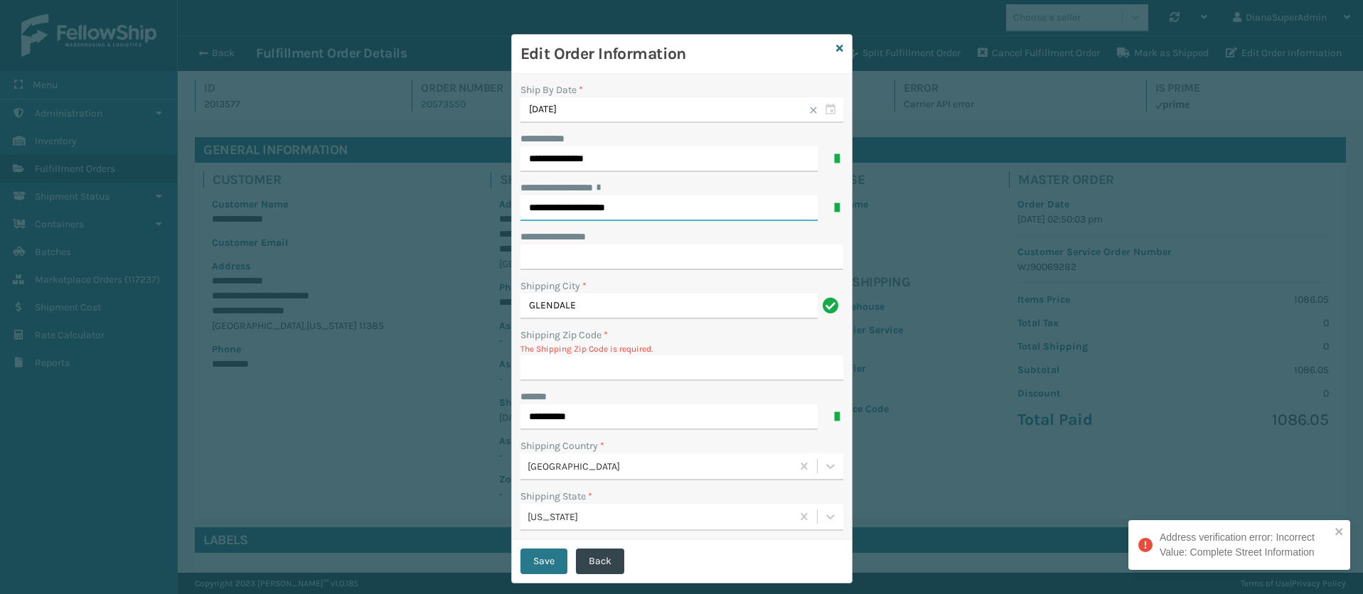
type input "**********"
click at [602, 260] on input "**********" at bounding box center [682, 258] width 323 height 26
paste input "**********"
type input "**********"
click at [643, 359] on input "Shipping Zip Code *" at bounding box center [682, 369] width 323 height 26
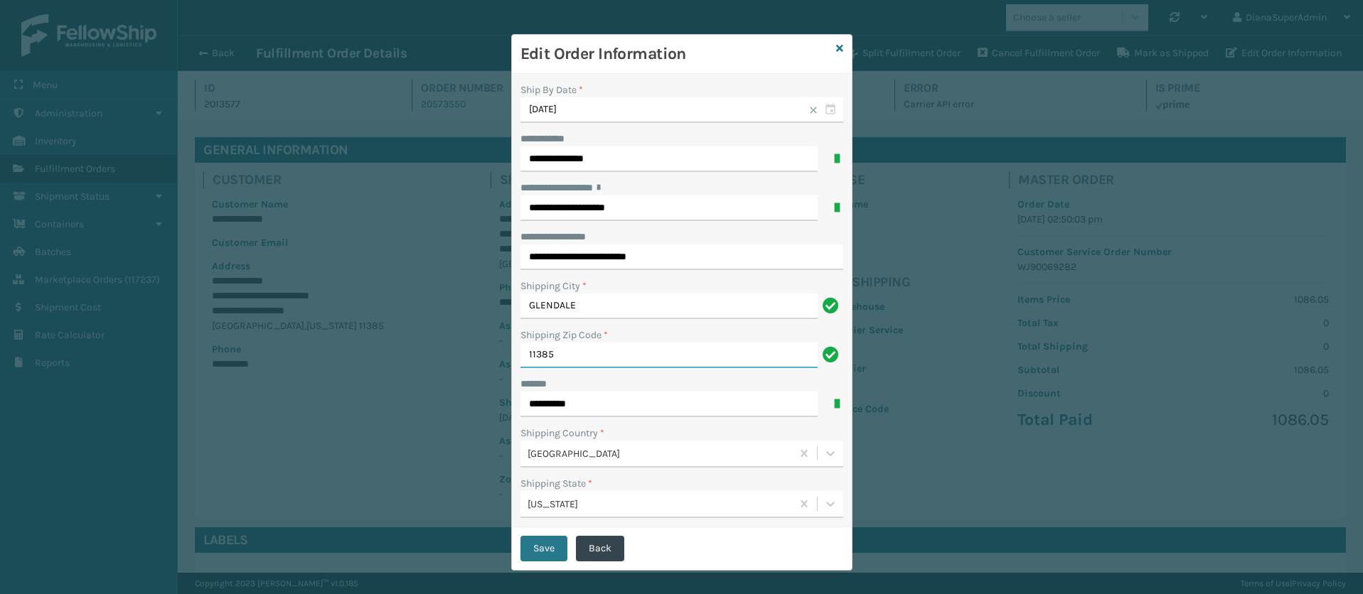
type input "11385"
click at [769, 266] on input "**********" at bounding box center [682, 258] width 323 height 26
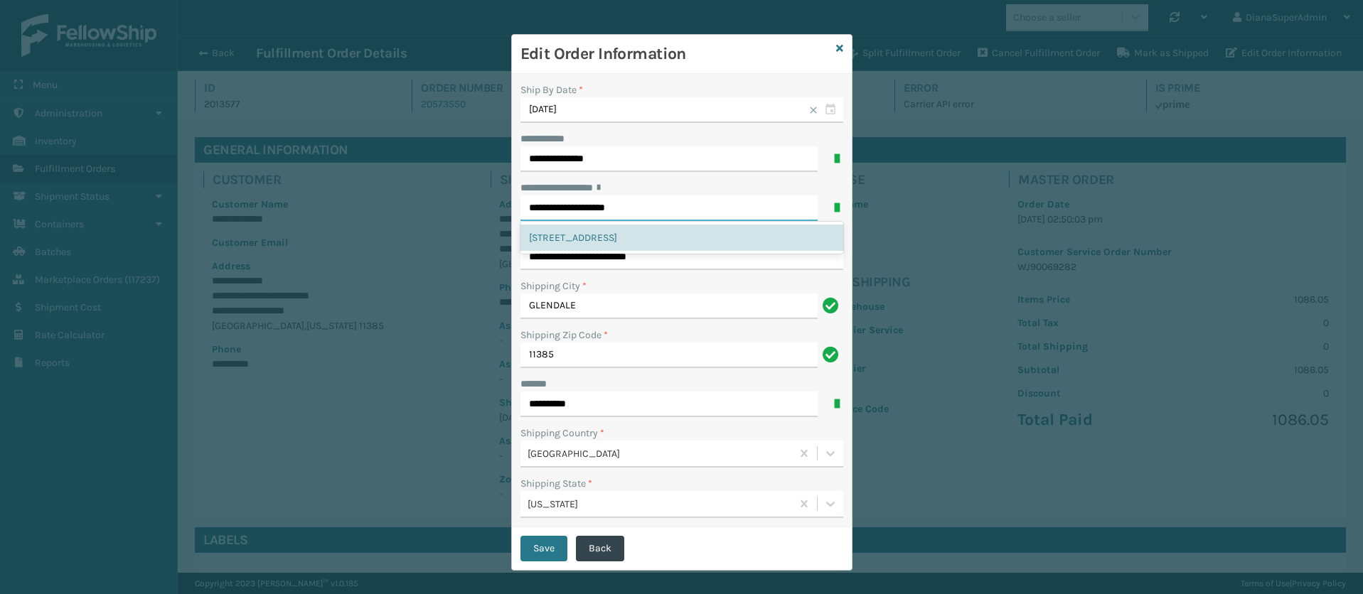
click at [699, 201] on input "**********" at bounding box center [669, 209] width 297 height 26
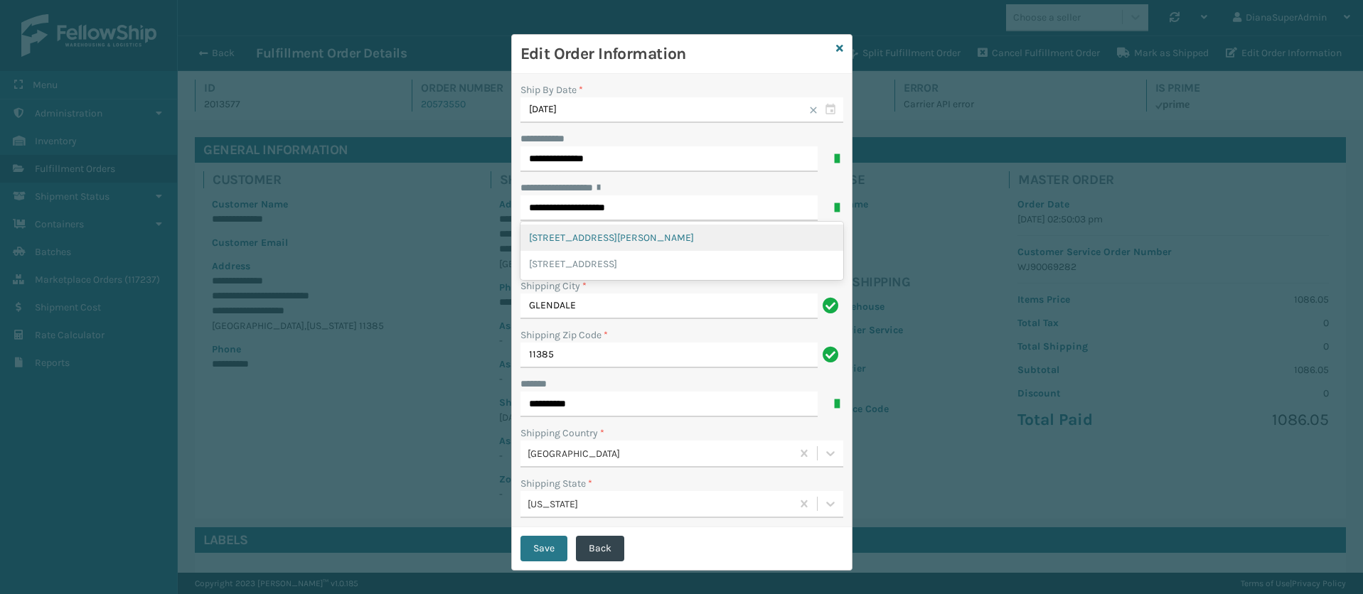
click at [727, 47] on h3 "Edit Order Information" at bounding box center [676, 53] width 310 height 21
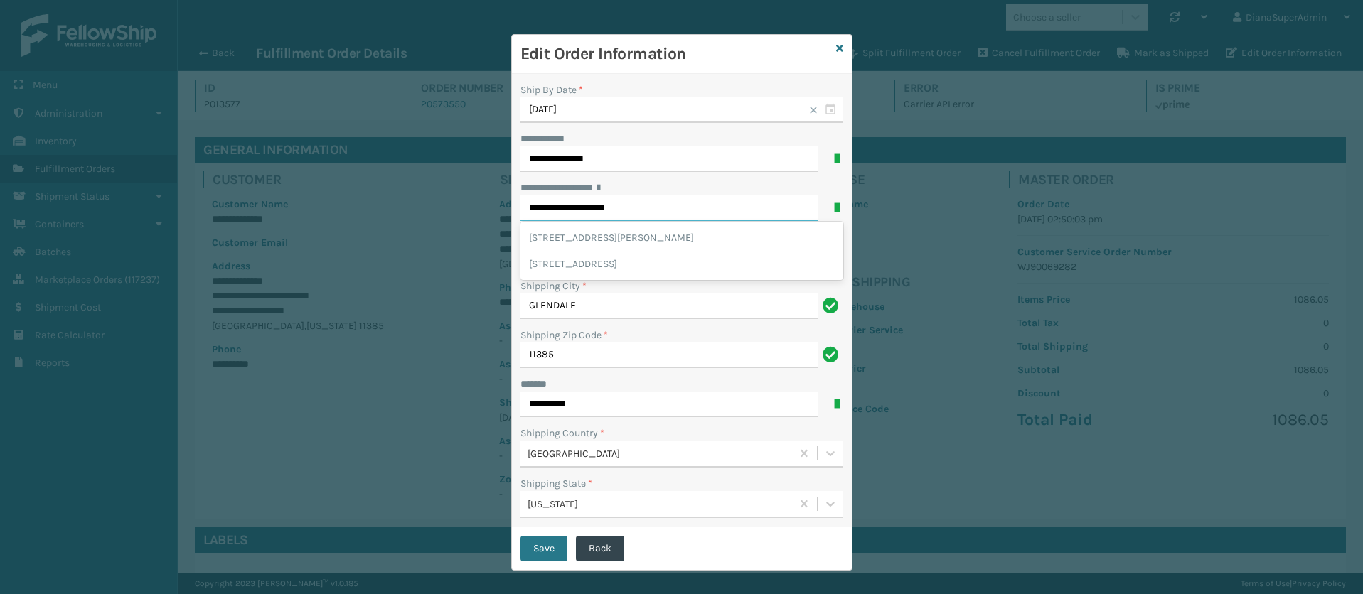
drag, startPoint x: 532, startPoint y: 204, endPoint x: 518, endPoint y: 201, distance: 14.7
click at [521, 201] on input "**********" at bounding box center [669, 209] width 297 height 26
type input "**********"
click at [747, 187] on div "**********" at bounding box center [682, 188] width 323 height 15
click at [527, 548] on button "Save" at bounding box center [544, 549] width 47 height 26
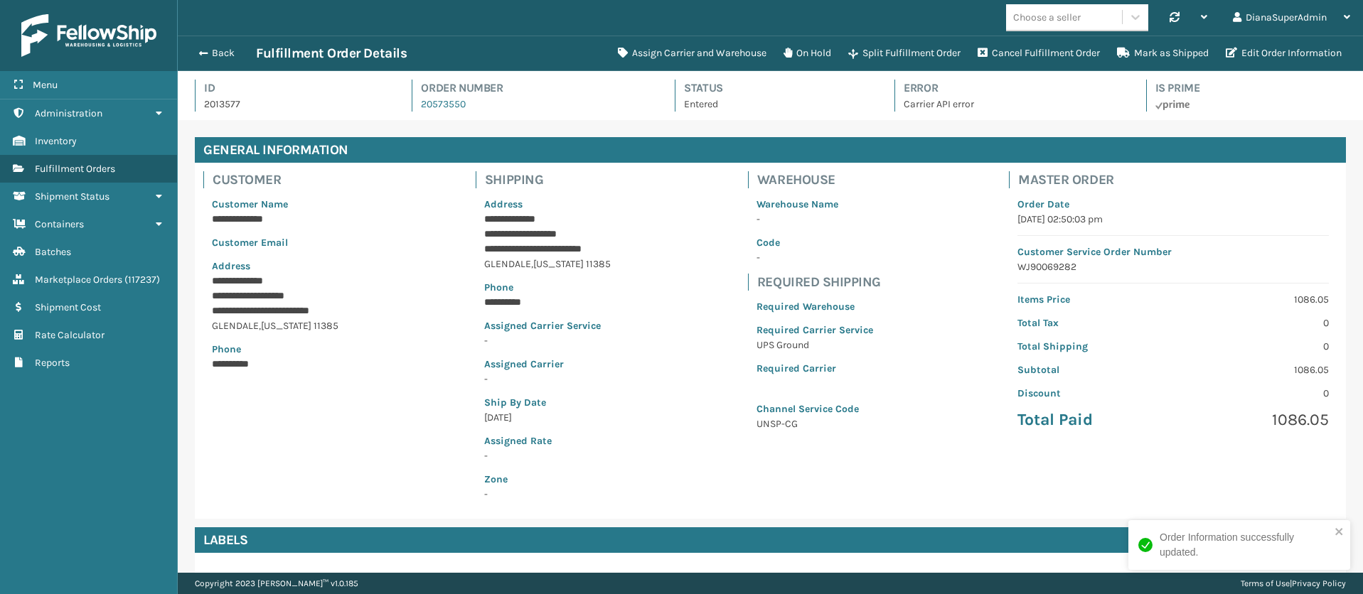
scroll to position [34, 1185]
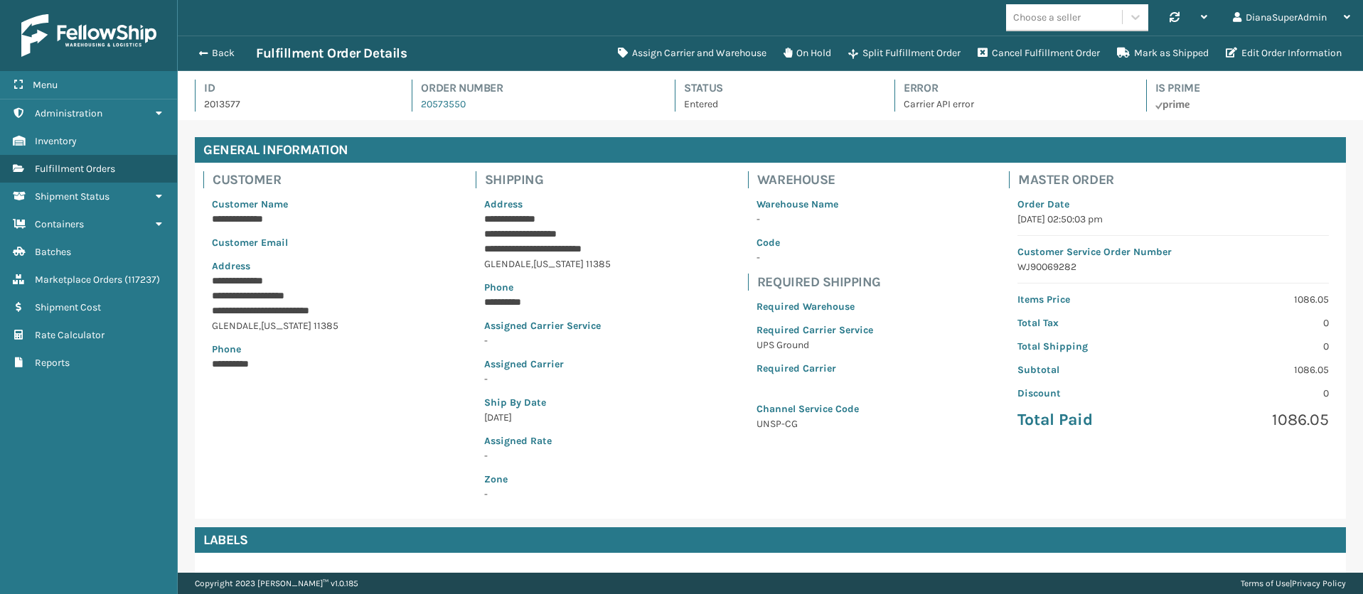
click at [932, 101] on p "Carrier API error" at bounding box center [1012, 104] width 216 height 15
click at [1276, 55] on button "Edit Order Information" at bounding box center [1283, 53] width 133 height 28
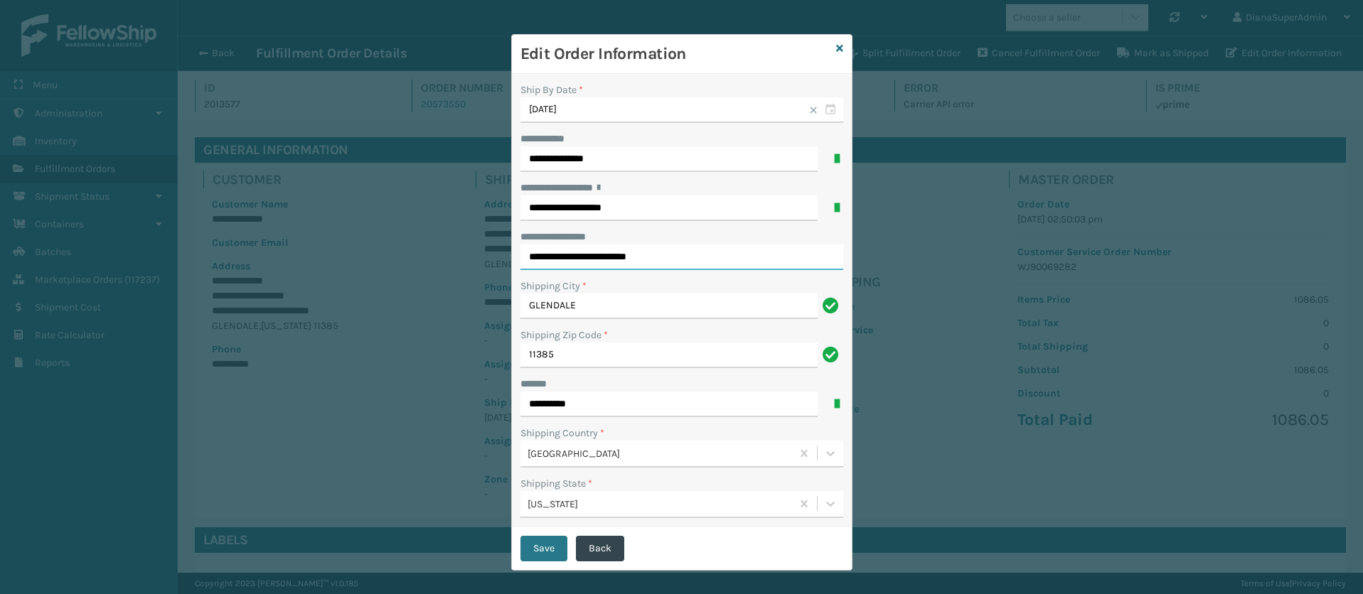
click at [626, 255] on input "**********" at bounding box center [682, 258] width 323 height 26
click at [529, 252] on input "**********" at bounding box center [682, 258] width 323 height 26
drag, startPoint x: 535, startPoint y: 252, endPoint x: 516, endPoint y: 247, distance: 19.8
click at [521, 247] on input "**********" at bounding box center [682, 258] width 323 height 26
type input "**********"
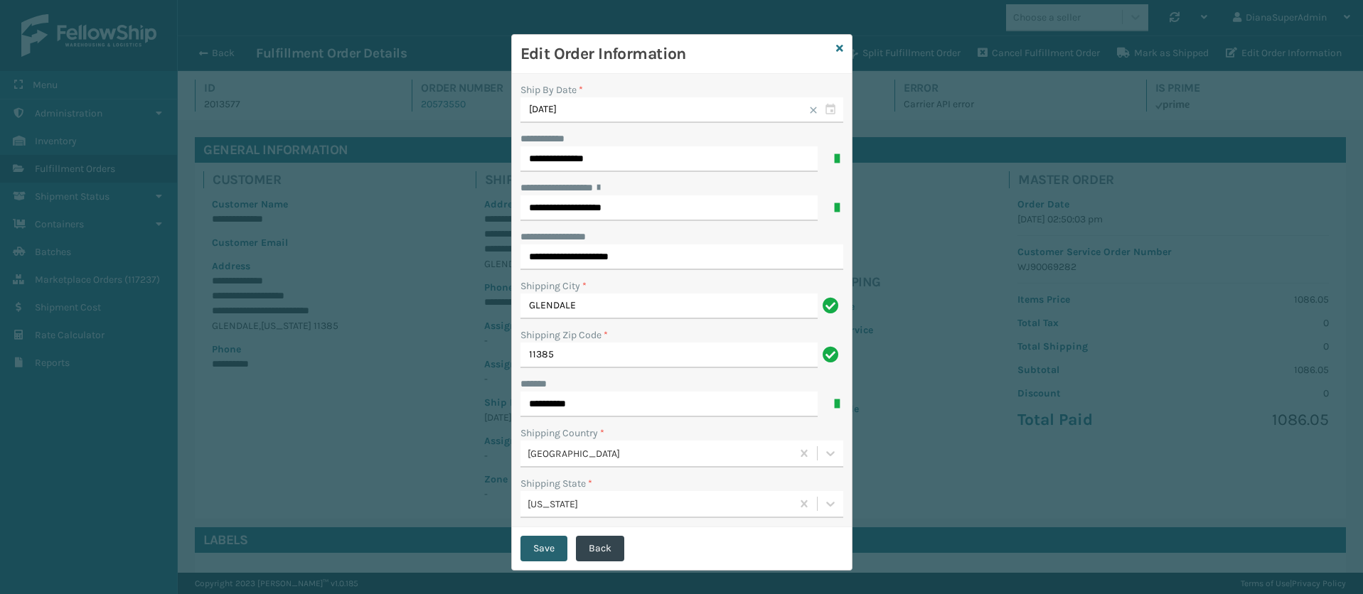
click at [536, 548] on button "Save" at bounding box center [544, 549] width 47 height 26
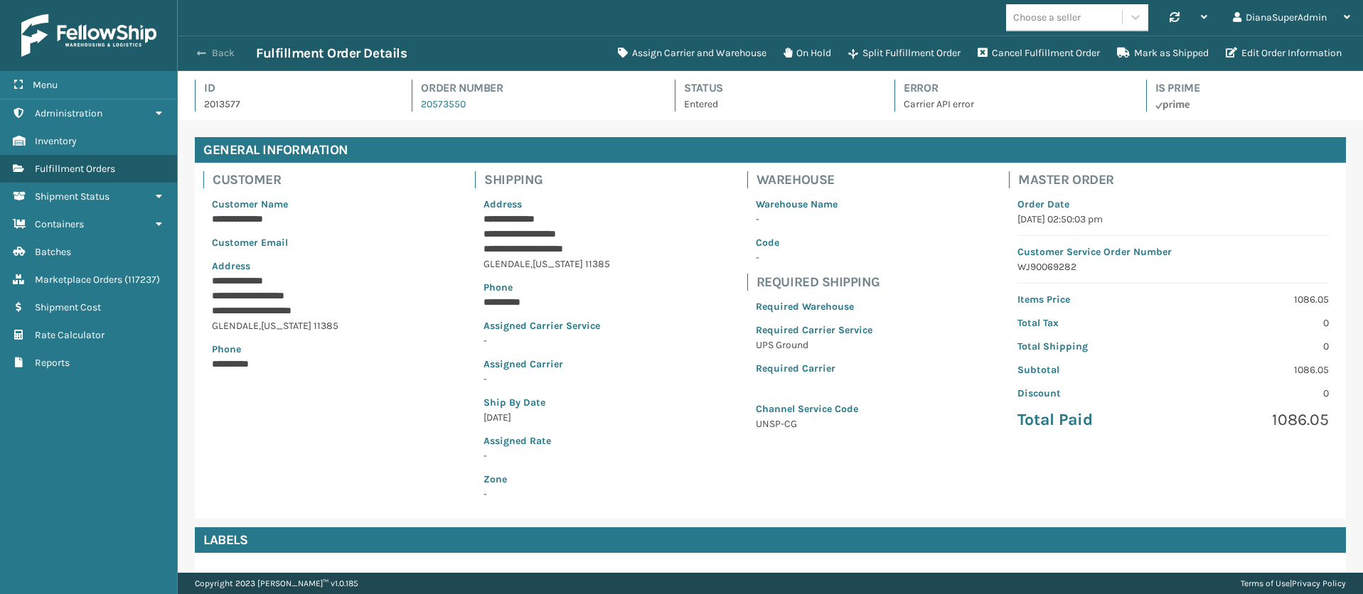
click at [206, 54] on button "Back" at bounding box center [223, 53] width 65 height 13
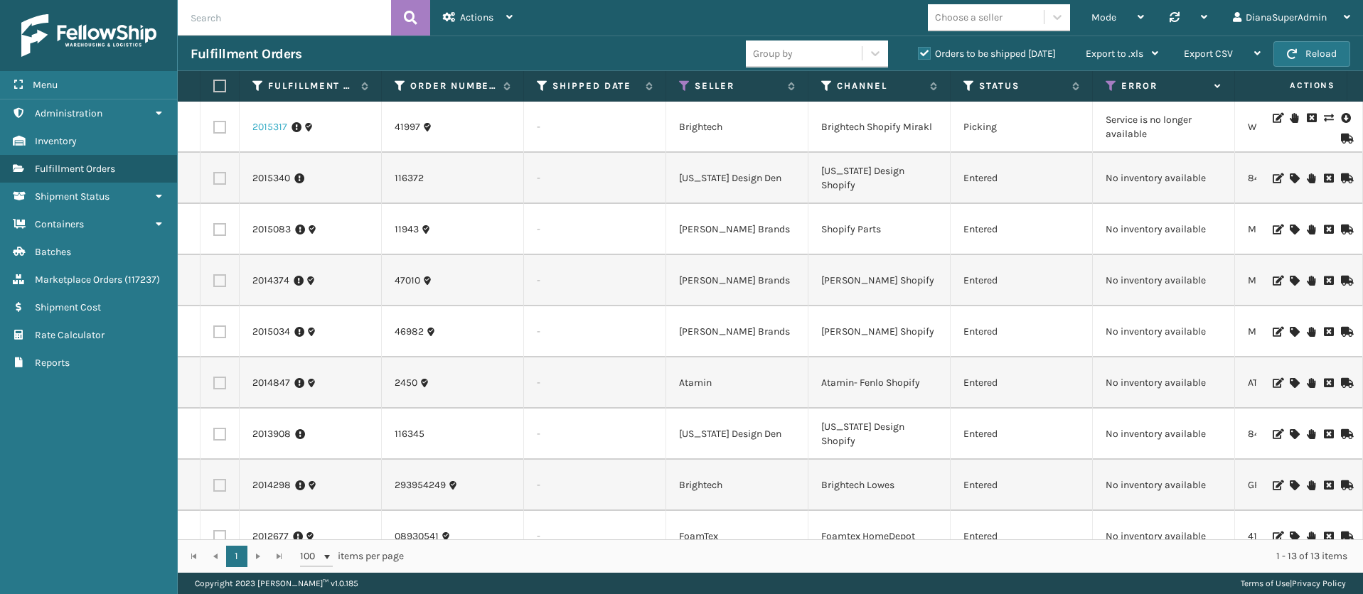
click at [264, 125] on link "2015317" at bounding box center [269, 127] width 35 height 14
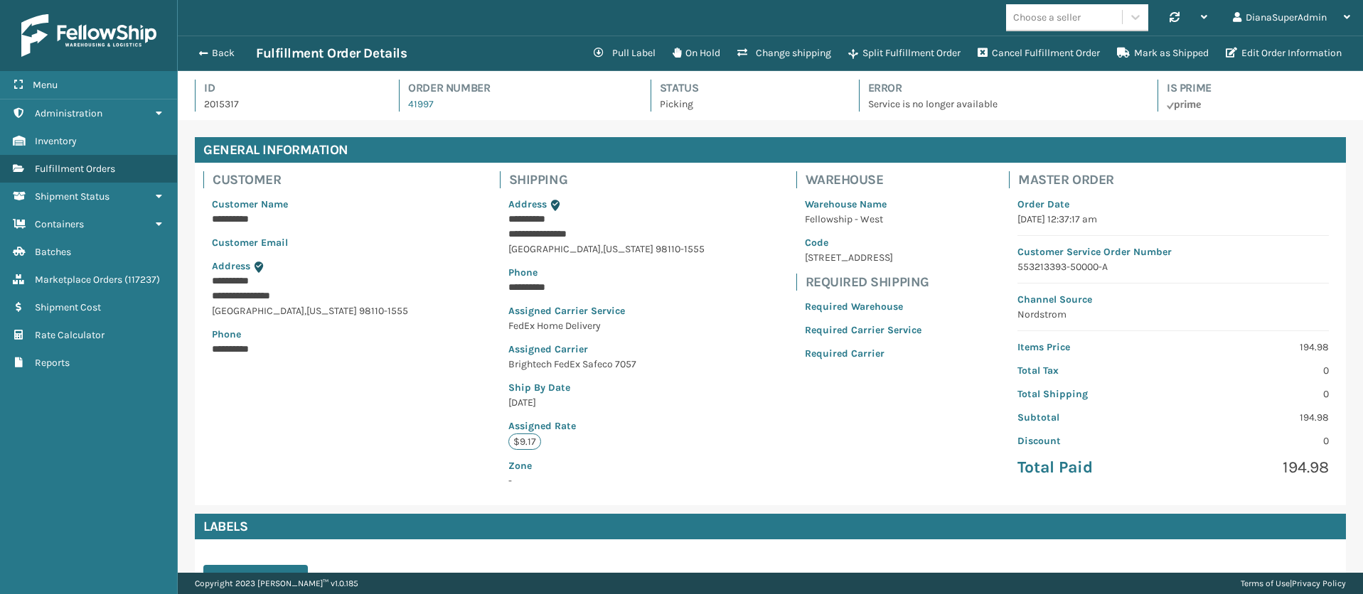
scroll to position [34, 1185]
click at [892, 105] on p "Service is no longer available" at bounding box center [1000, 104] width 264 height 15
copy p "Service is no longer available"
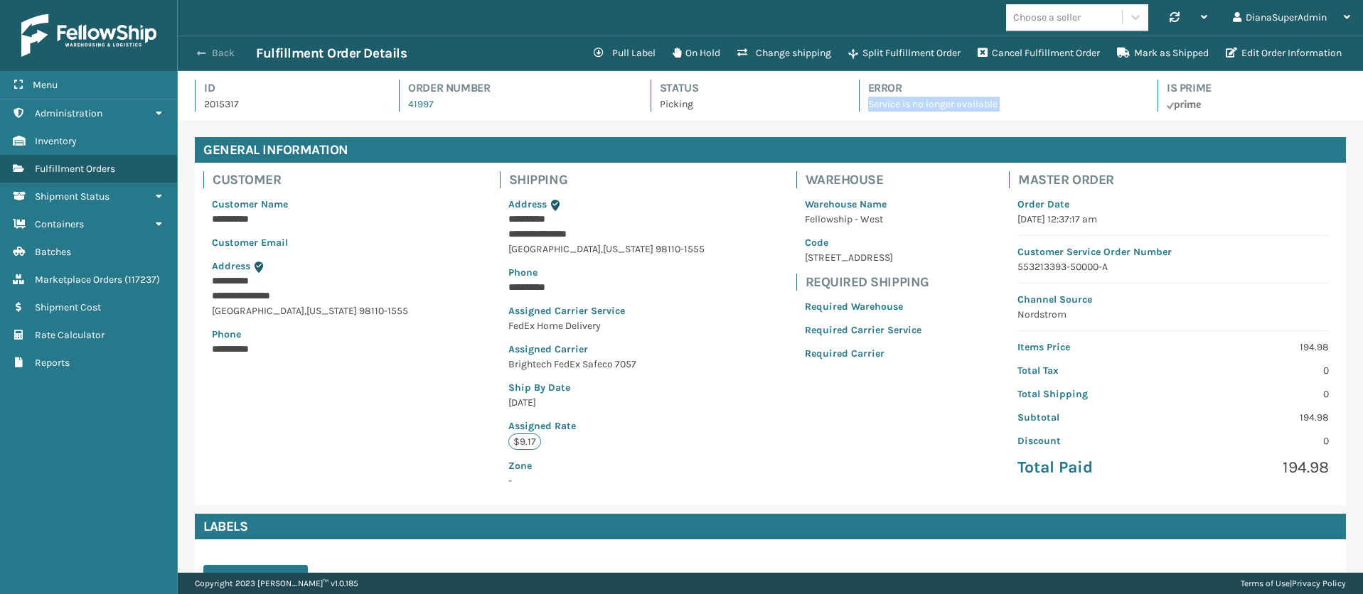
click at [198, 52] on span "button" at bounding box center [201, 53] width 9 height 10
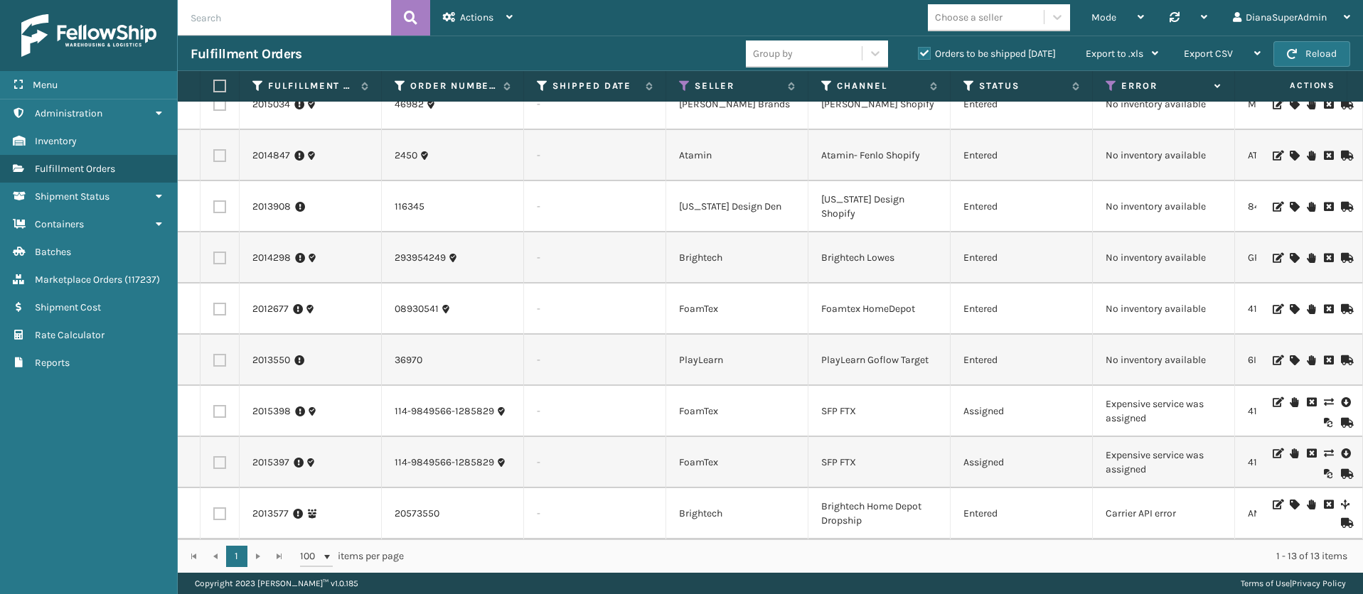
scroll to position [244, 0]
